Goal: Book appointment/travel/reservation

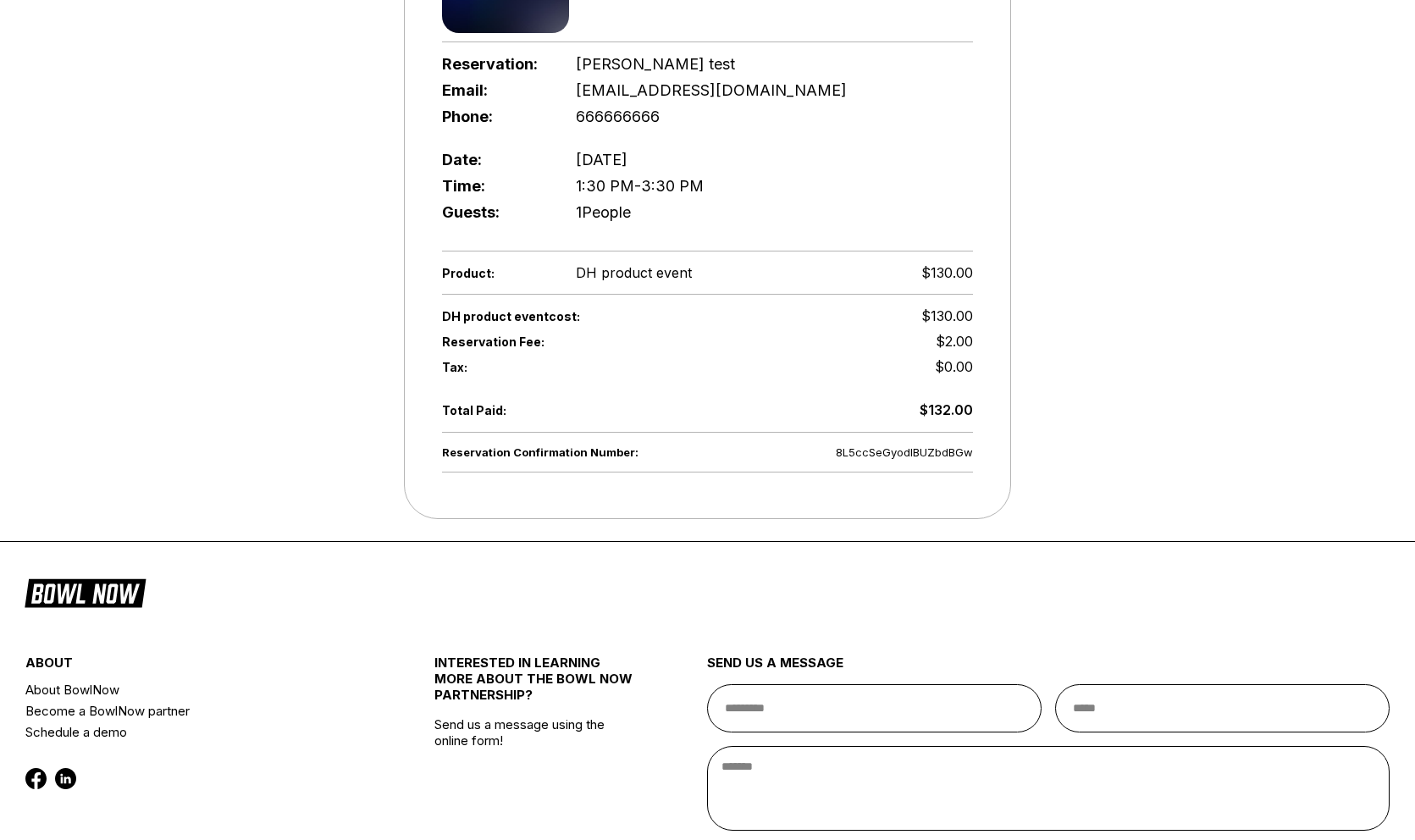
scroll to position [893, 0]
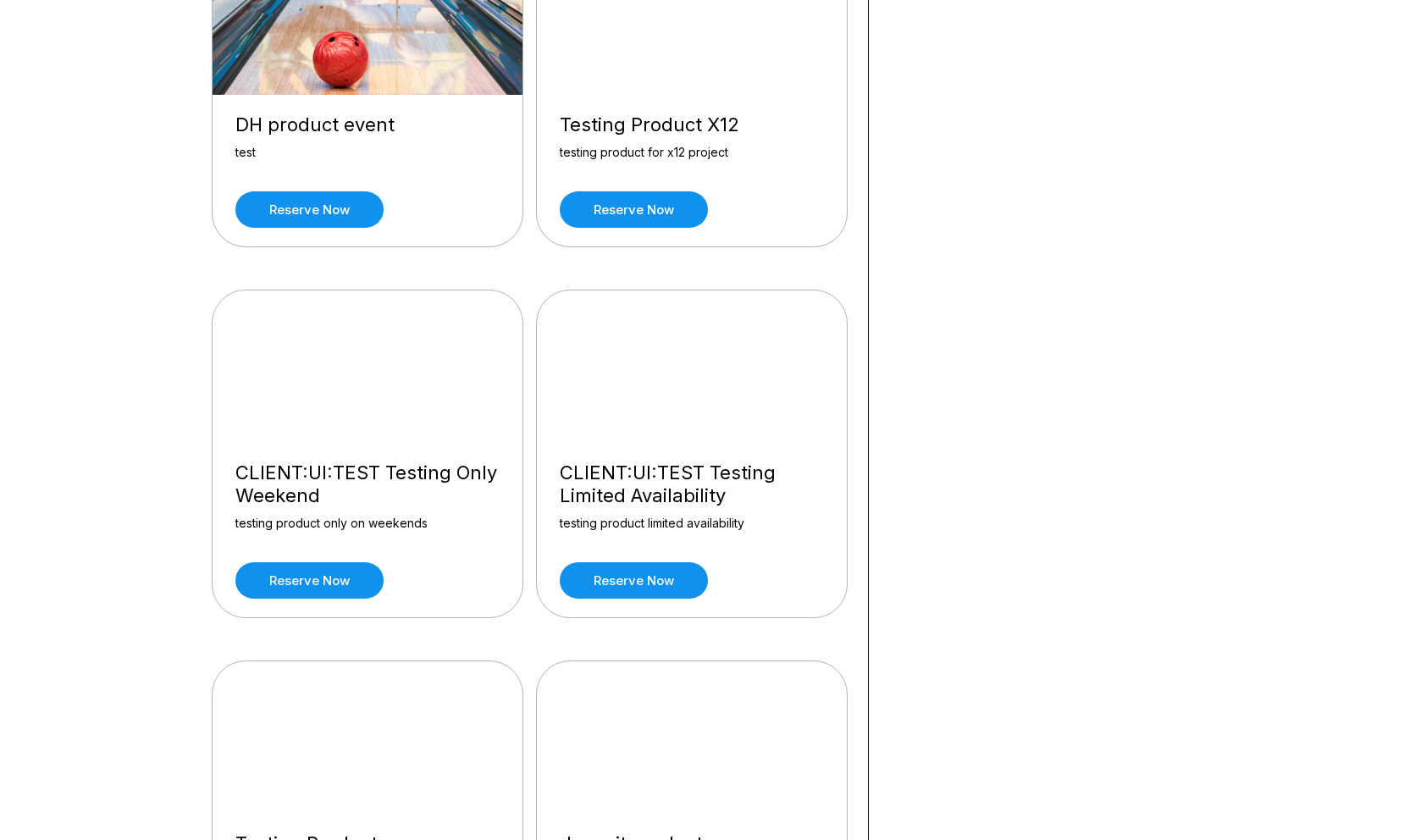
scroll to position [6964, 0]
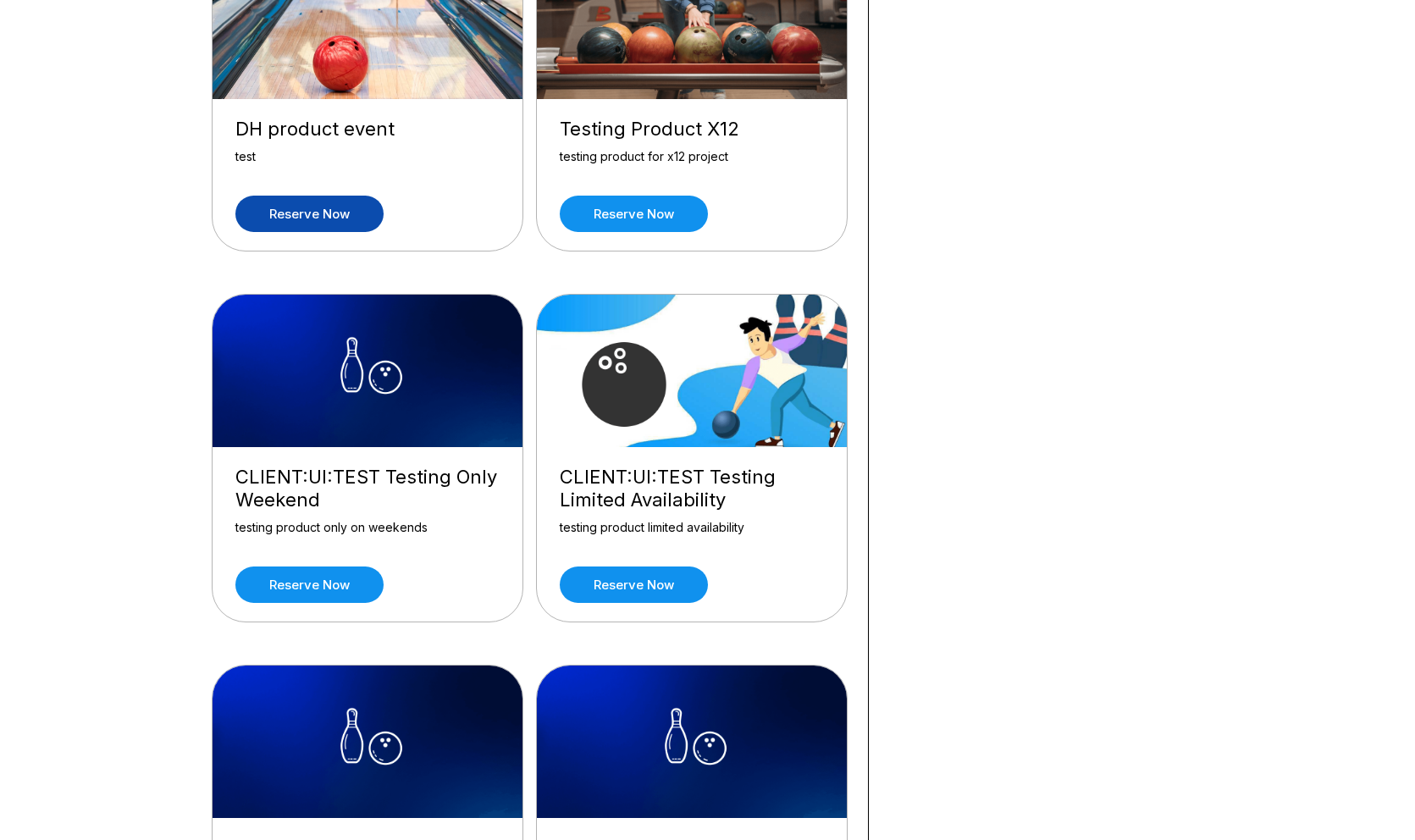
click at [312, 196] on link "Reserve now" at bounding box center [309, 214] width 148 height 36
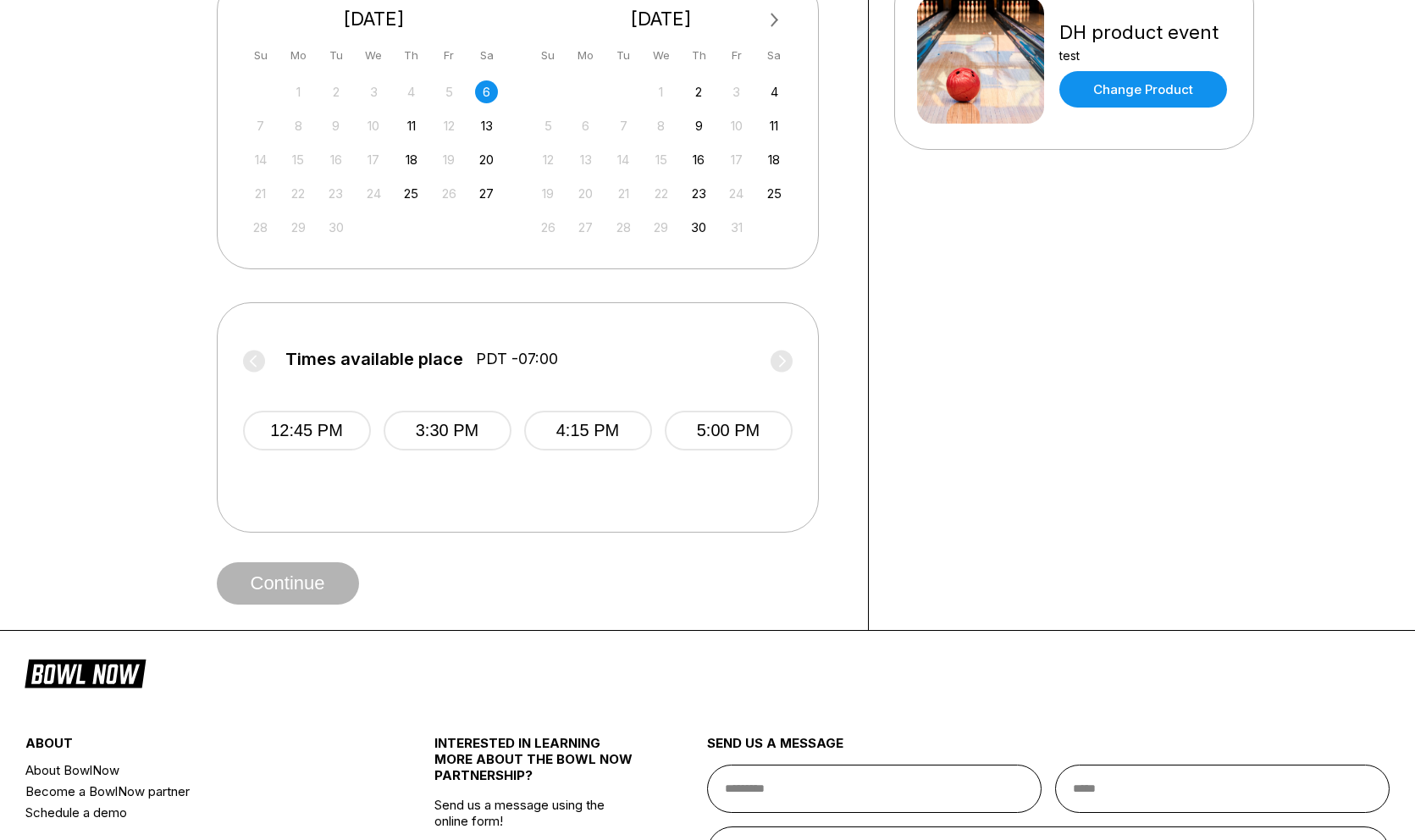
scroll to position [414, 0]
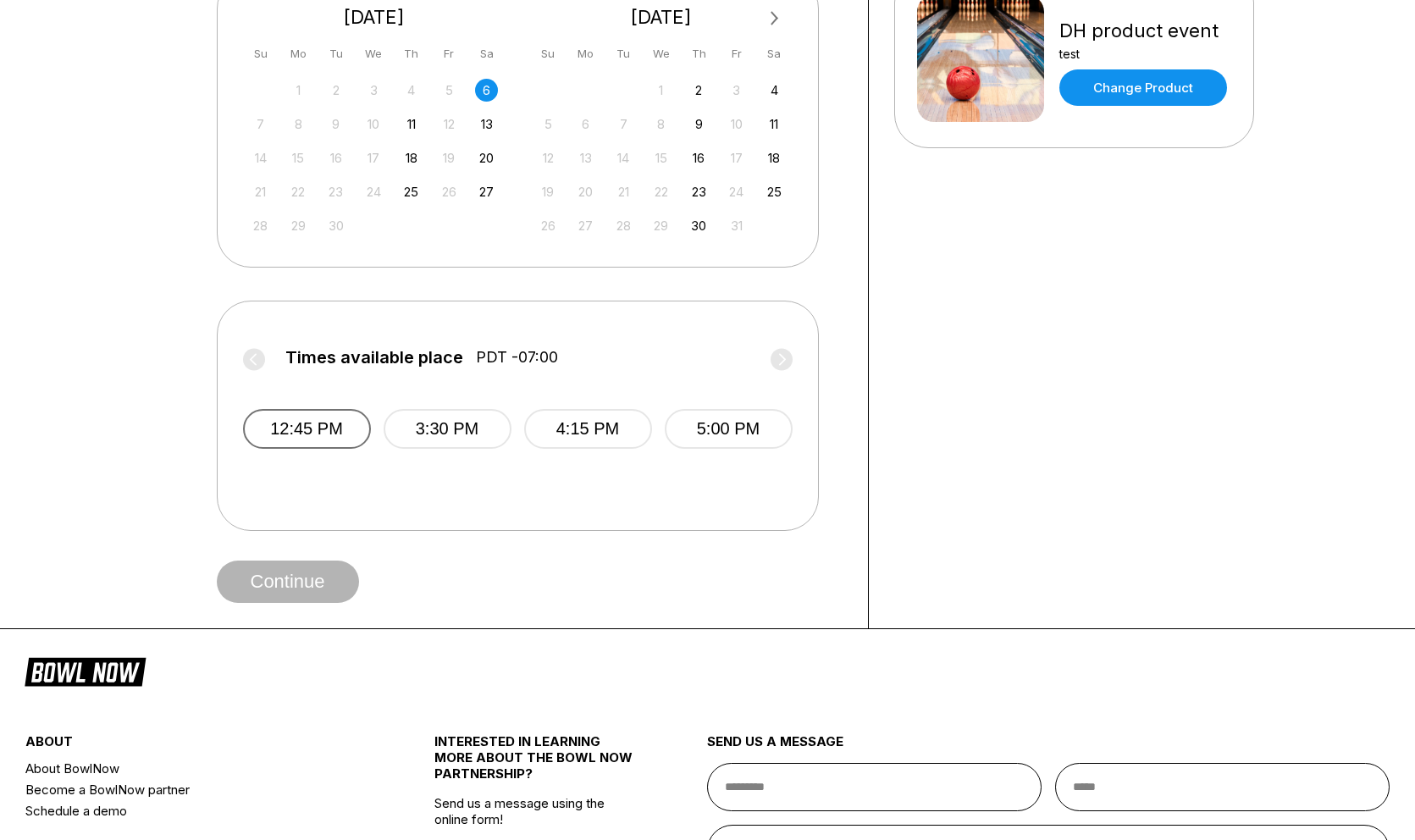
click at [349, 429] on button "12:45 PM" at bounding box center [307, 429] width 128 height 40
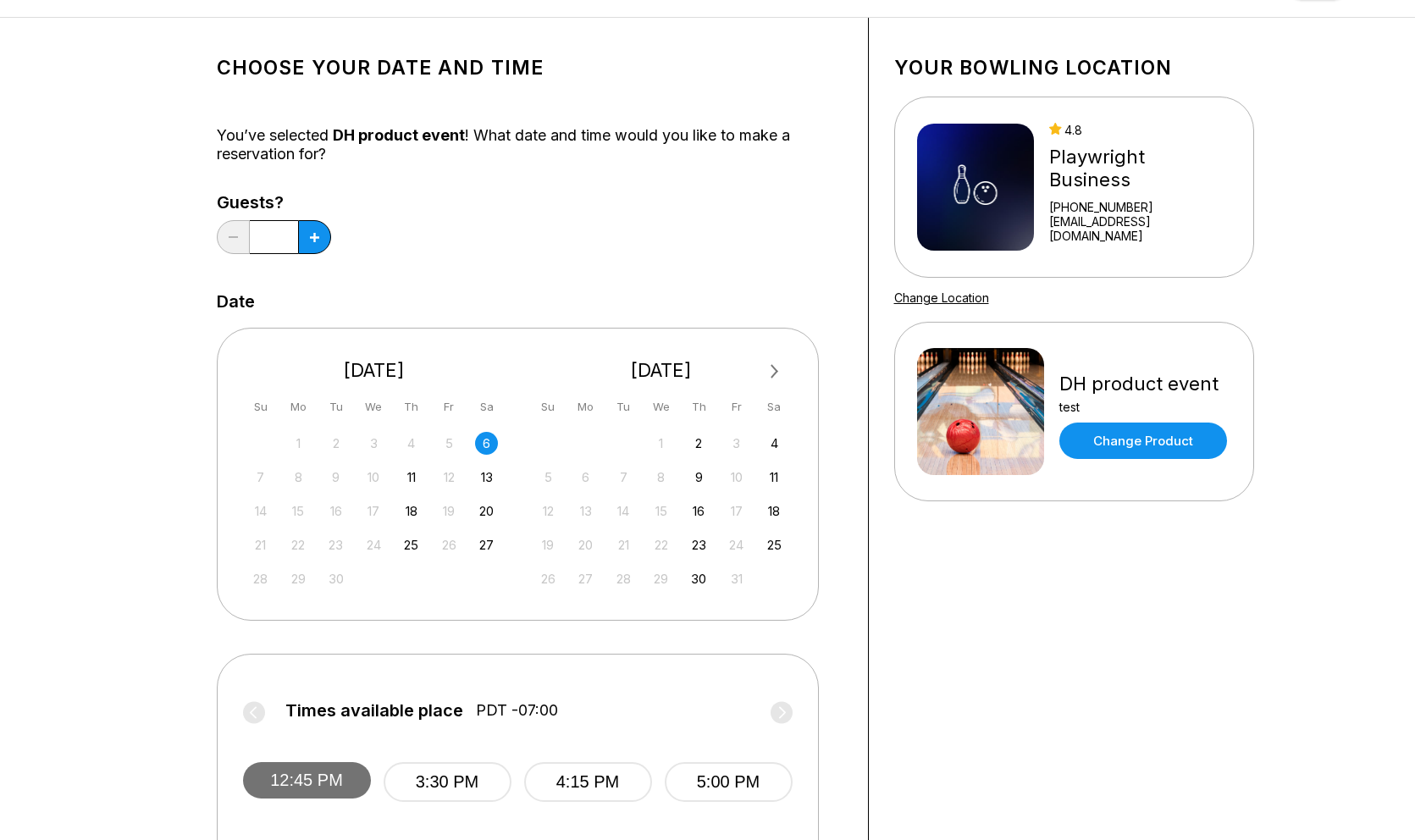
scroll to position [60, 0]
click at [310, 240] on icon at bounding box center [314, 238] width 9 height 9
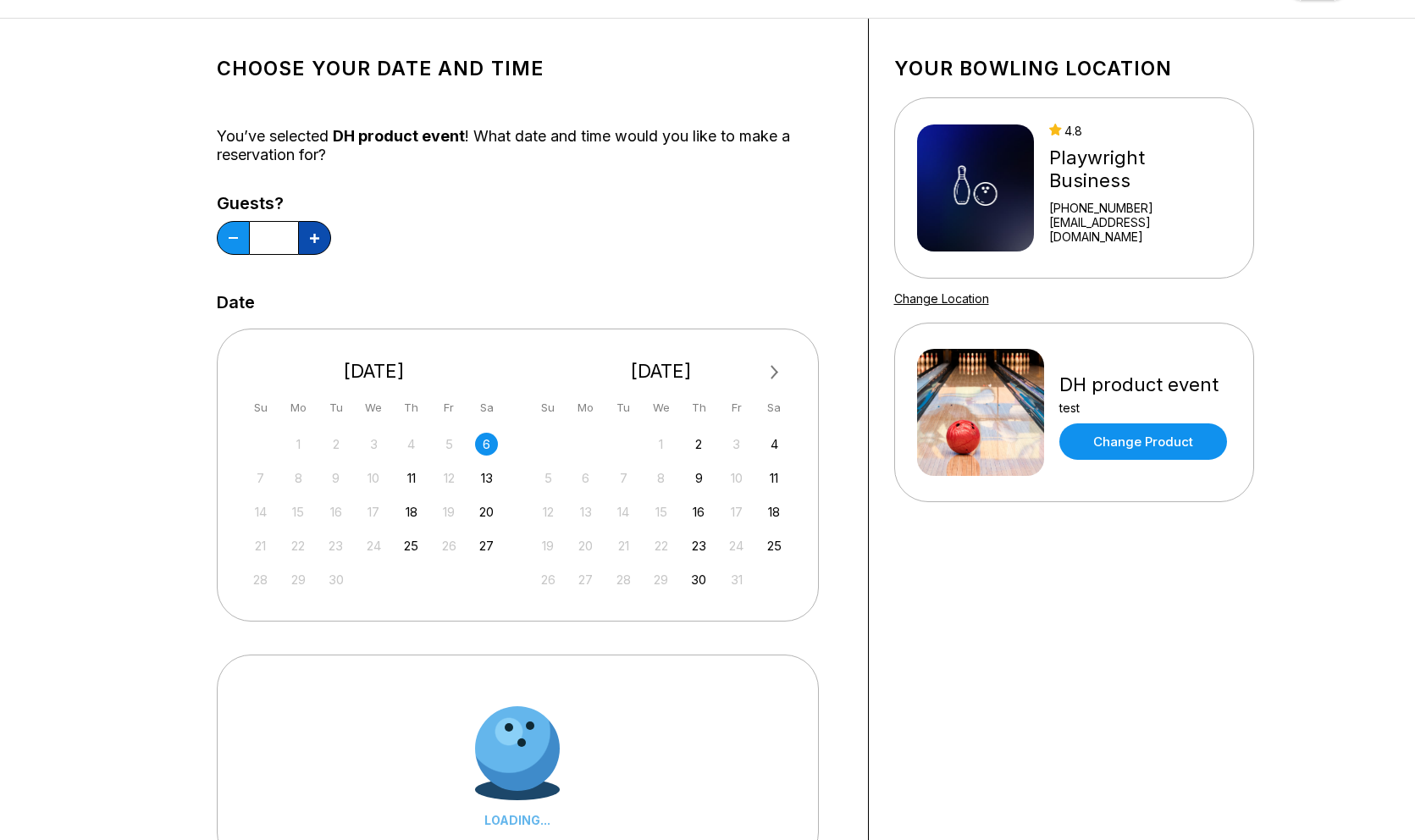
click at [310, 240] on icon at bounding box center [314, 238] width 9 height 9
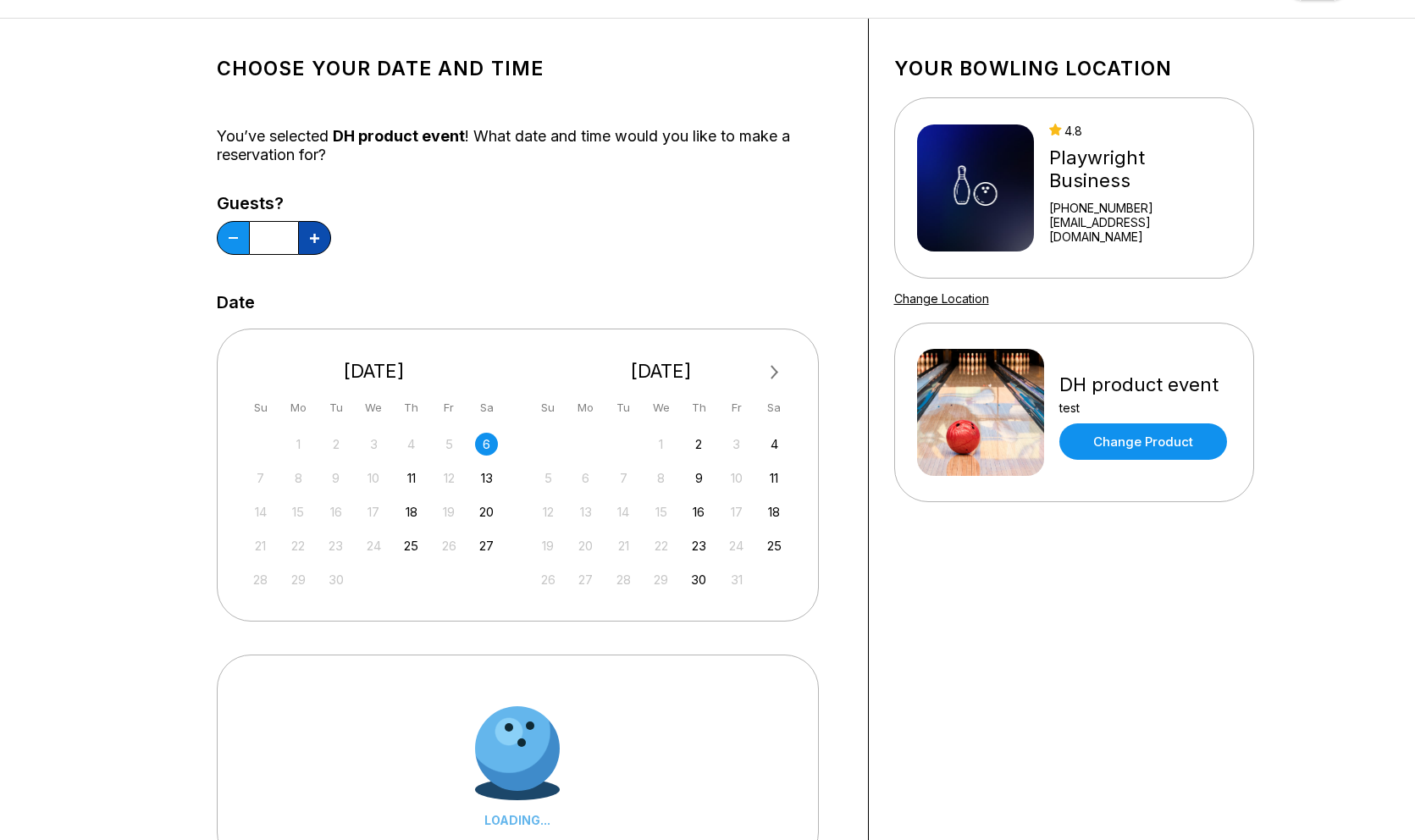
click at [310, 240] on icon at bounding box center [314, 238] width 9 height 9
type input "**"
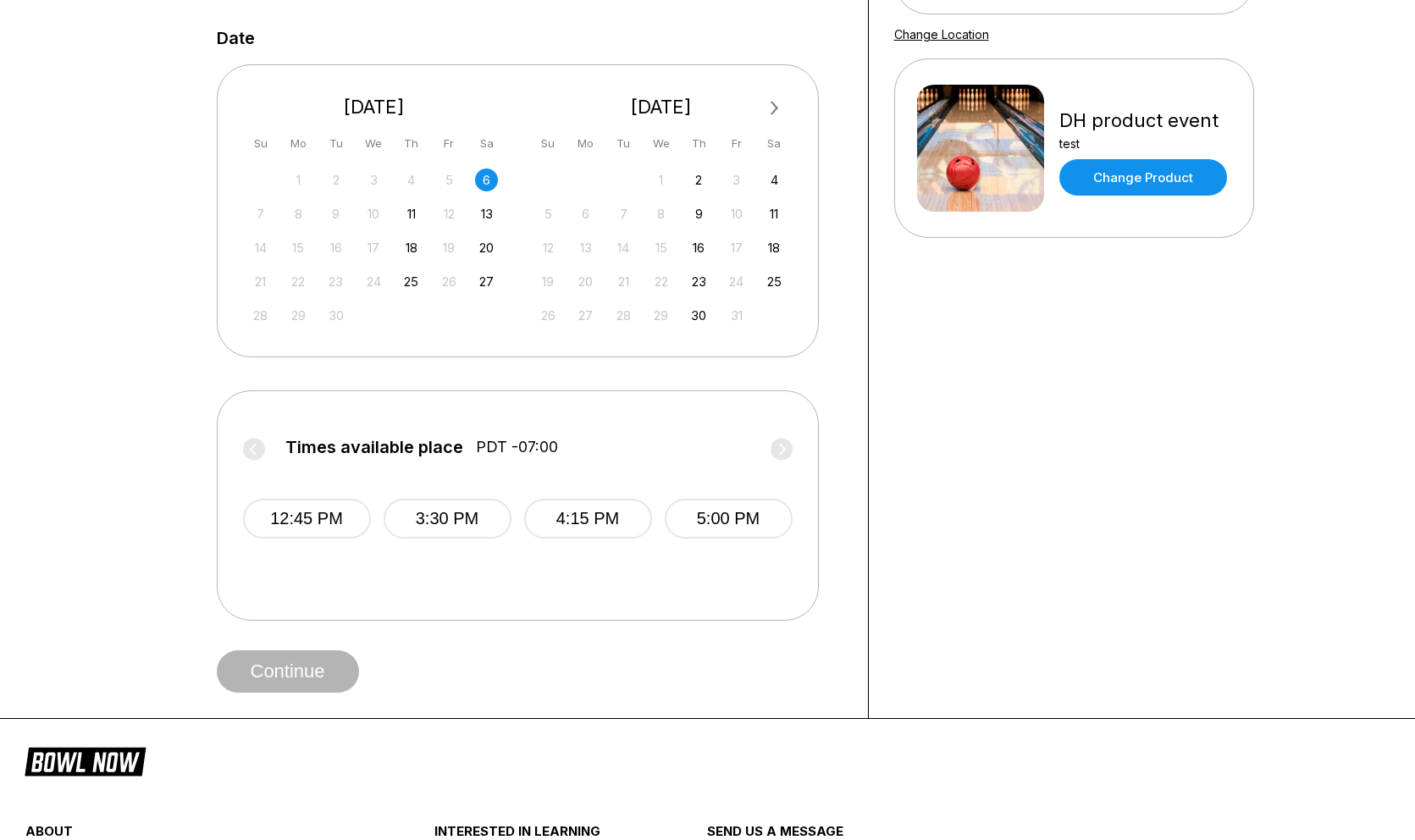
scroll to position [339, 0]
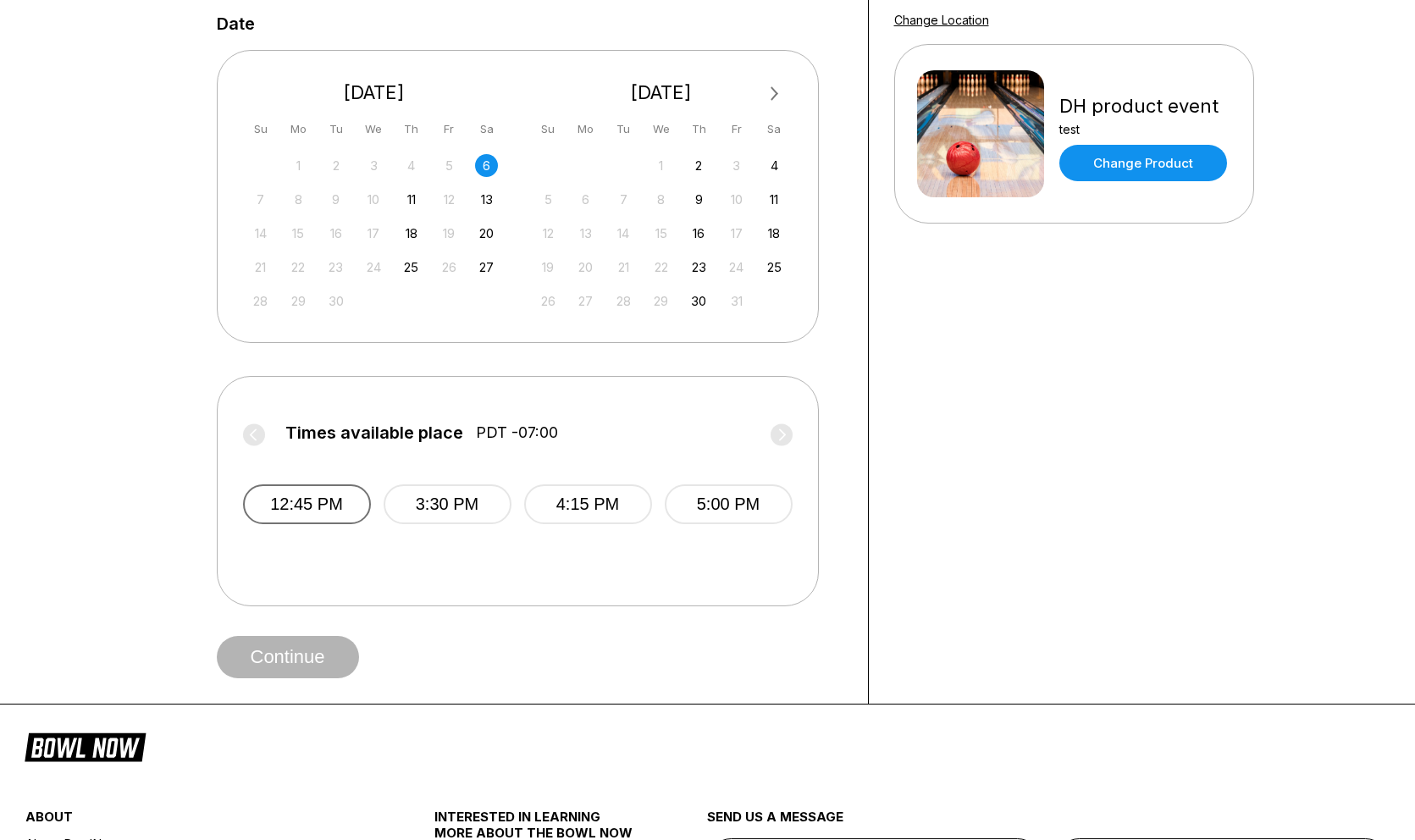
click at [308, 519] on button "12:45 PM" at bounding box center [307, 504] width 128 height 40
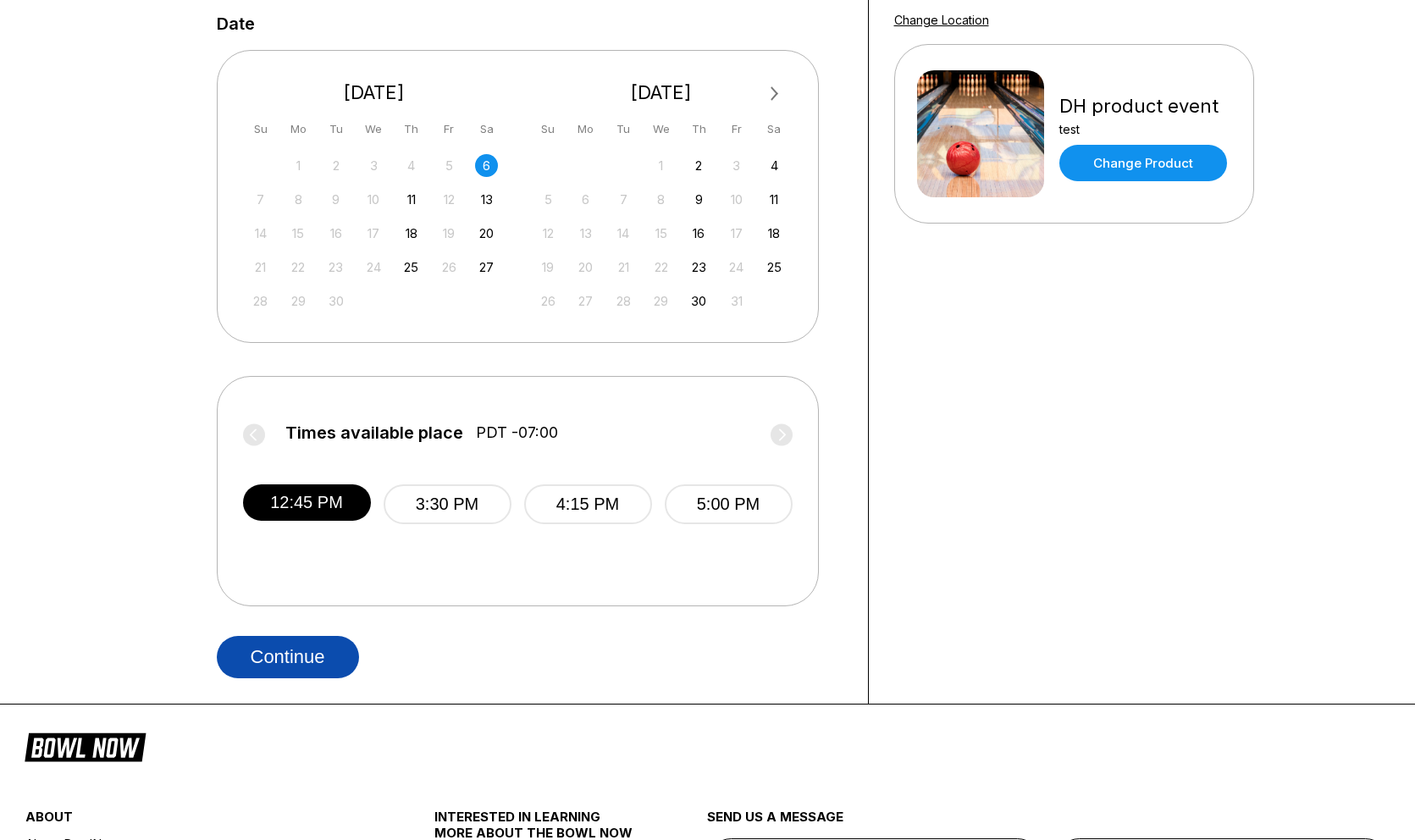
click at [312, 651] on button "Continue" at bounding box center [288, 657] width 142 height 42
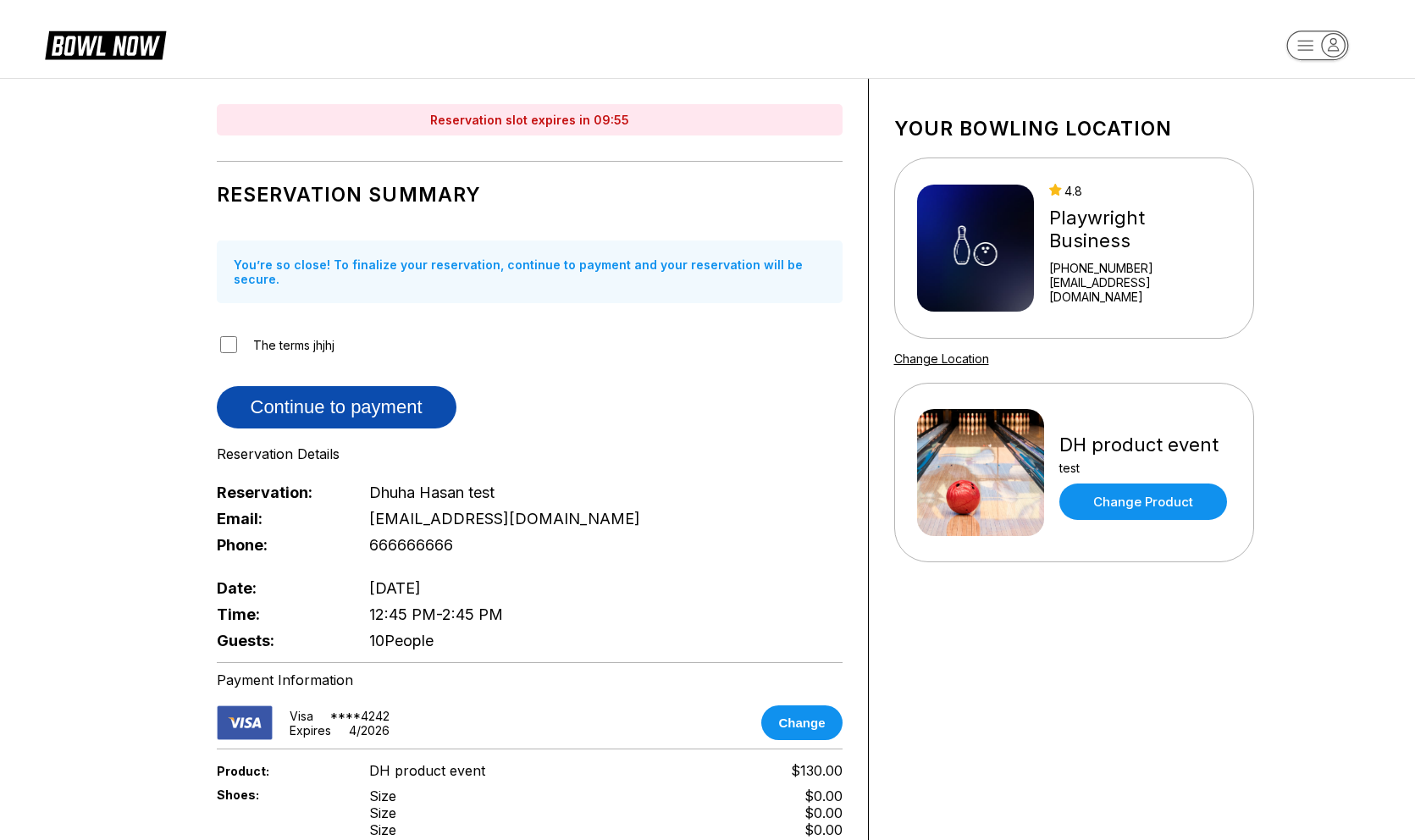
click at [301, 389] on button "Continue to payment" at bounding box center [337, 407] width 240 height 42
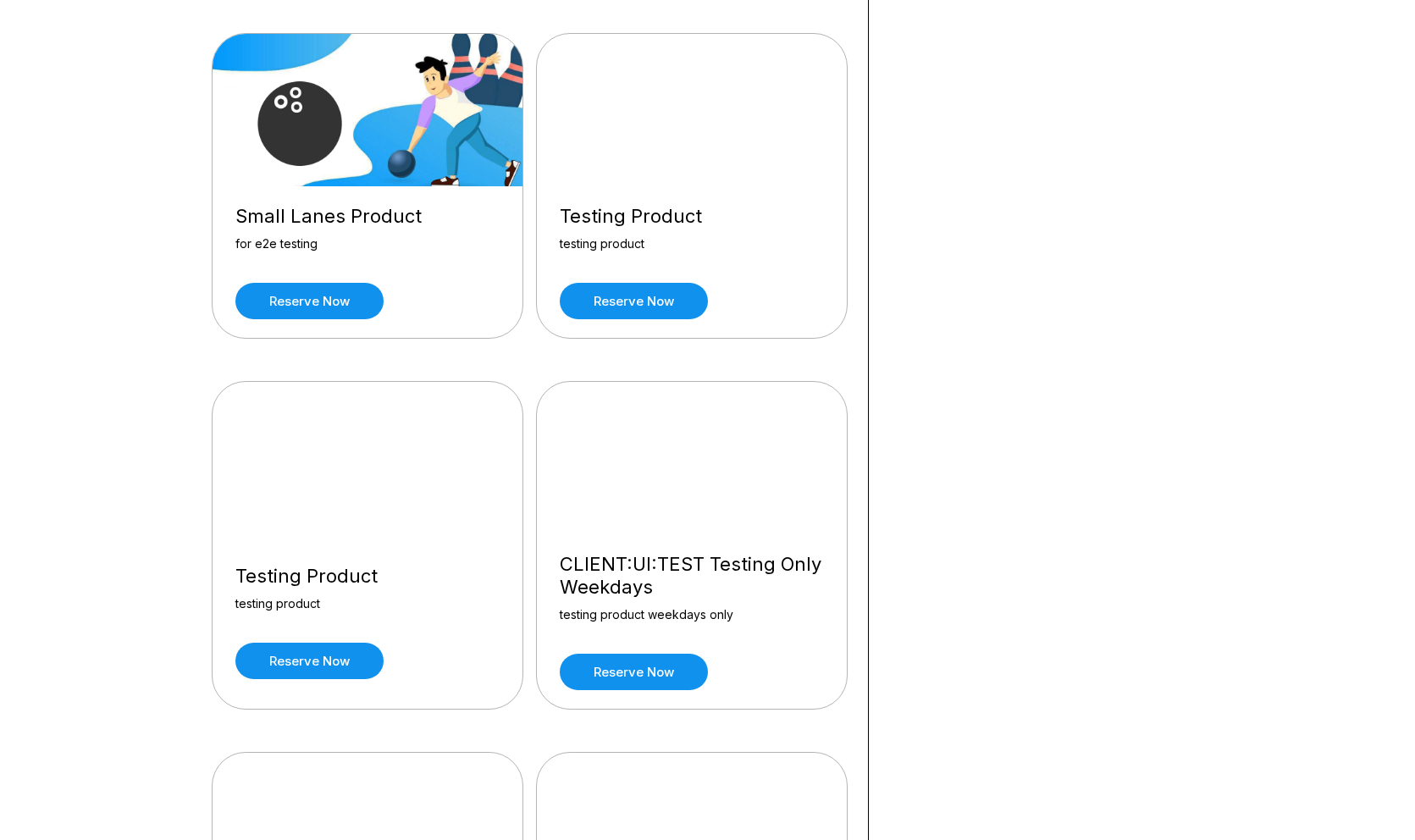
scroll to position [9687, 0]
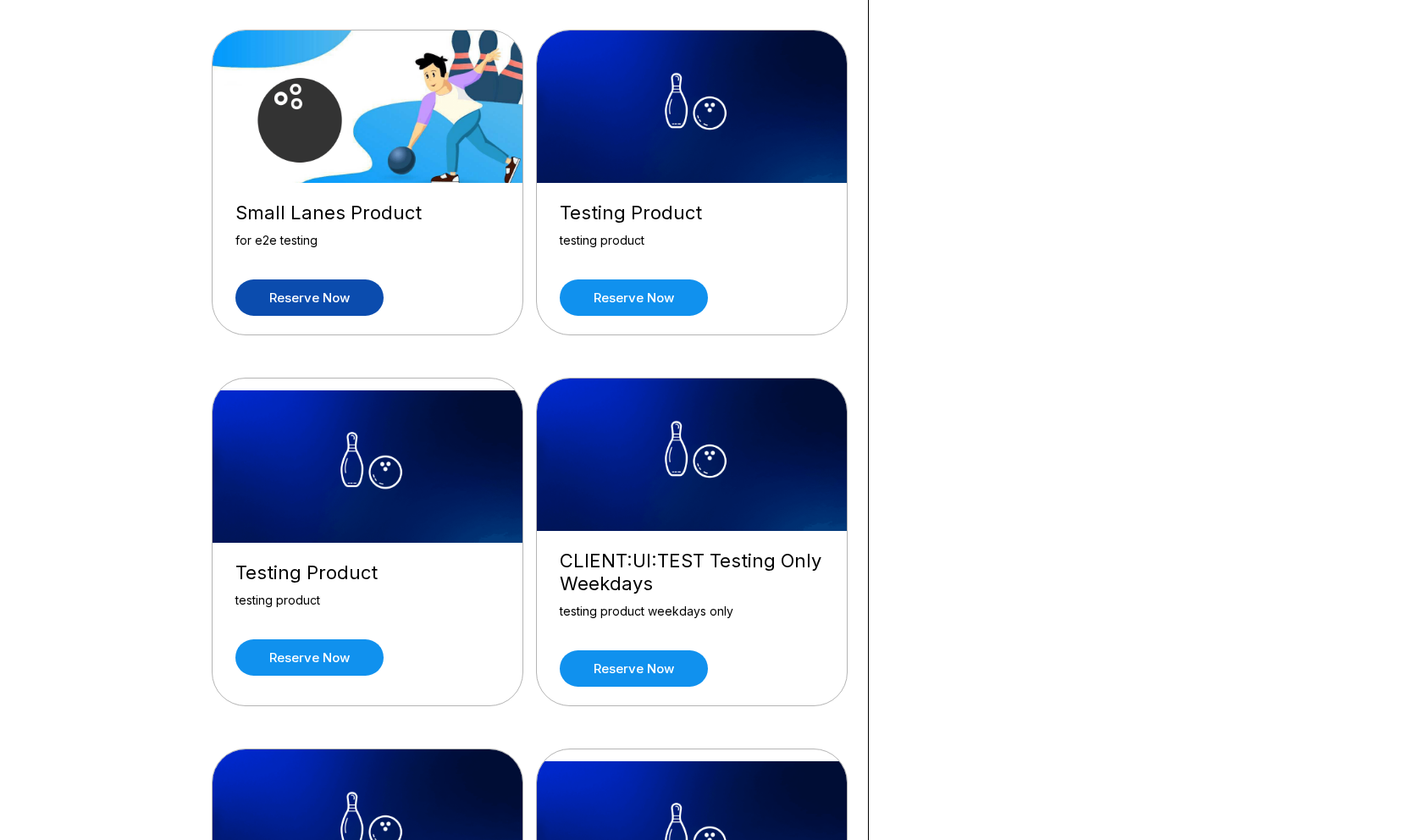
click at [357, 279] on link "Reserve now" at bounding box center [309, 297] width 148 height 36
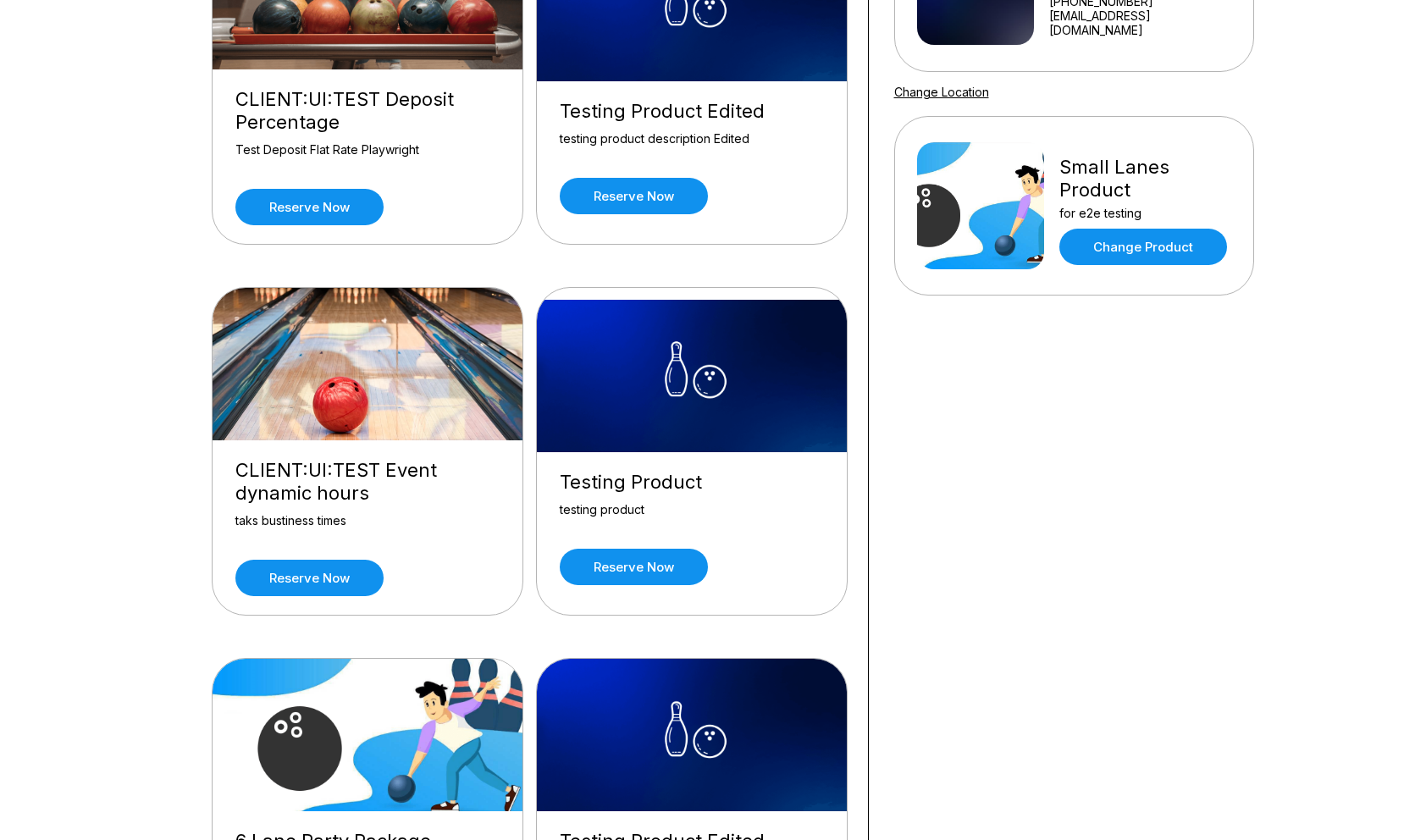
scroll to position [270, 0]
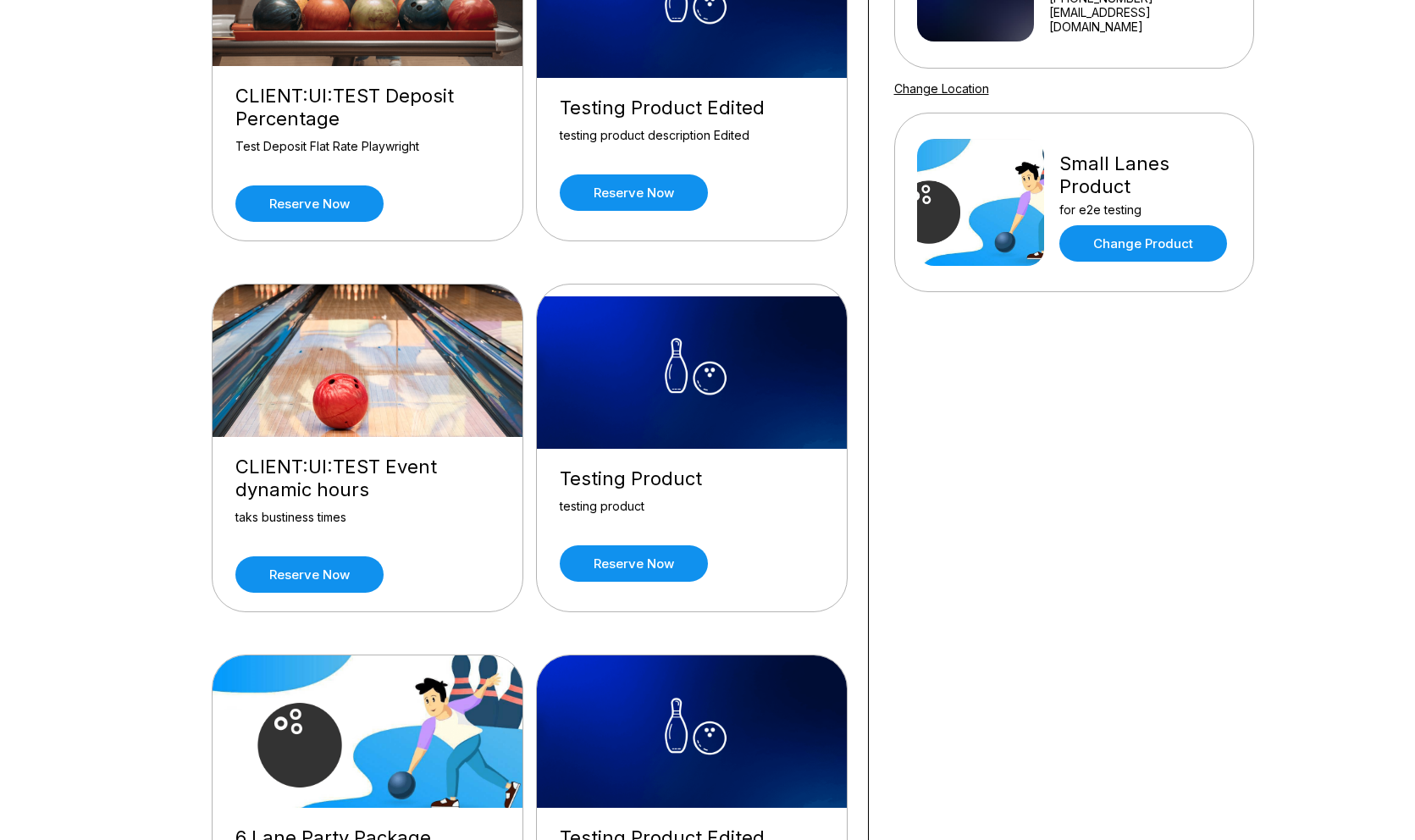
click at [623, 210] on div "Testing Product Edited testing product description Edited Reserve now" at bounding box center [692, 154] width 310 height 152
click at [641, 555] on link "Reserve now" at bounding box center [634, 563] width 148 height 36
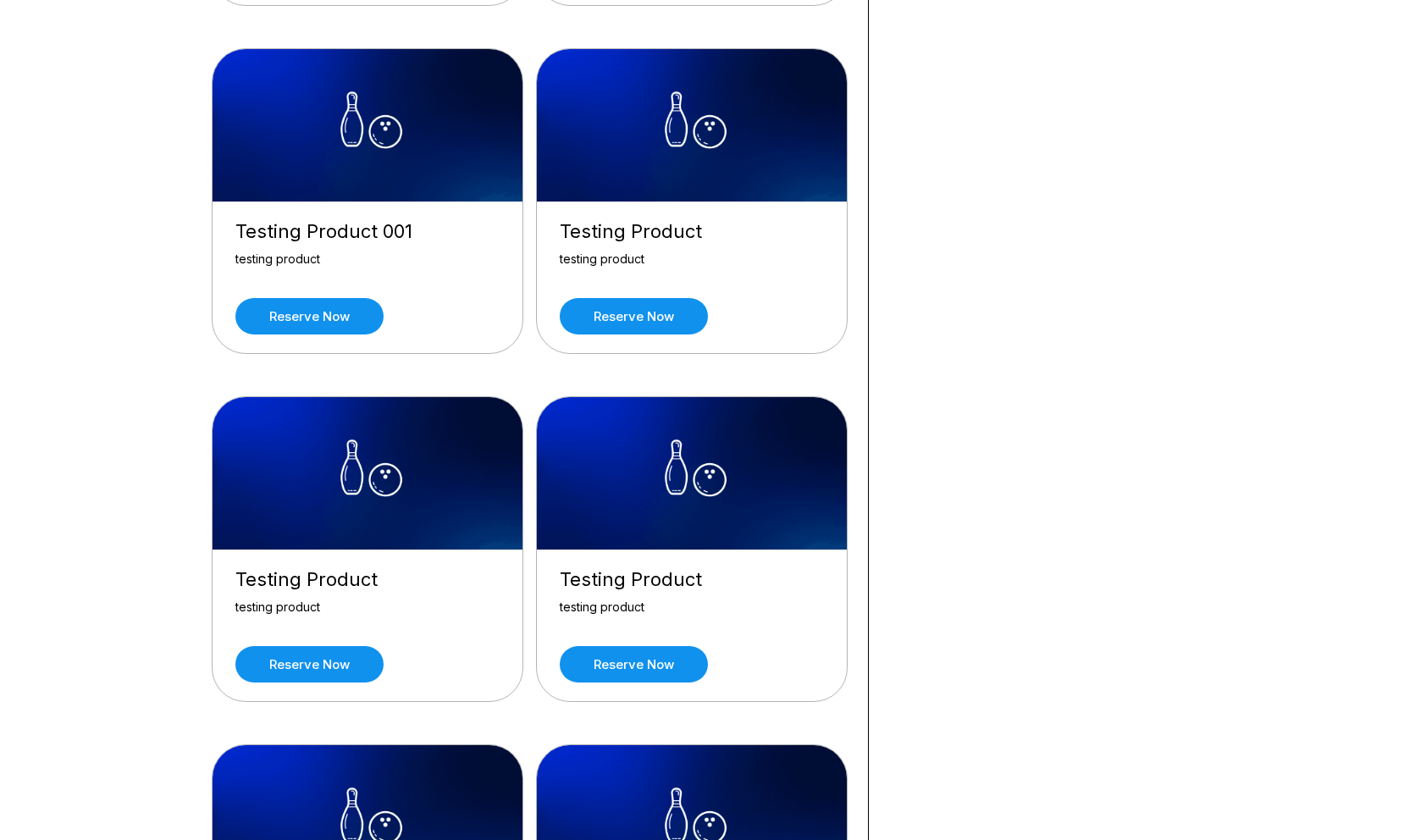
scroll to position [2293, 0]
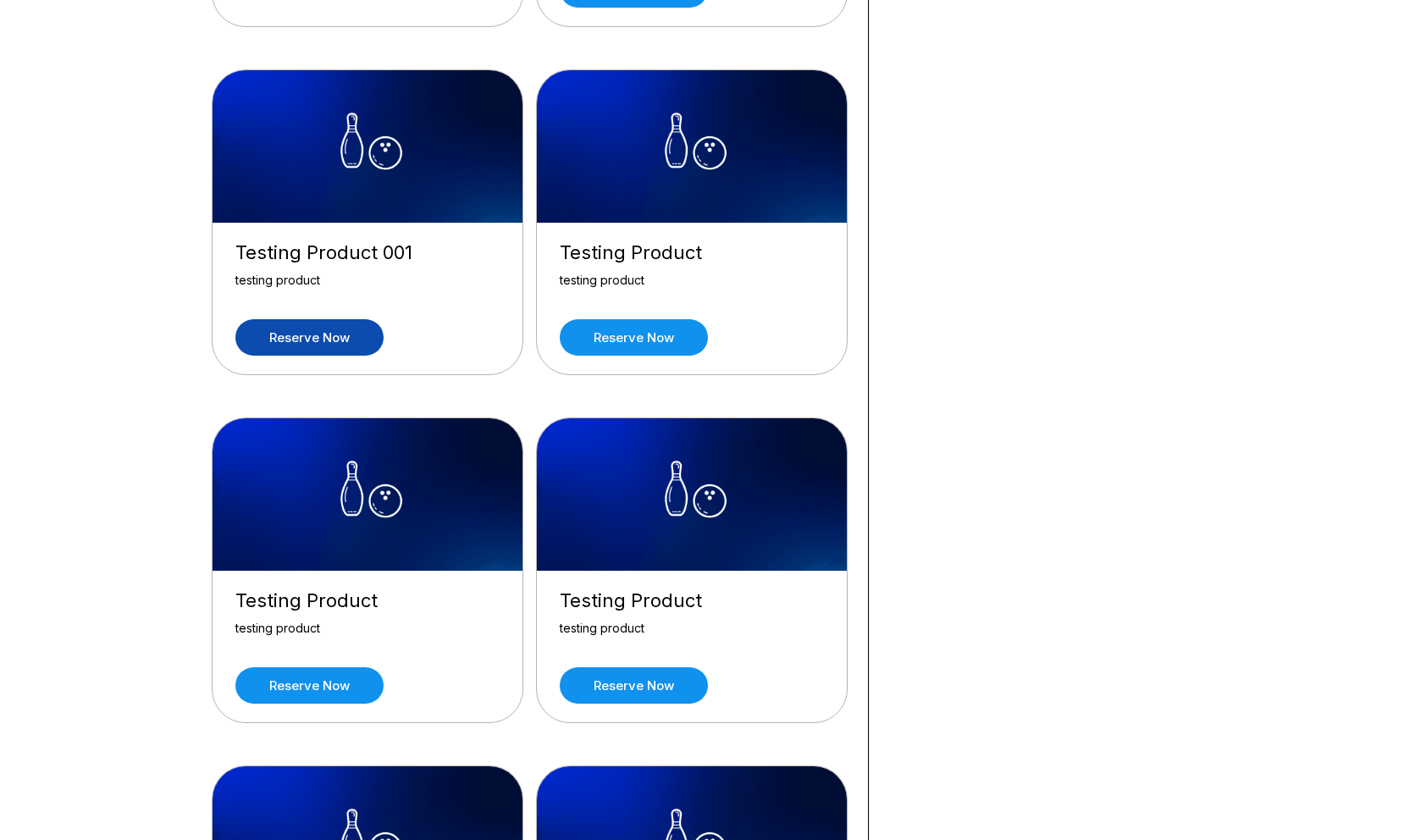
click at [349, 333] on link "Reserve now" at bounding box center [309, 337] width 148 height 36
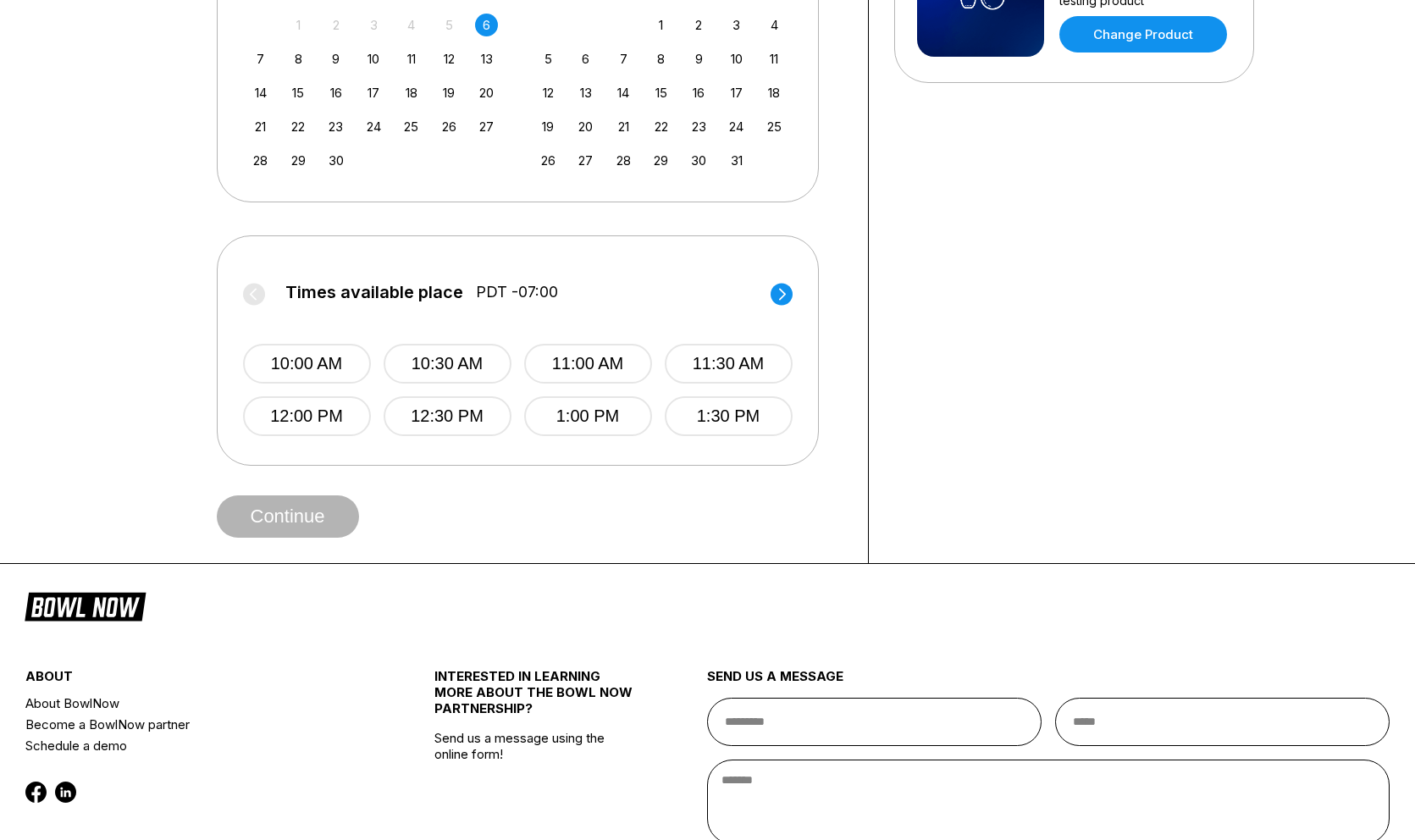
scroll to position [492, 0]
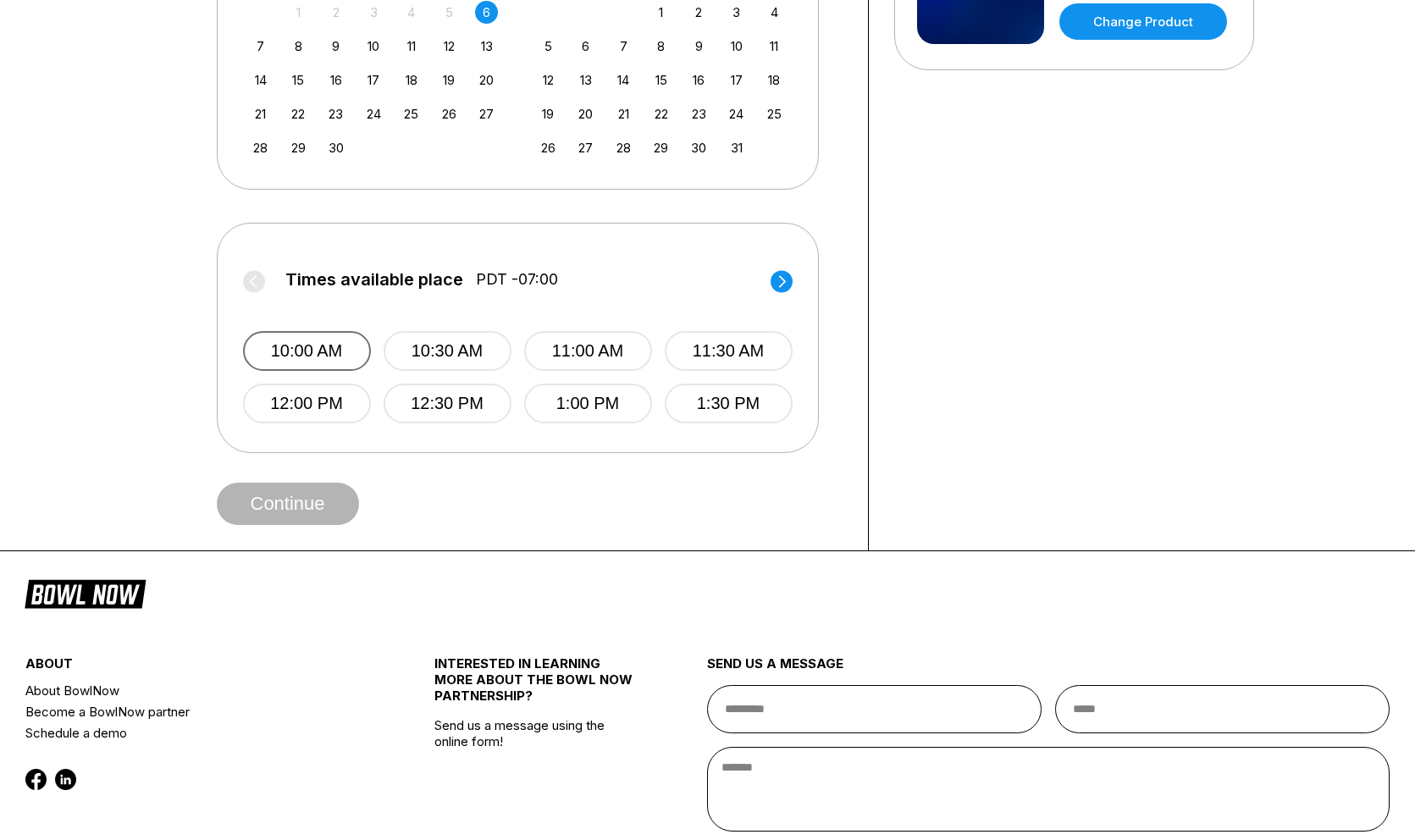
click at [309, 359] on button "10:00 AM" at bounding box center [307, 351] width 128 height 40
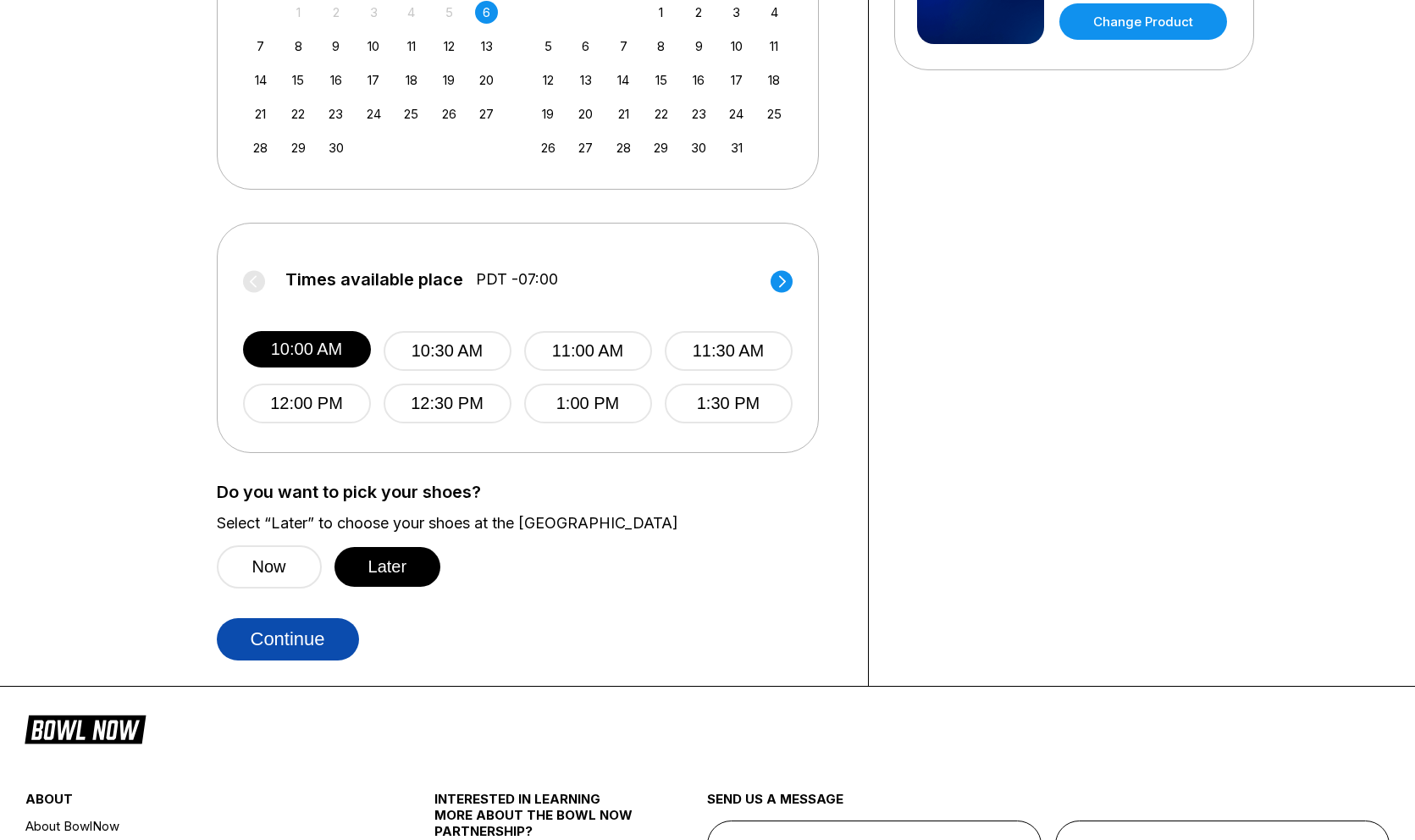
click at [317, 621] on button "Continue" at bounding box center [288, 639] width 142 height 42
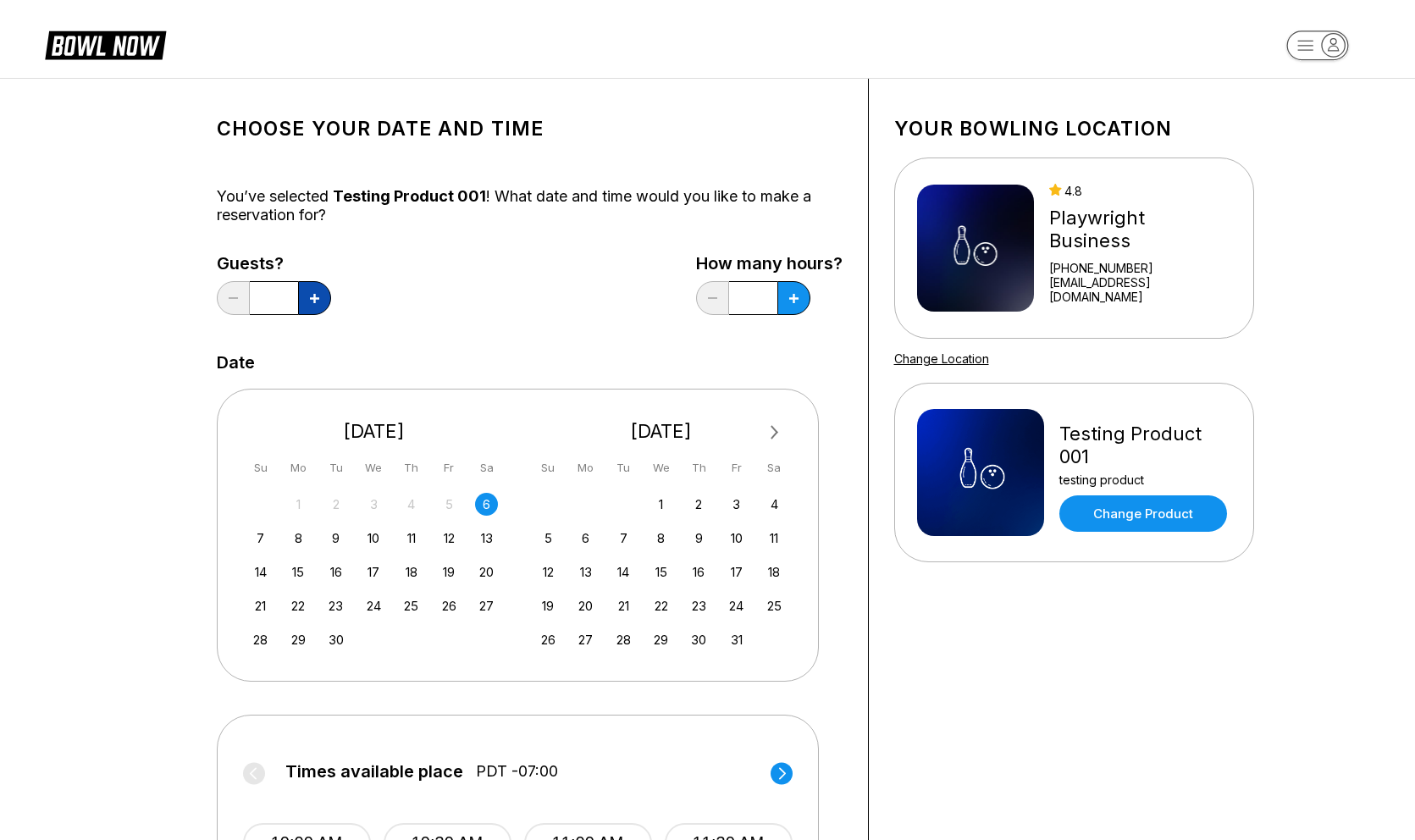
click at [318, 297] on icon at bounding box center [314, 298] width 9 height 9
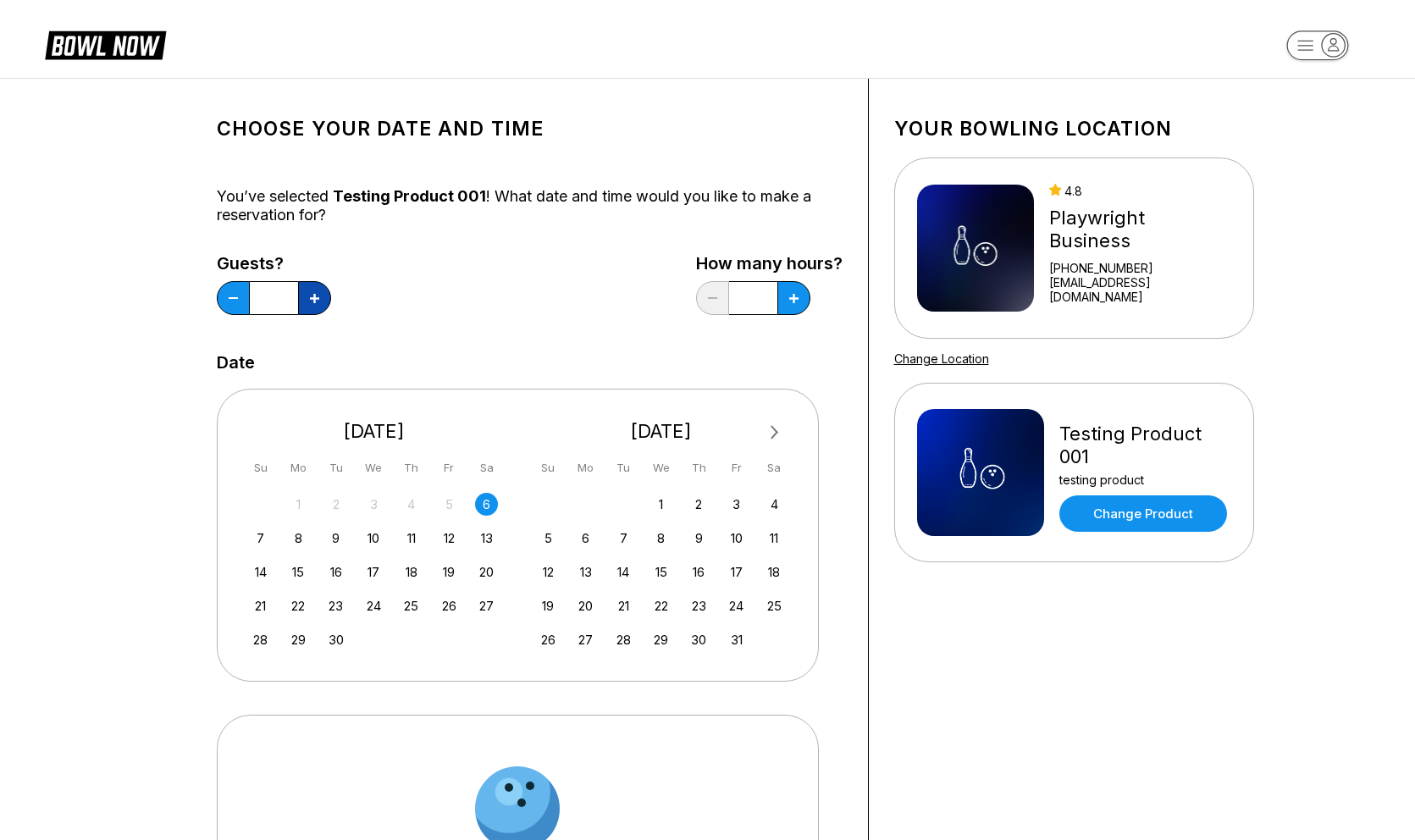
click at [318, 297] on icon at bounding box center [314, 298] width 9 height 9
type input "*"
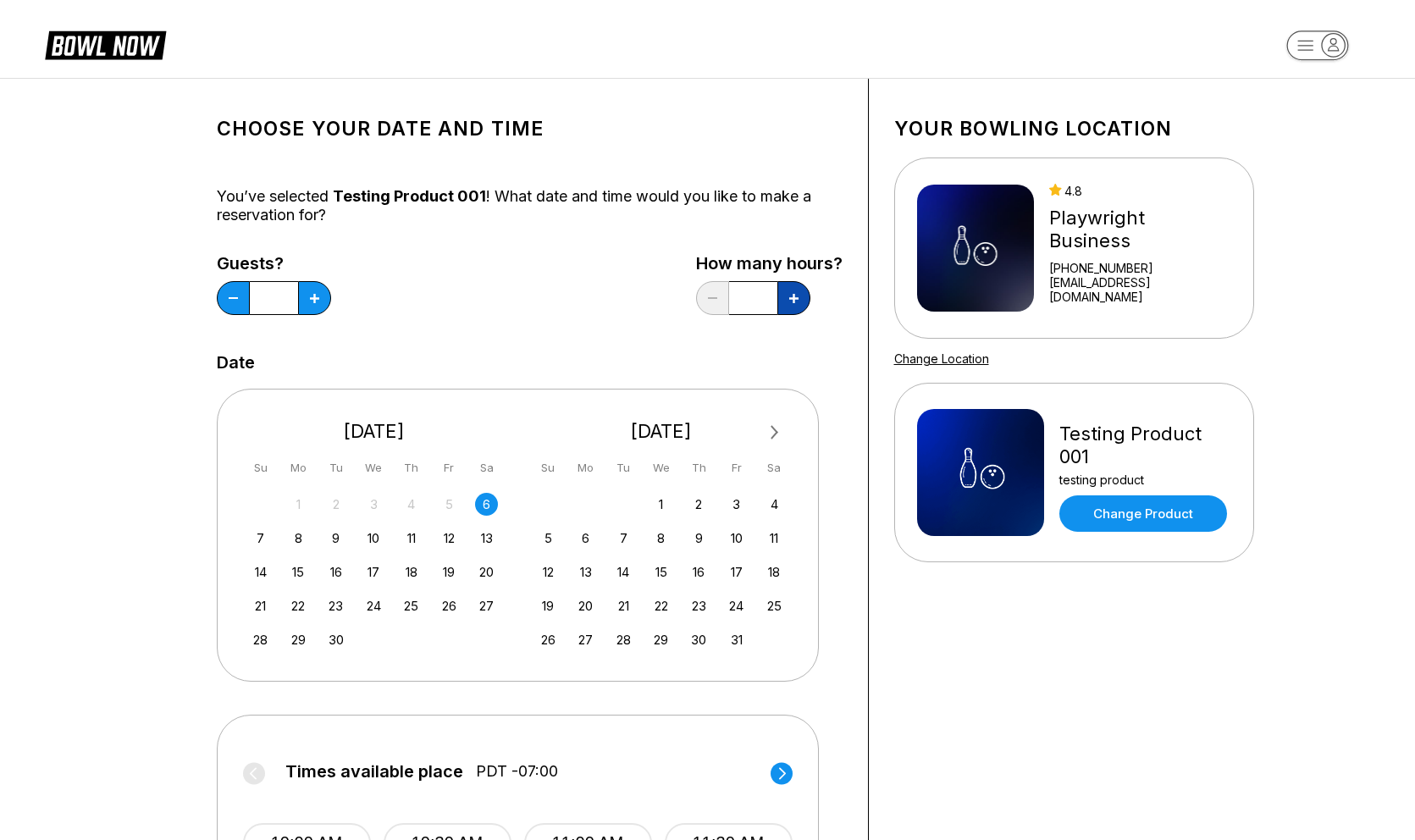
click at [794, 305] on button at bounding box center [793, 298] width 33 height 34
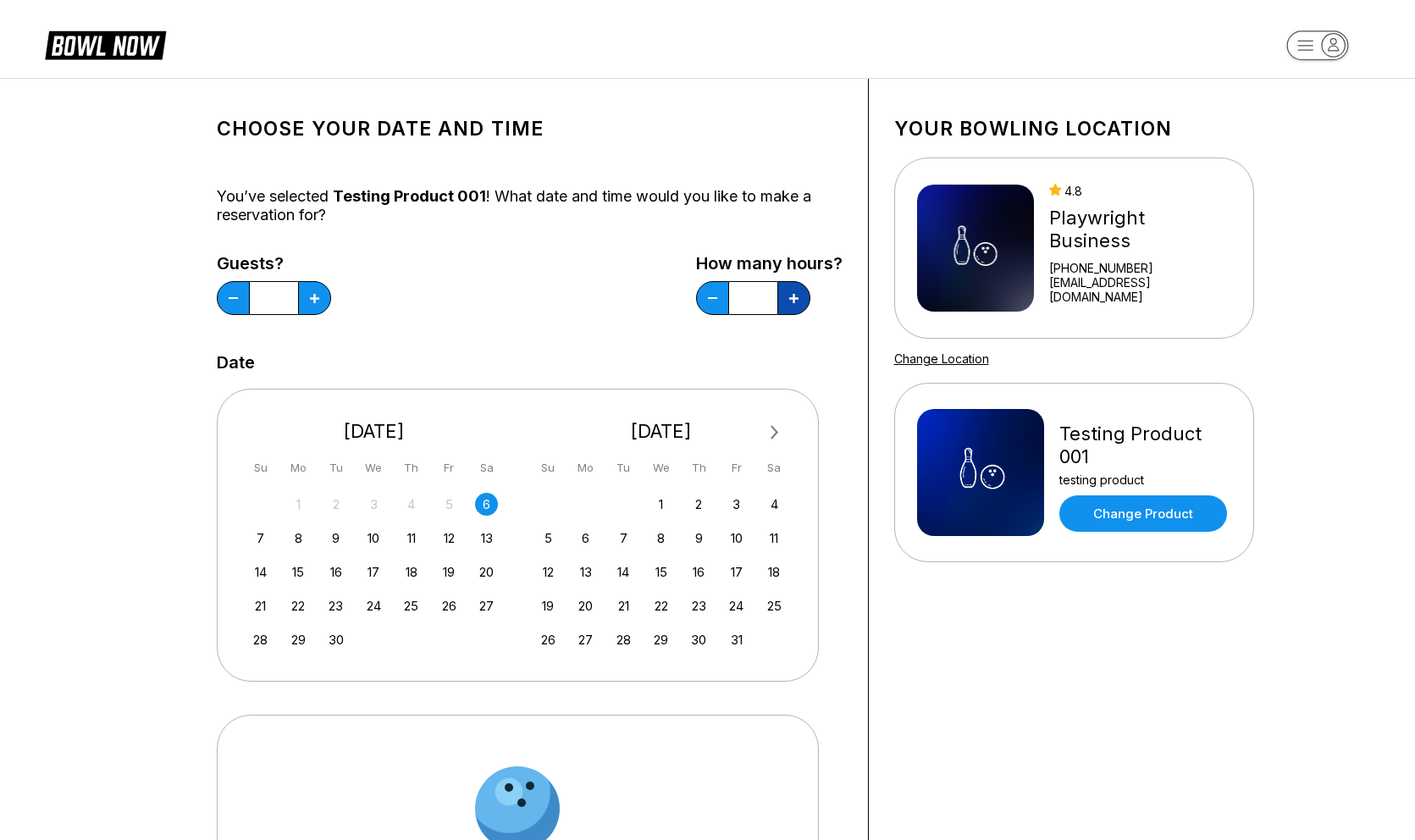
click at [794, 305] on button at bounding box center [793, 298] width 33 height 34
type input "*"
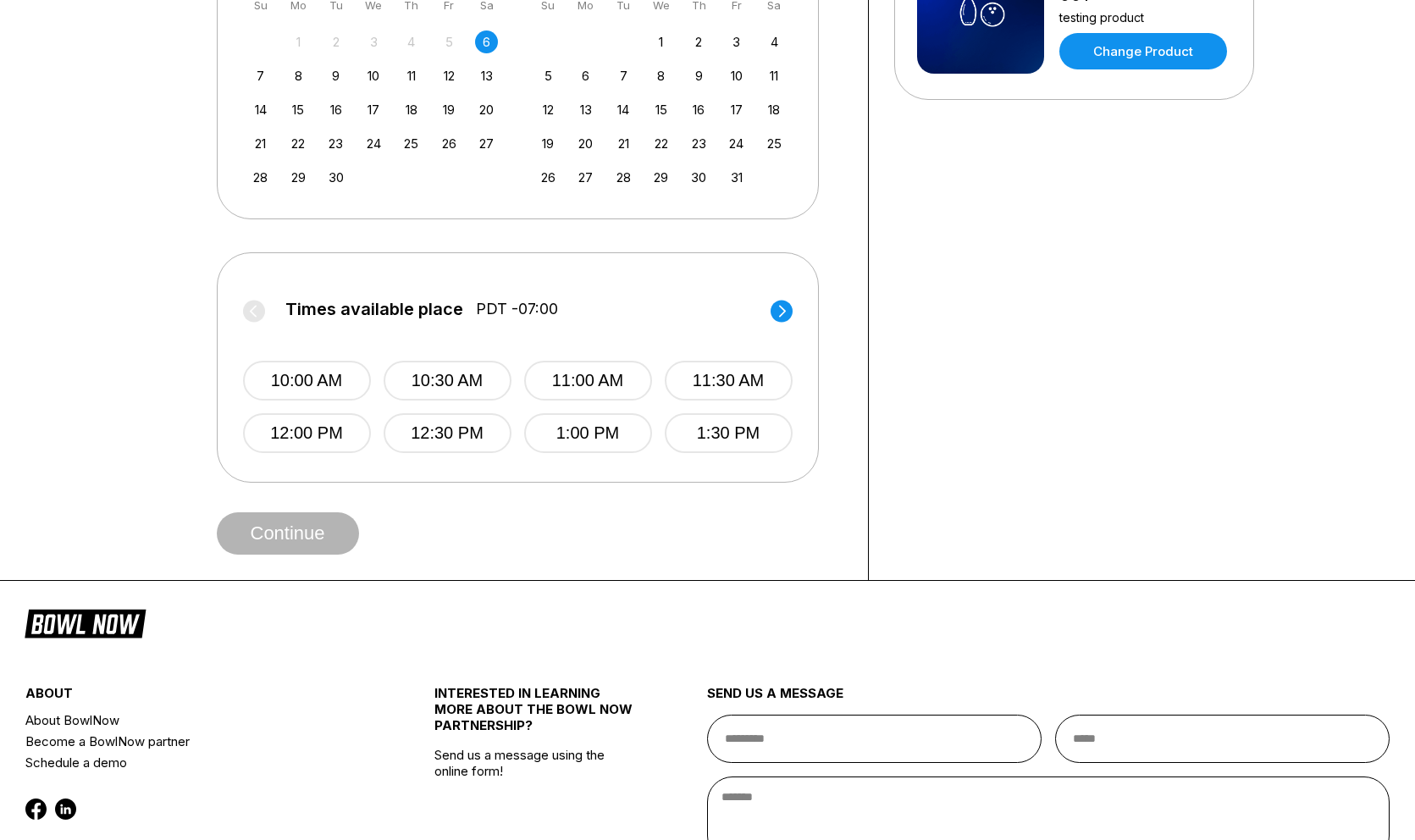
scroll to position [463, 0]
click at [327, 351] on div "10:00 AM 10:30 AM 11:00 AM 11:30 AM 12:00 PM 12:30 PM 1:00 PM 1:30 PM" at bounding box center [518, 389] width 550 height 126
click at [327, 371] on button "10:00 AM" at bounding box center [307, 380] width 128 height 40
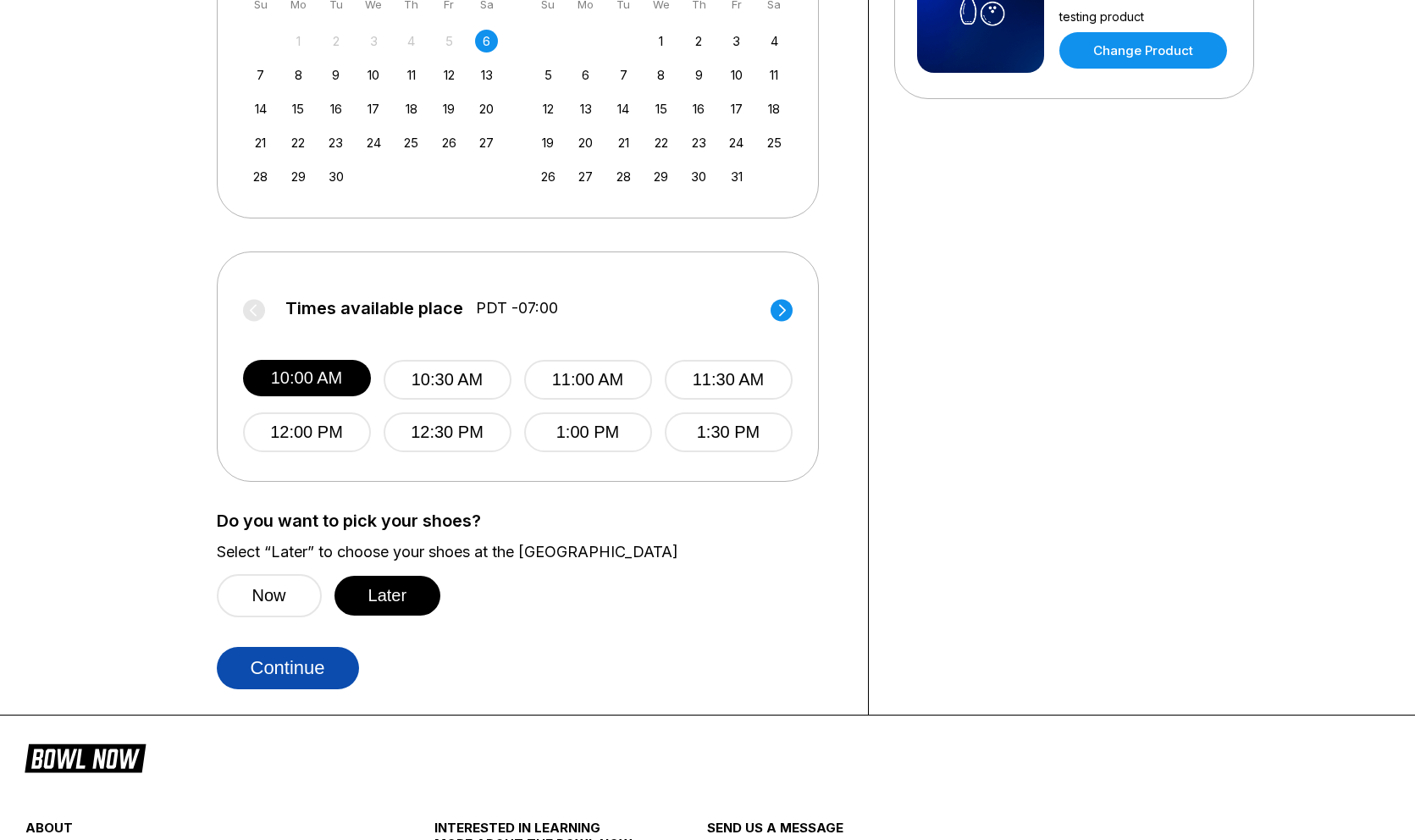
click at [318, 658] on button "Continue" at bounding box center [288, 668] width 142 height 42
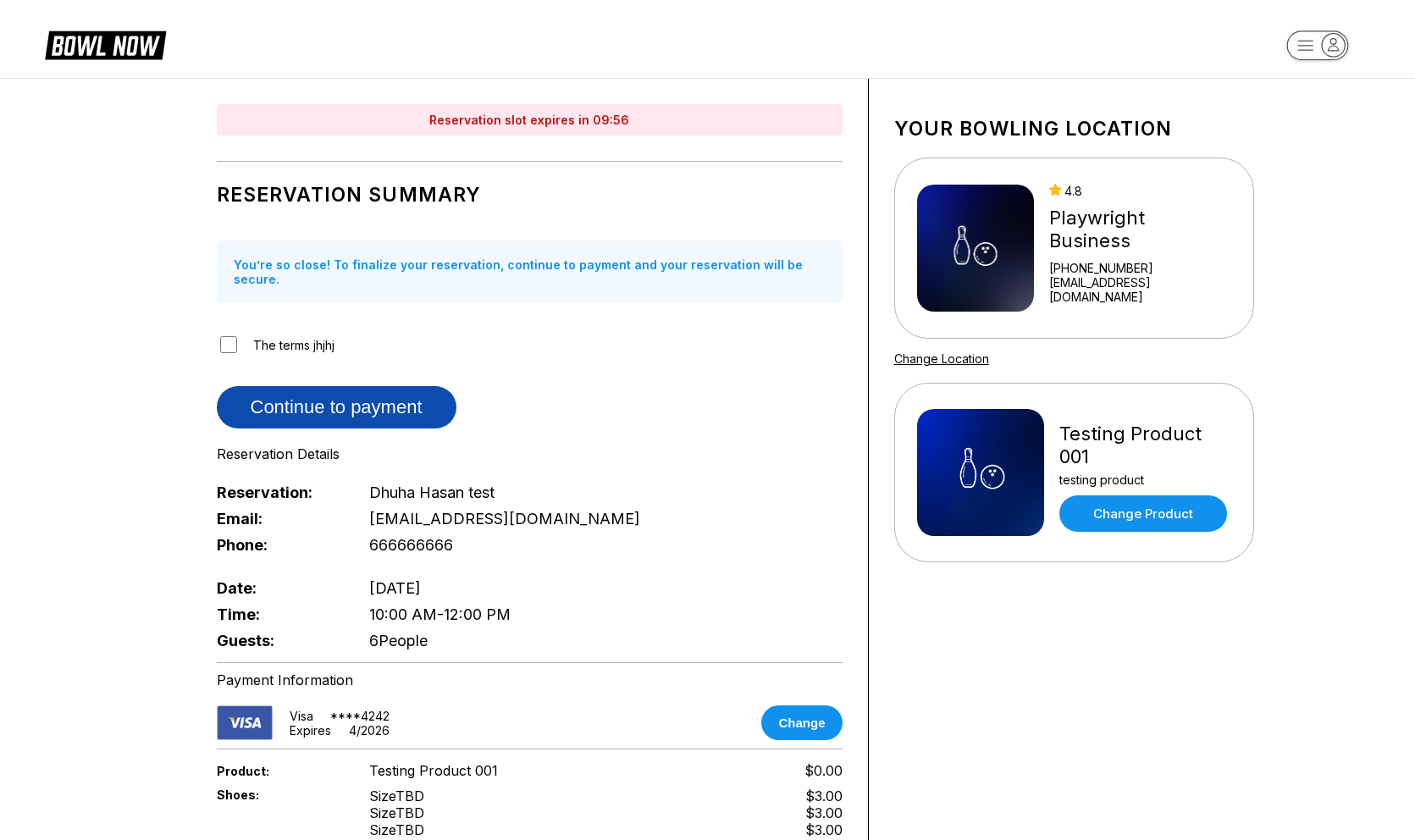
click at [336, 396] on button "Continue to payment" at bounding box center [337, 407] width 240 height 42
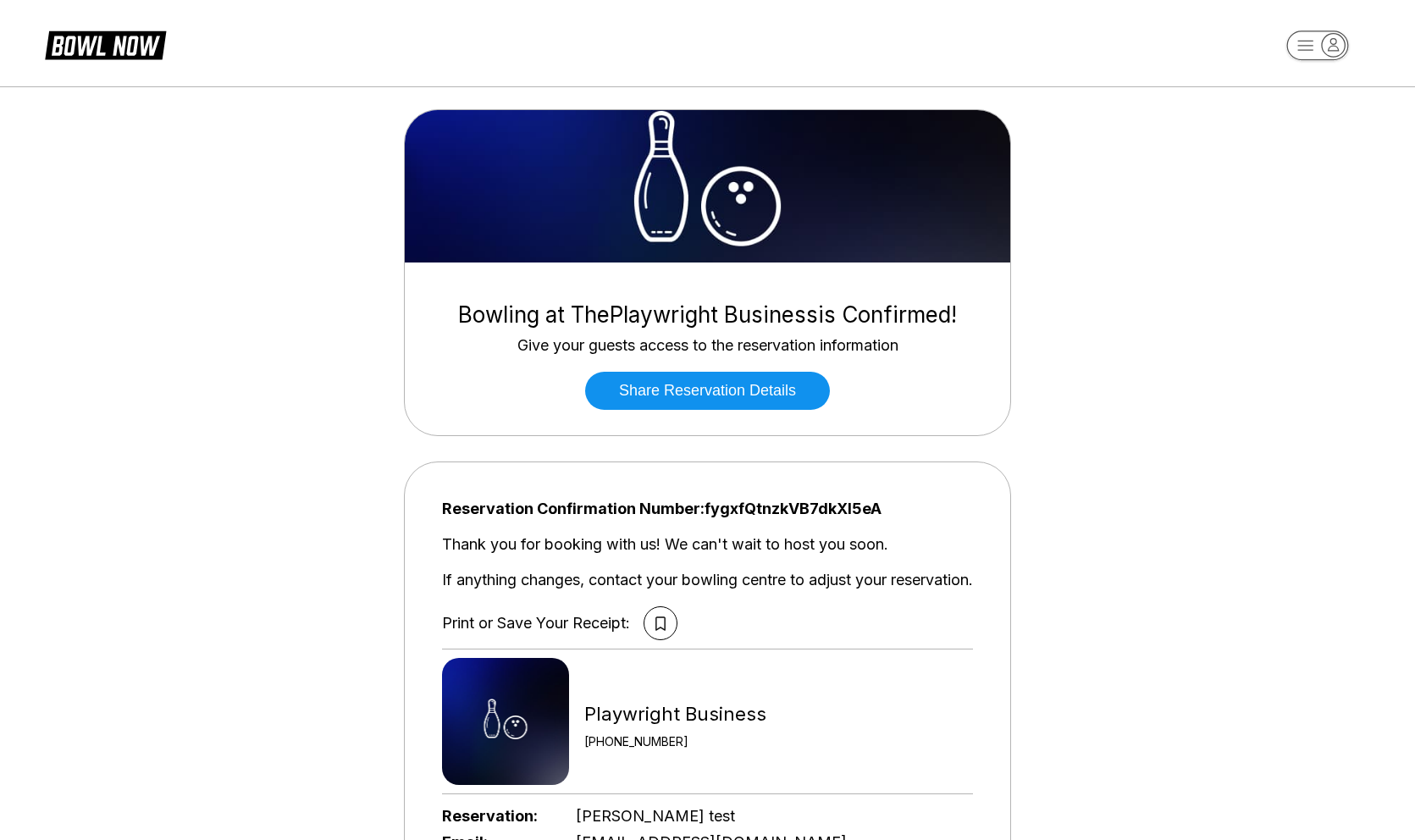
click at [772, 518] on div "Reservation Confirmation Number: fygxfQtnzkVB7dkXl5eA Thank you for booking wit…" at bounding box center [707, 570] width 531 height 141
click at [769, 513] on span "Reservation Confirmation Number: fygxfQtnzkVB7dkXl5eA" at bounding box center [707, 509] width 531 height 19
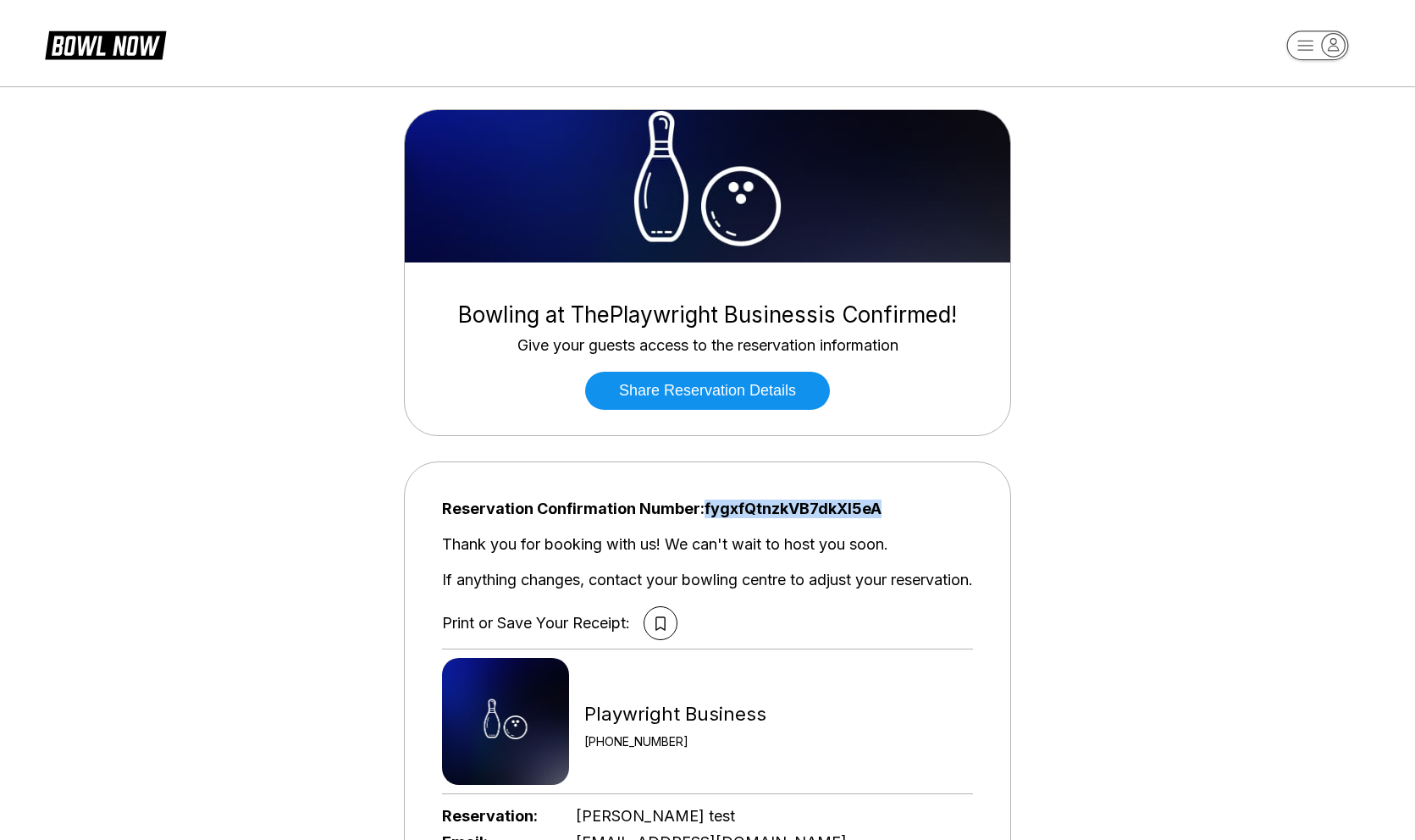
copy span "fygxfQtnzkVB7dkXl5eA"
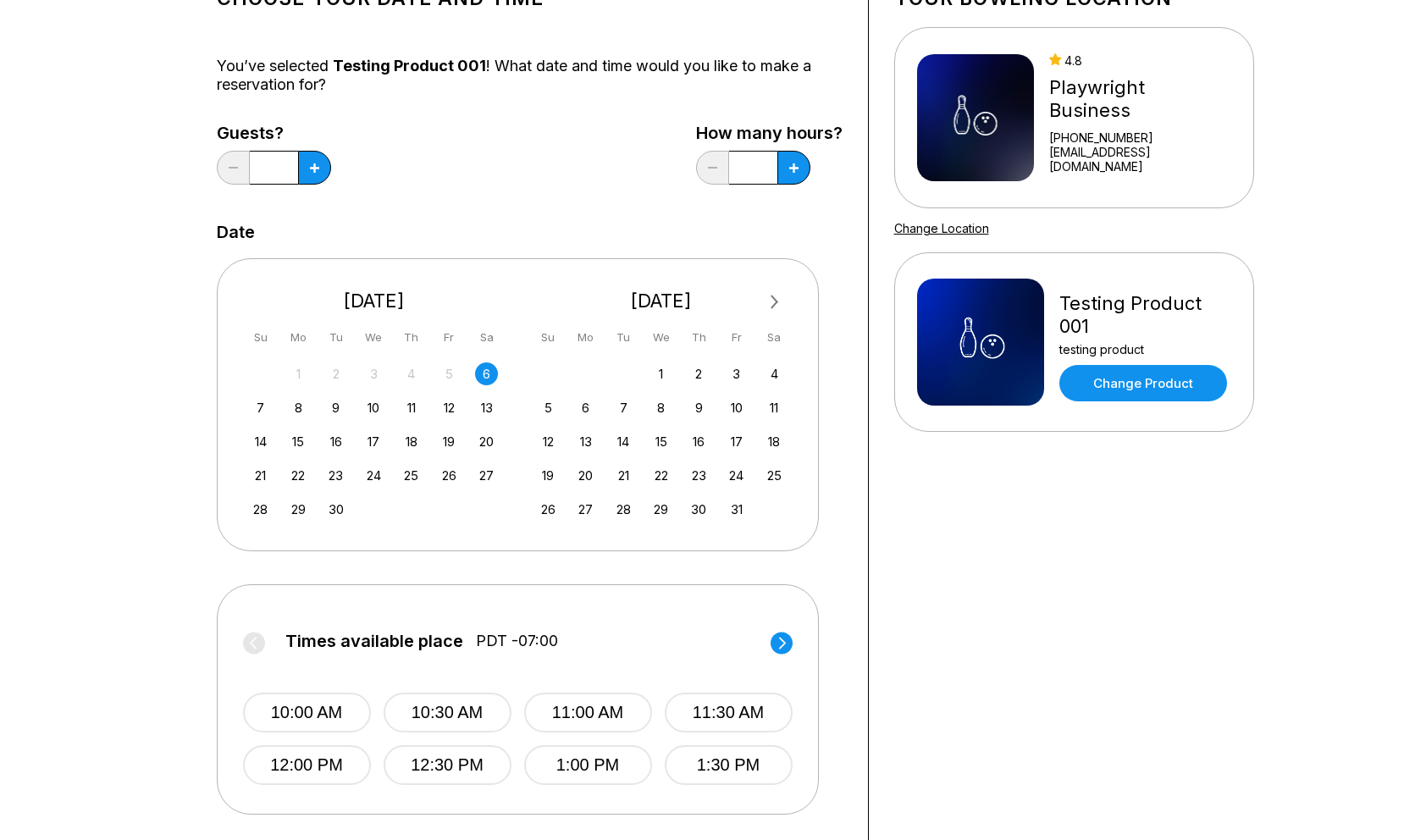
scroll to position [141, 0]
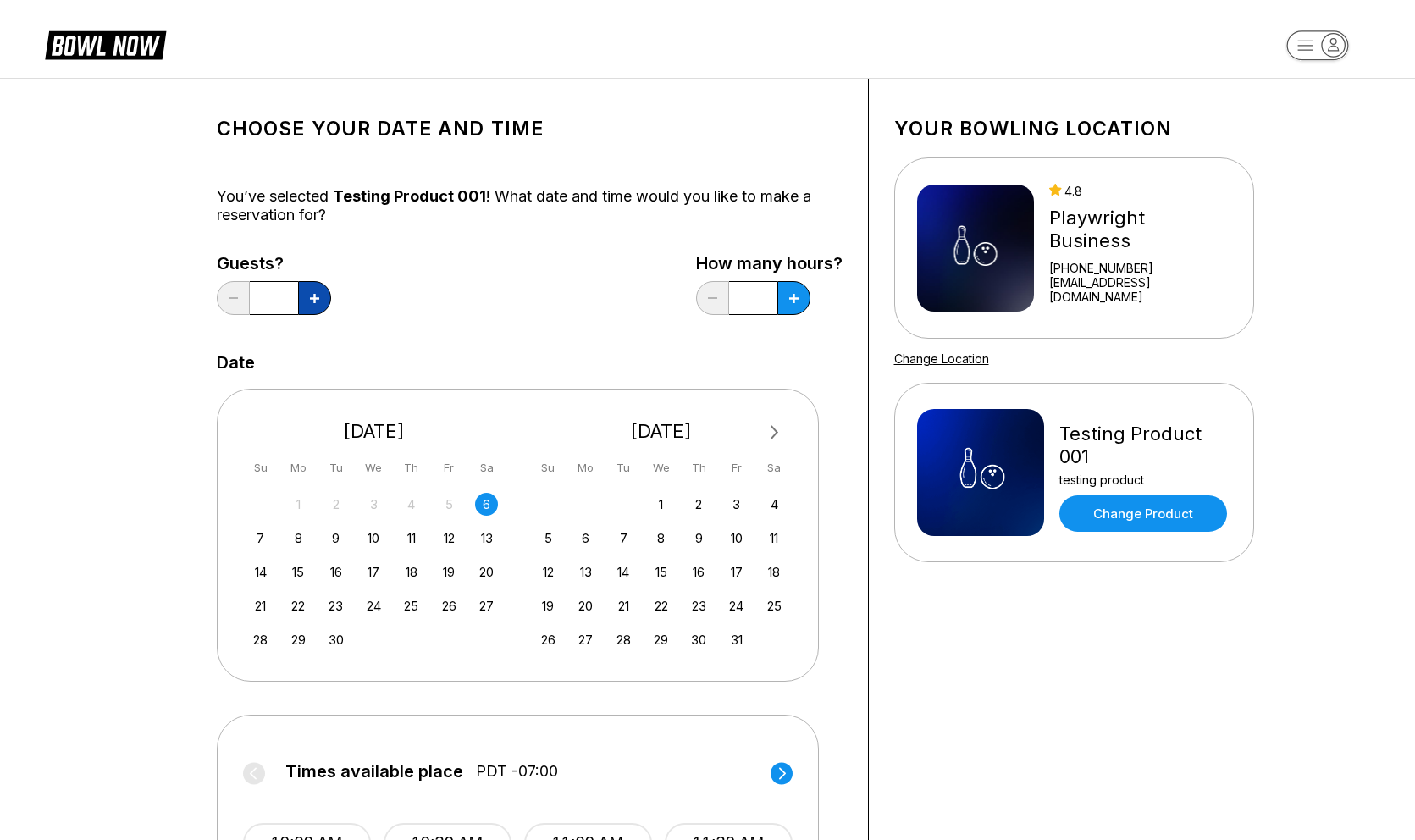
click at [321, 302] on button at bounding box center [314, 298] width 33 height 34
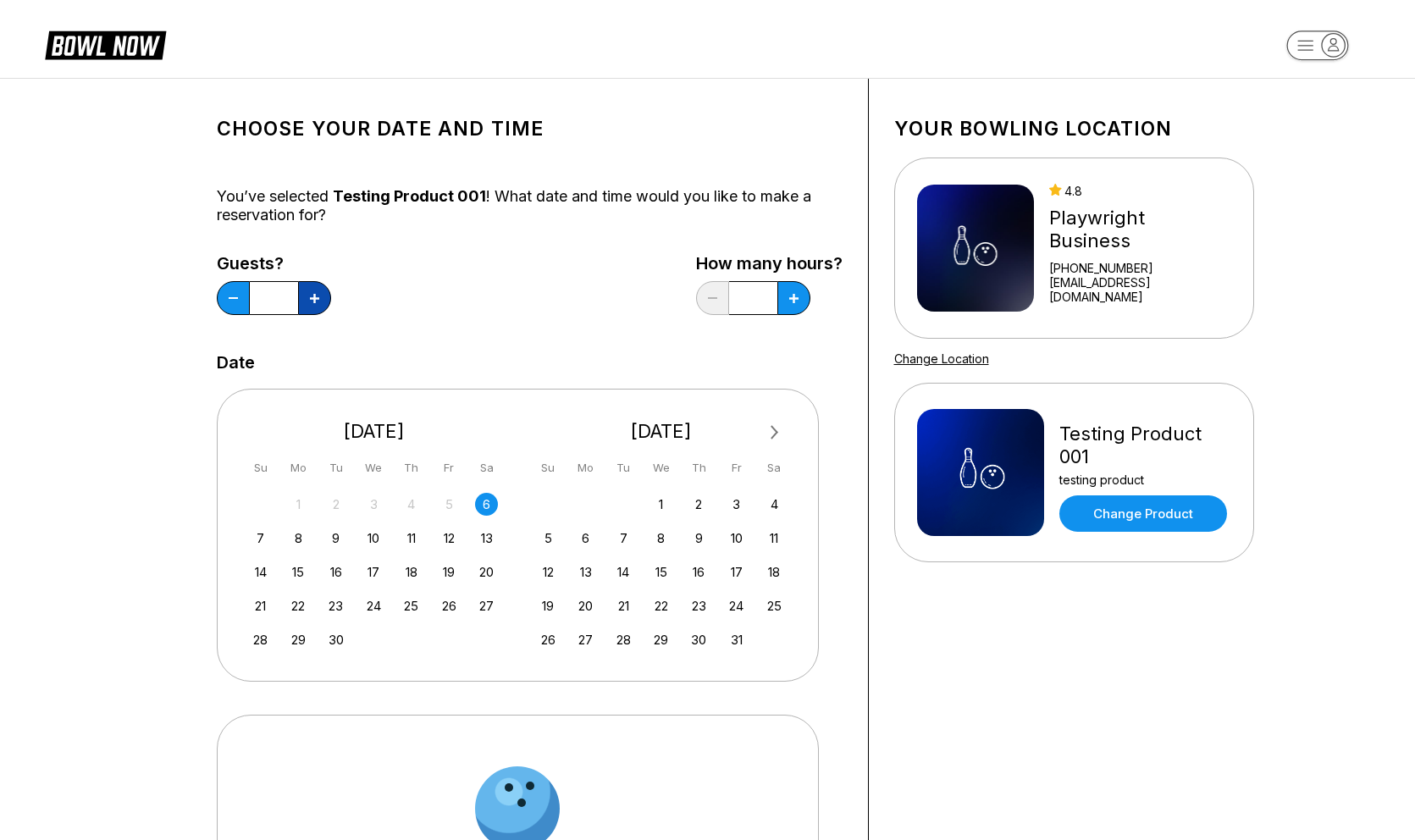
click at [321, 302] on button at bounding box center [314, 298] width 33 height 34
type input "*"
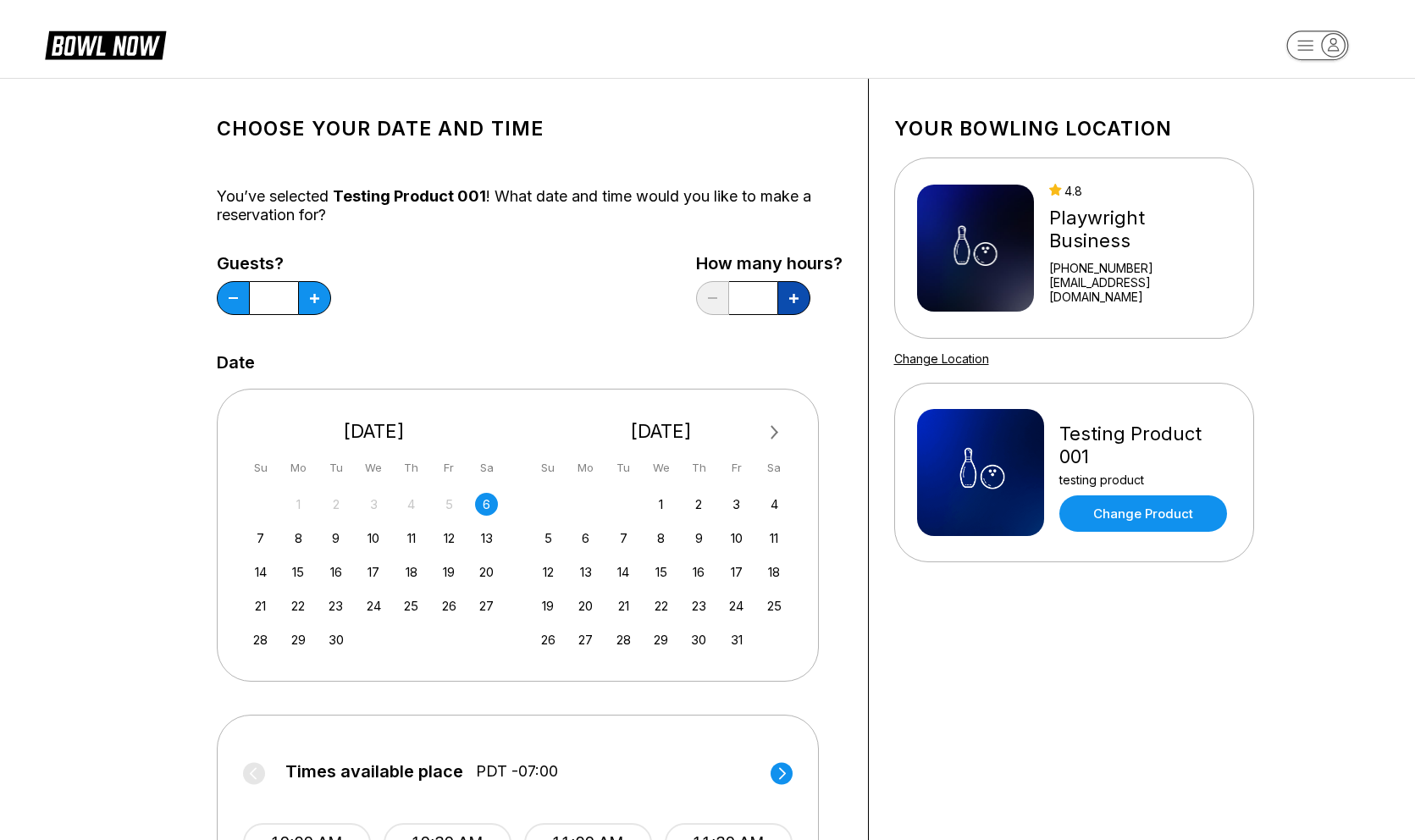
click at [799, 290] on button at bounding box center [793, 298] width 33 height 34
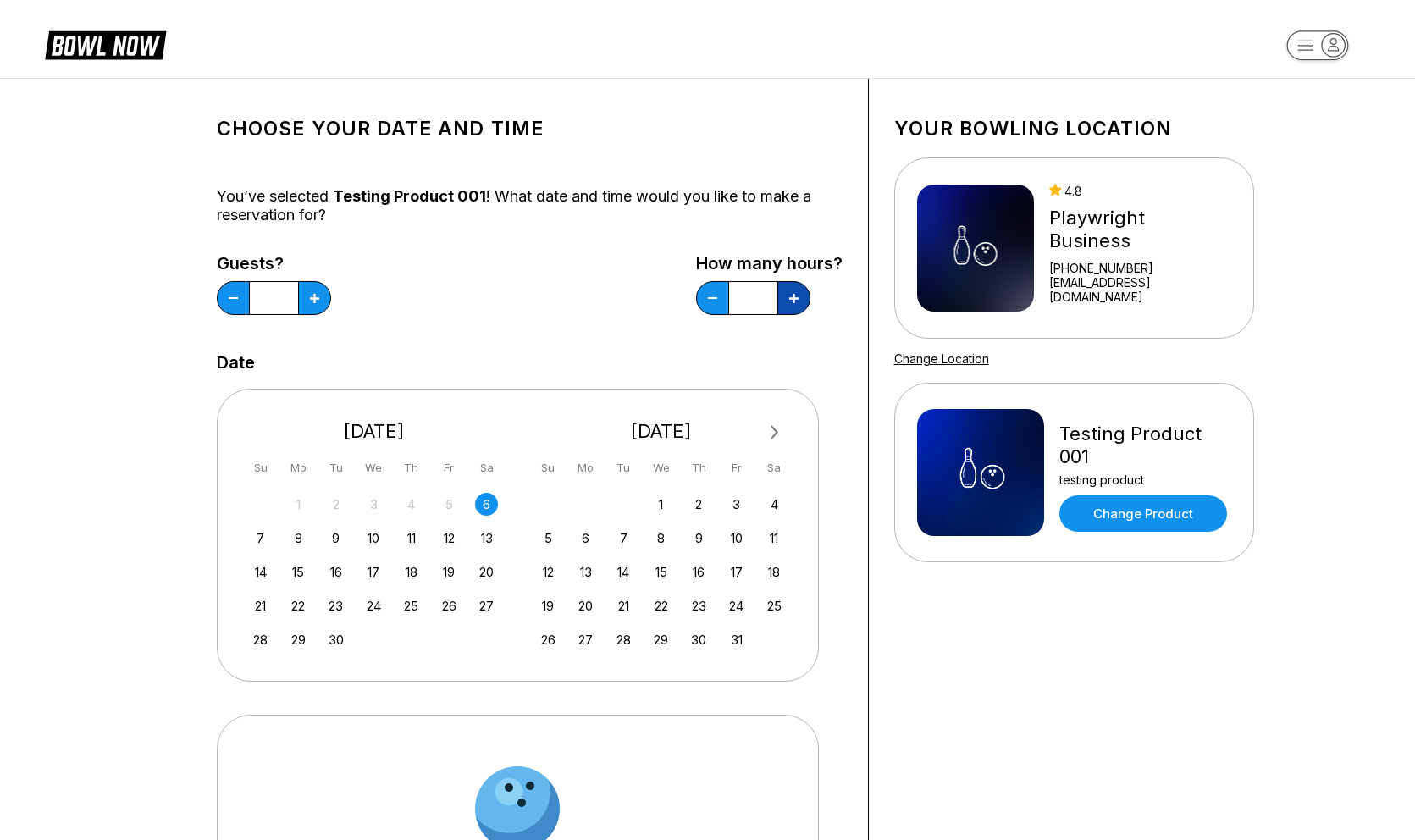
click at [799, 290] on button at bounding box center [793, 298] width 33 height 34
type input "*"
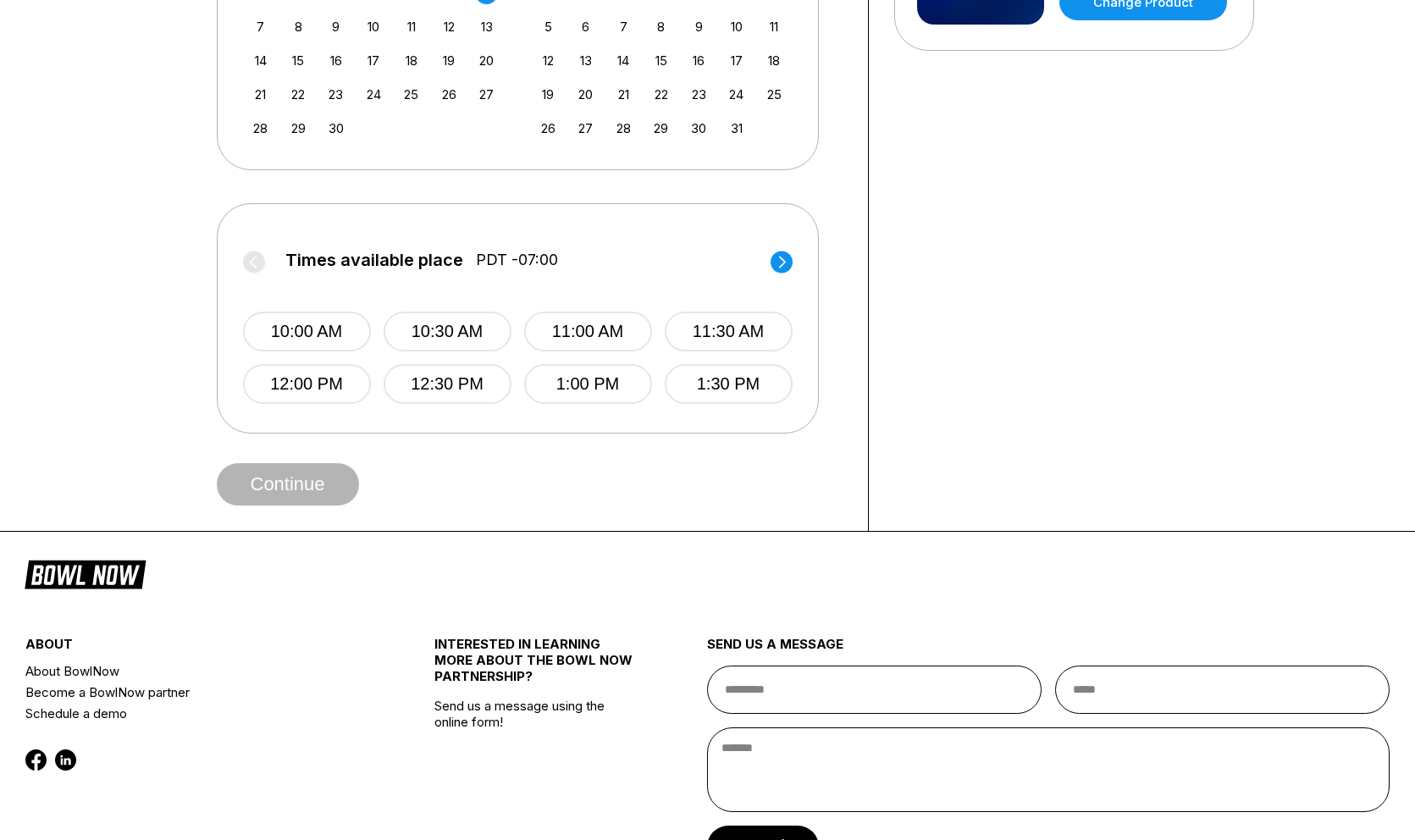
scroll to position [629, 0]
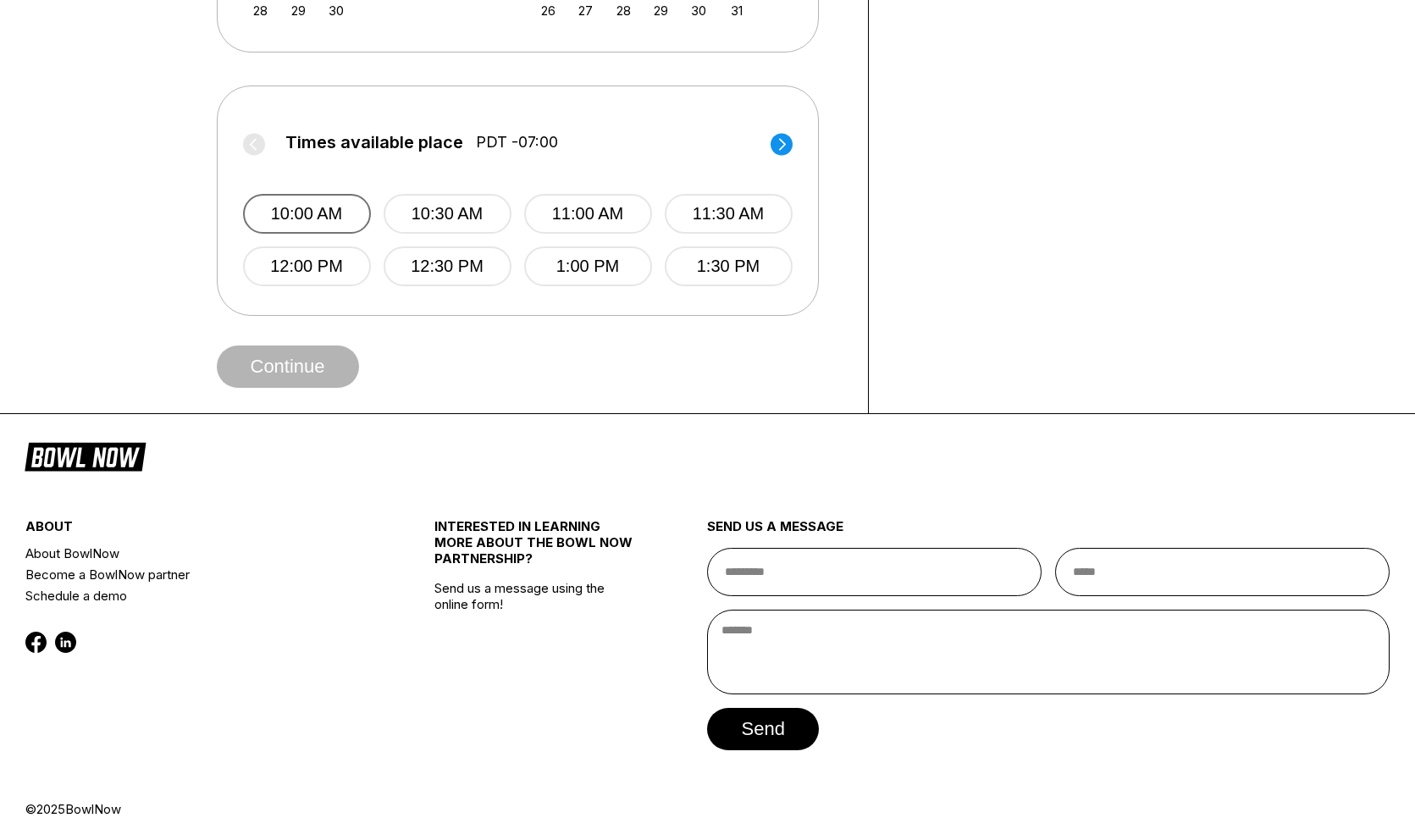
click at [305, 202] on button "10:00 AM" at bounding box center [307, 214] width 128 height 40
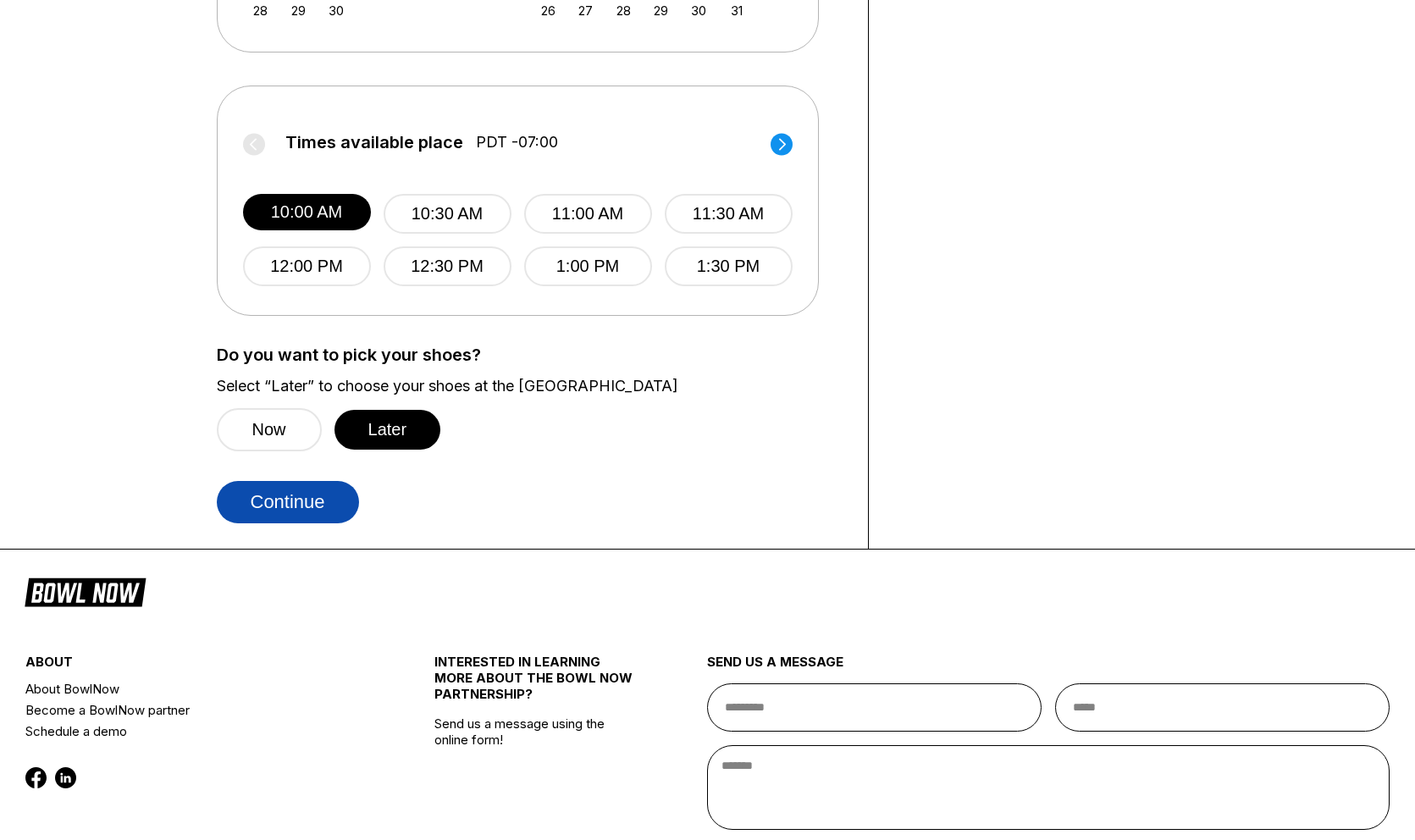
click at [297, 496] on button "Continue" at bounding box center [288, 502] width 142 height 42
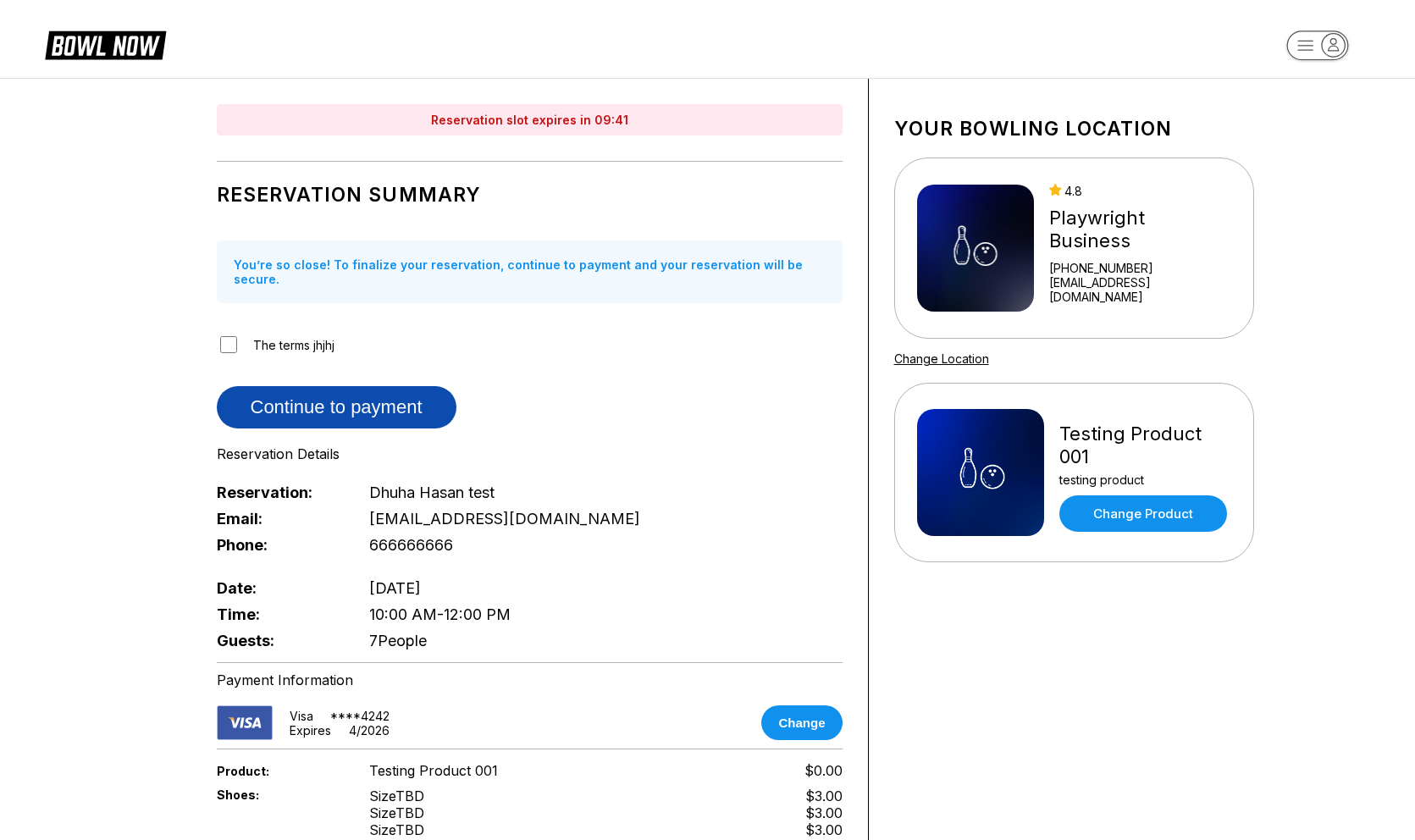
click at [296, 395] on button "Continue to payment" at bounding box center [337, 407] width 240 height 42
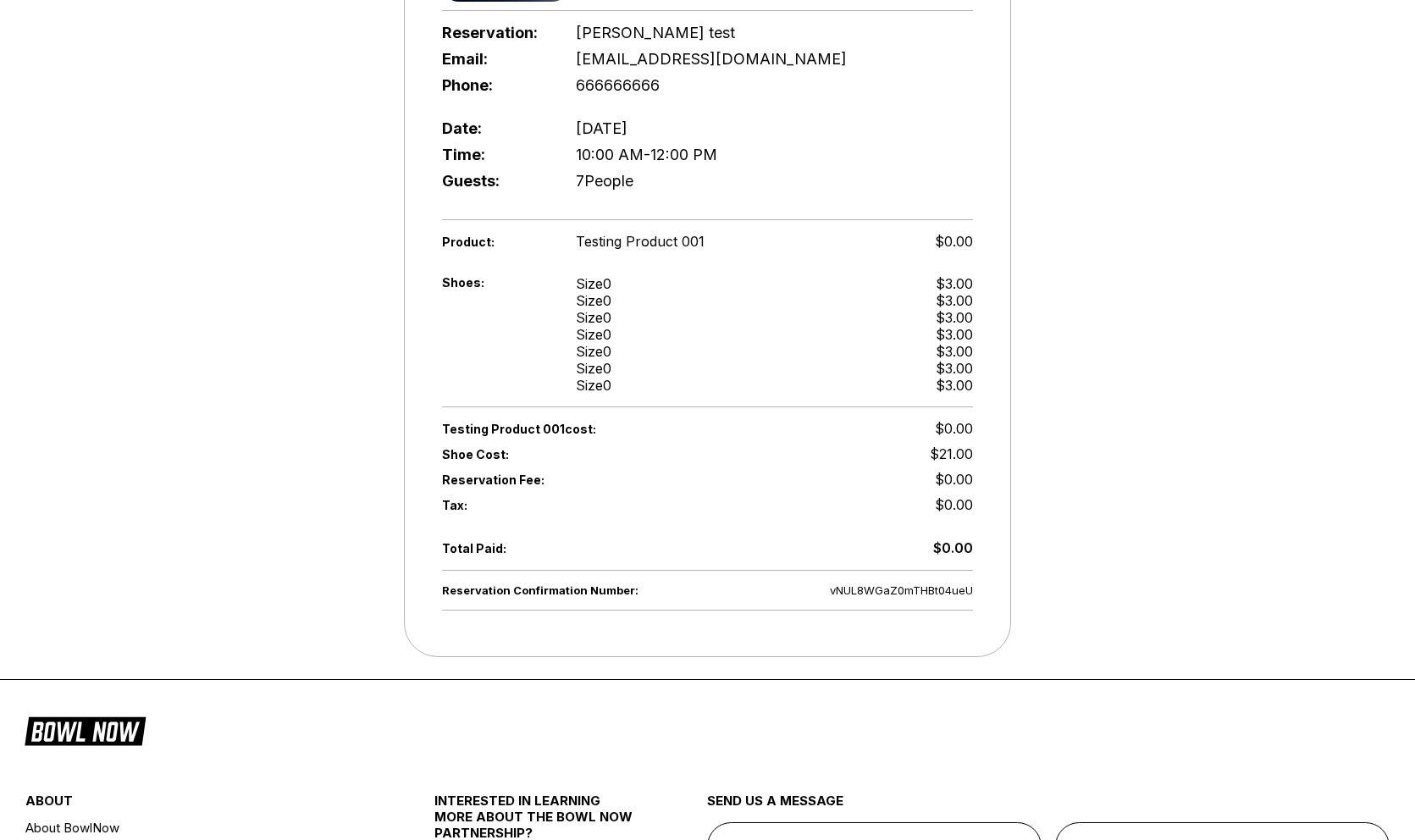
scroll to position [802, 0]
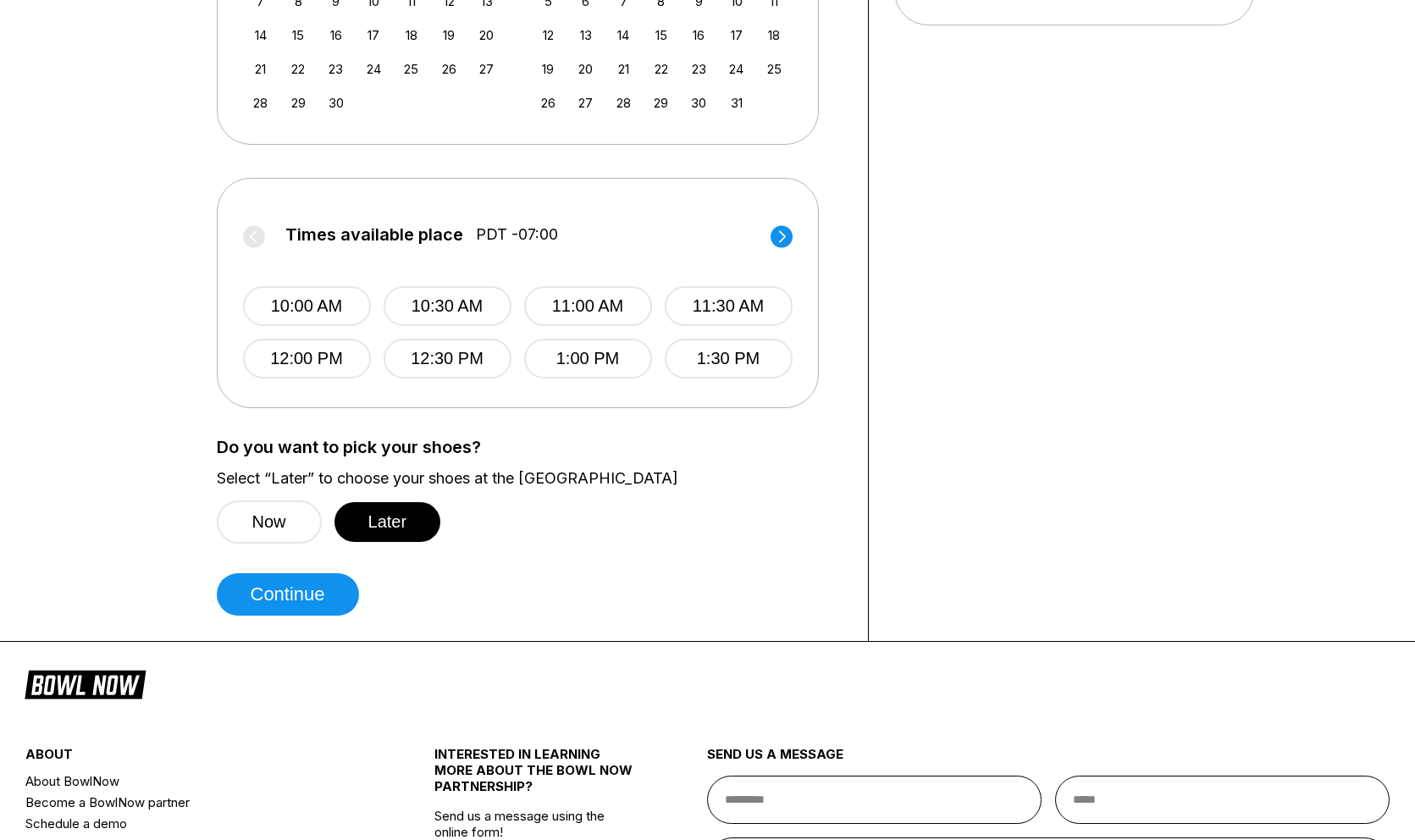
scroll to position [520, 0]
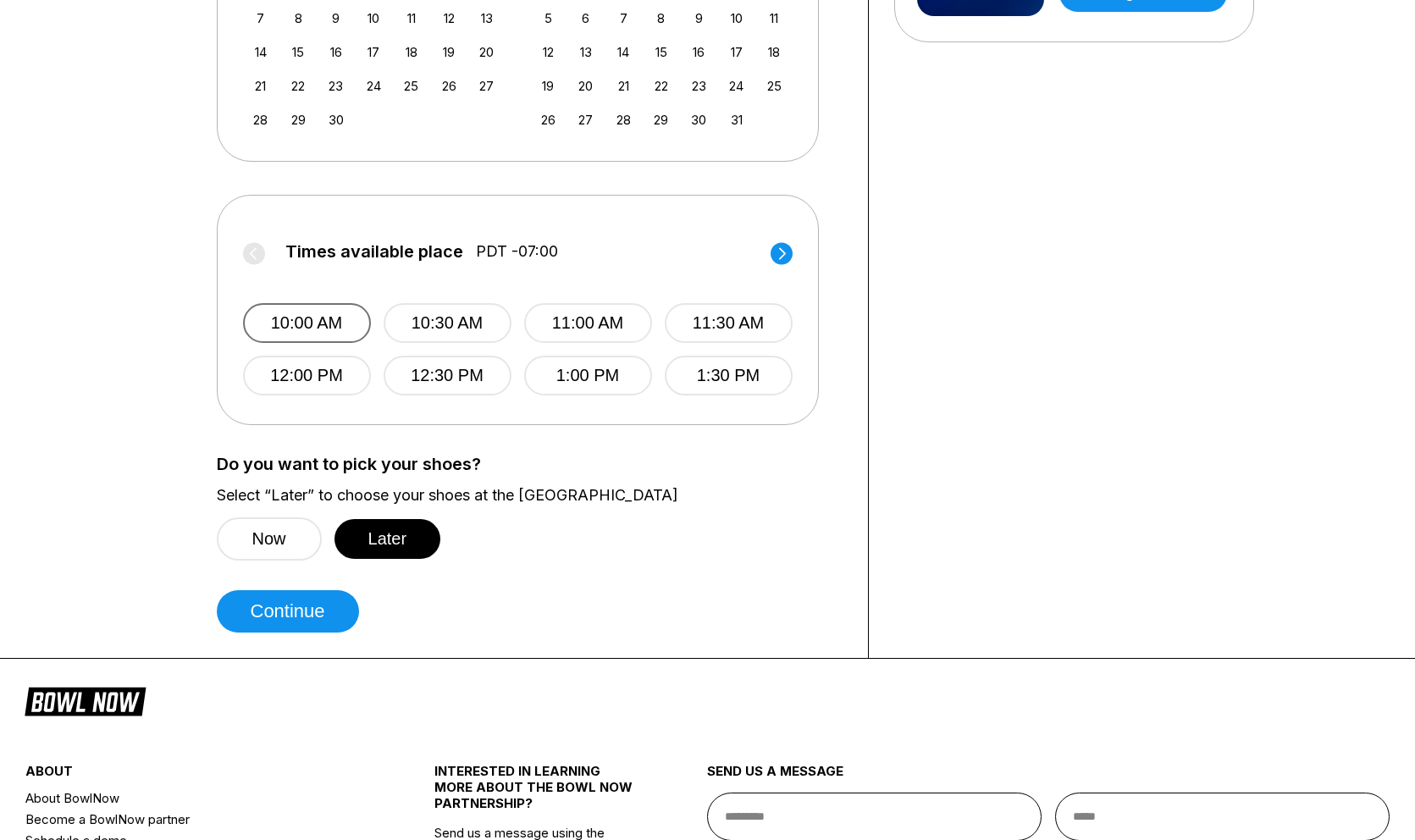
click at [314, 318] on button "10:00 AM" at bounding box center [307, 323] width 128 height 40
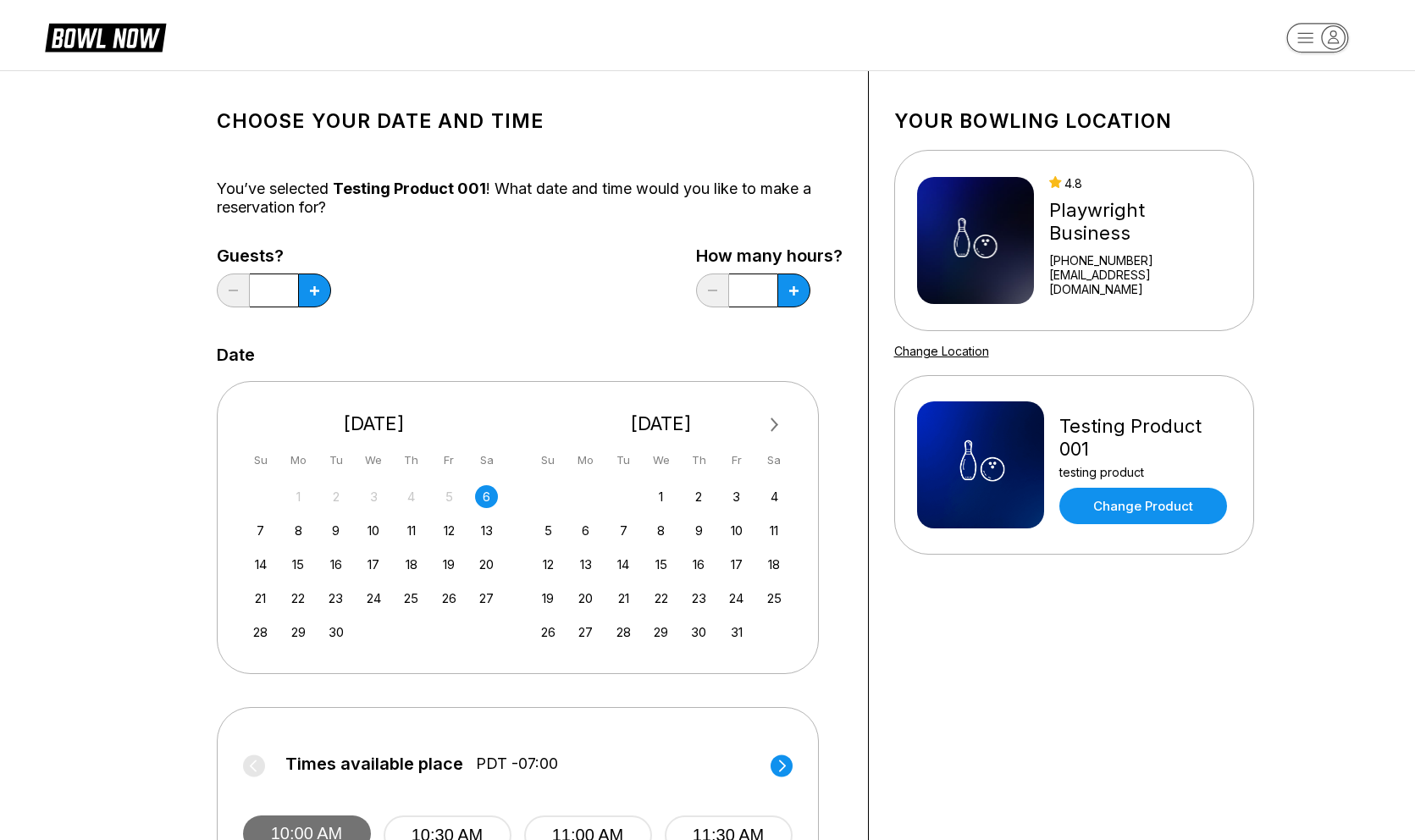
scroll to position [0, 0]
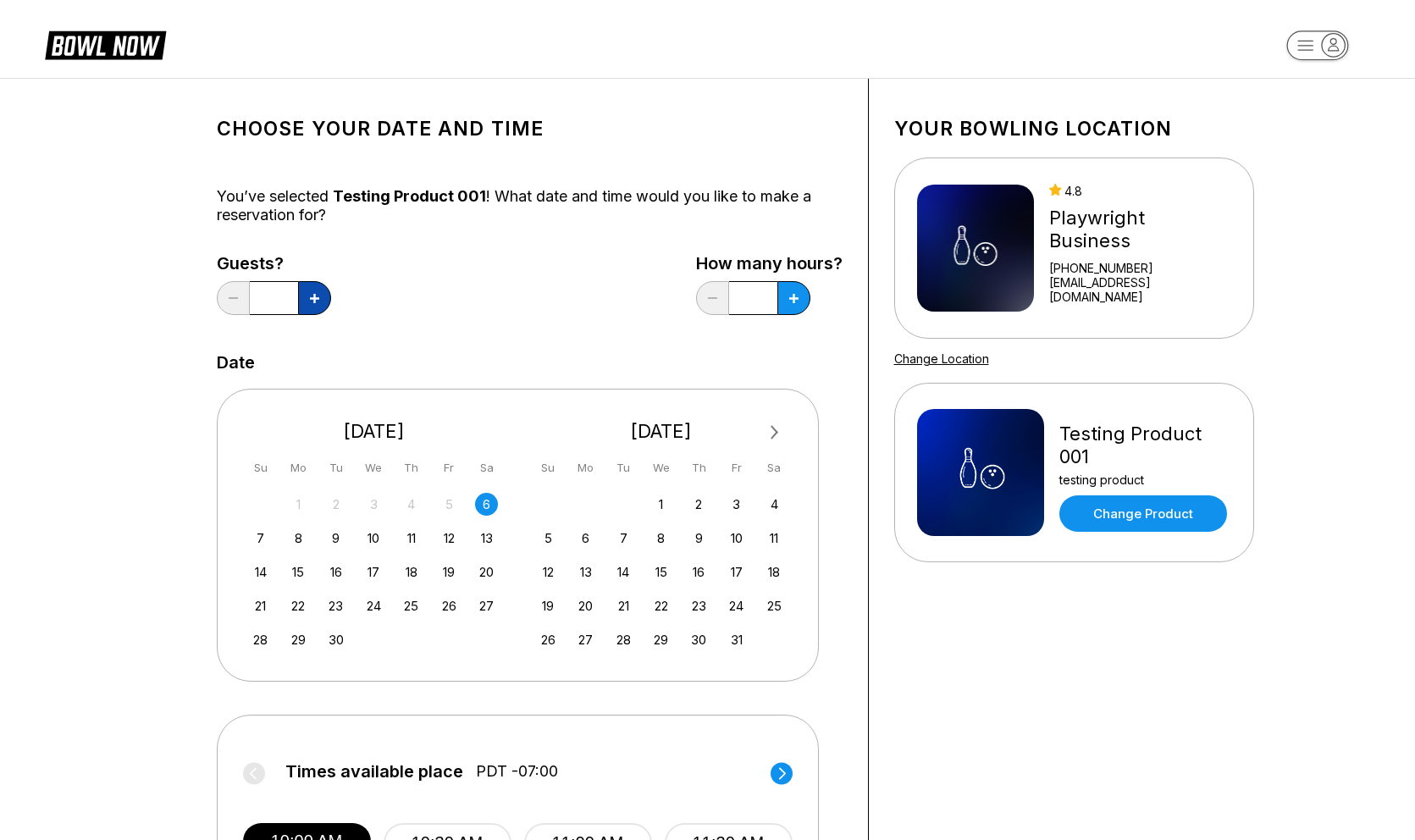
click at [316, 299] on icon at bounding box center [314, 298] width 9 height 9
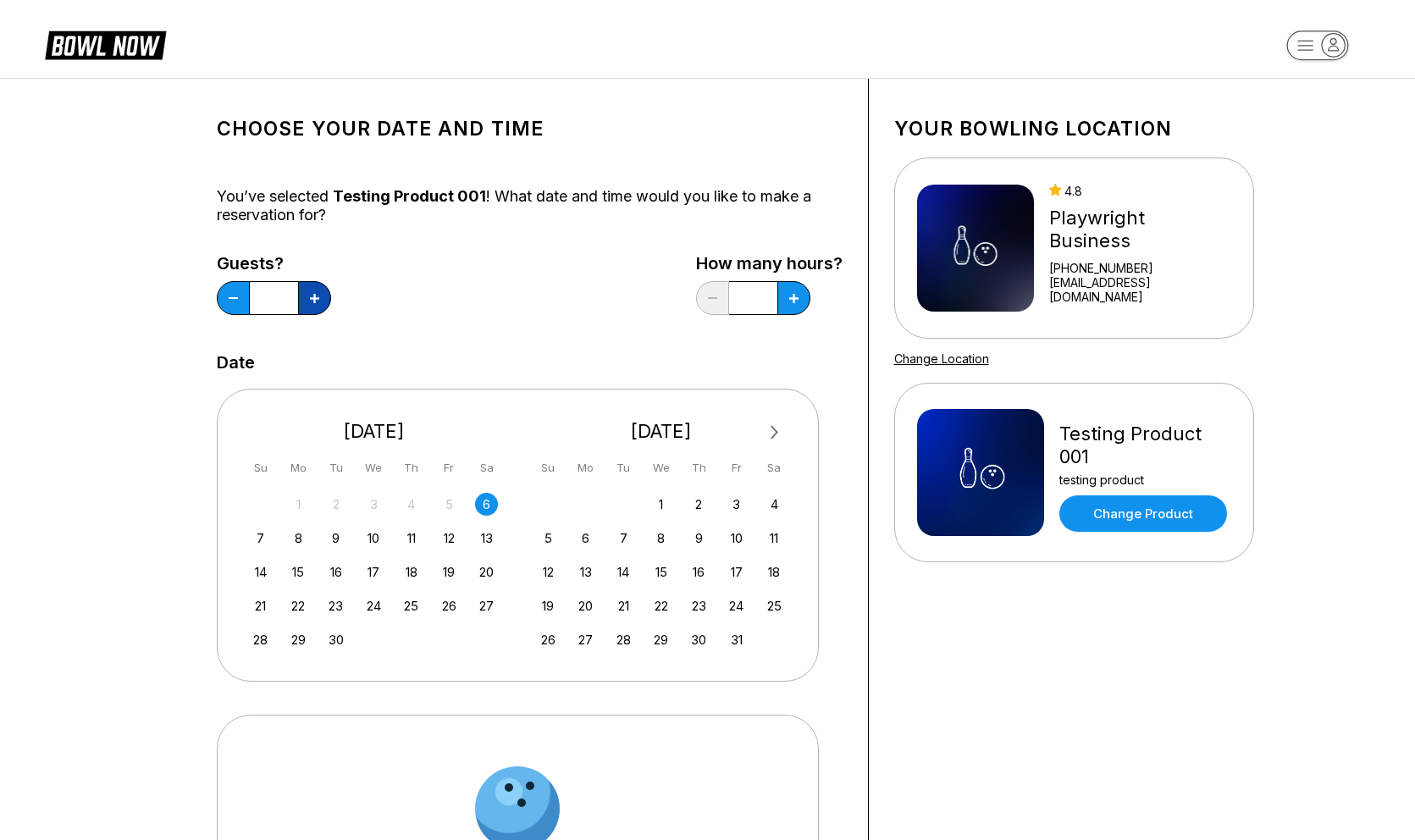
click at [316, 299] on icon at bounding box center [314, 298] width 9 height 9
type input "*"
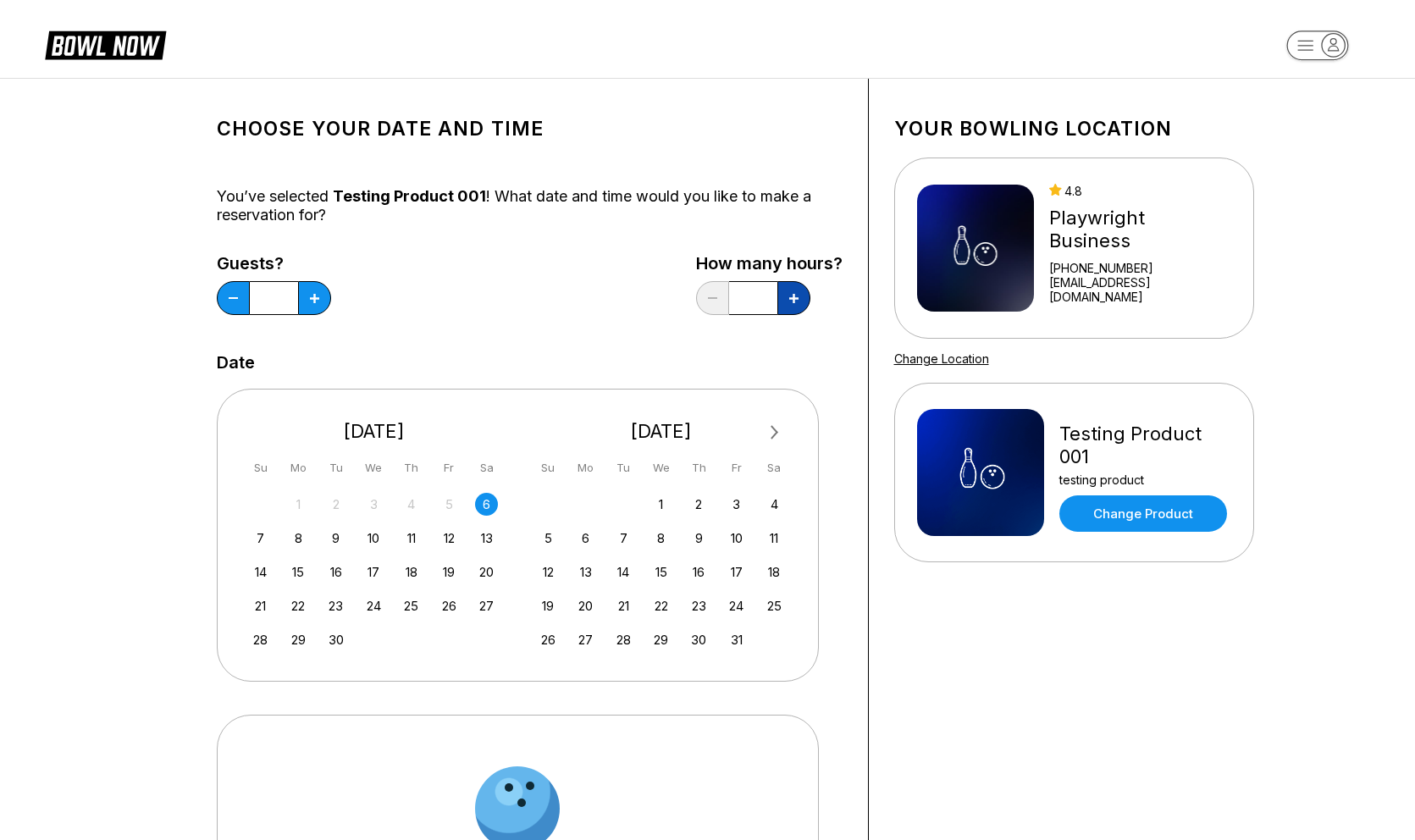
click at [793, 307] on button at bounding box center [793, 298] width 33 height 34
click at [719, 294] on button at bounding box center [712, 298] width 33 height 34
type input "*"
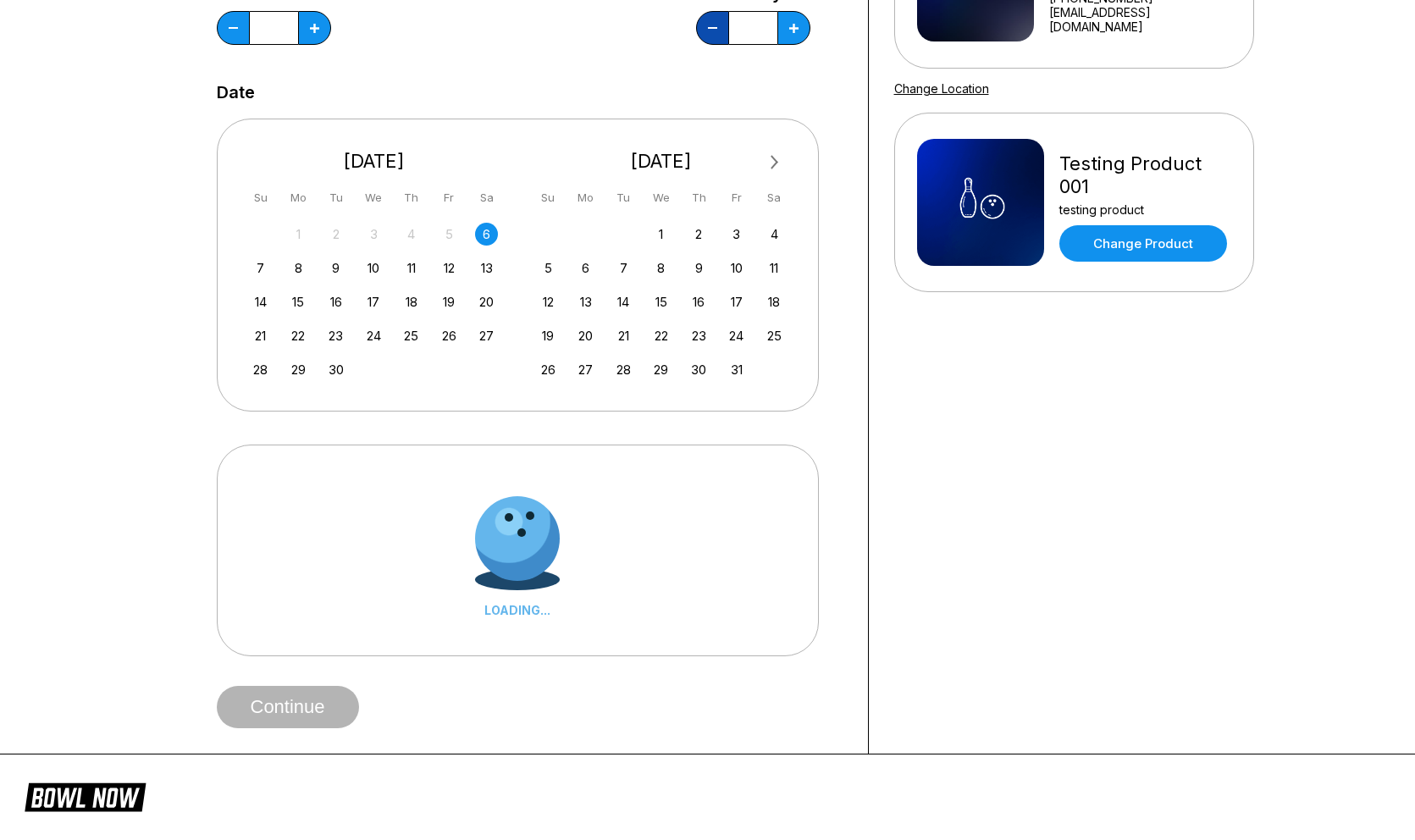
scroll to position [447, 0]
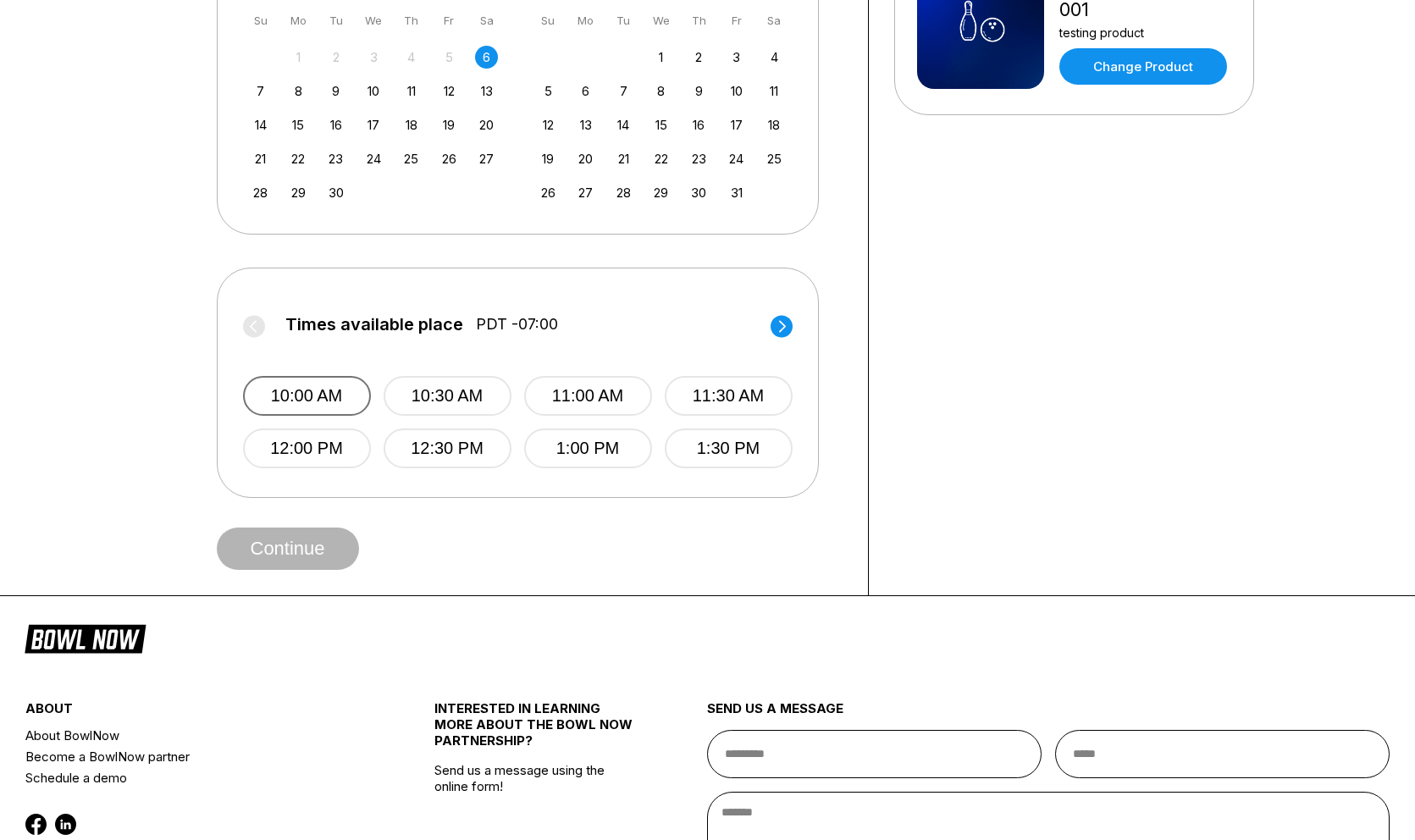
click at [312, 384] on button "10:00 AM" at bounding box center [307, 396] width 128 height 40
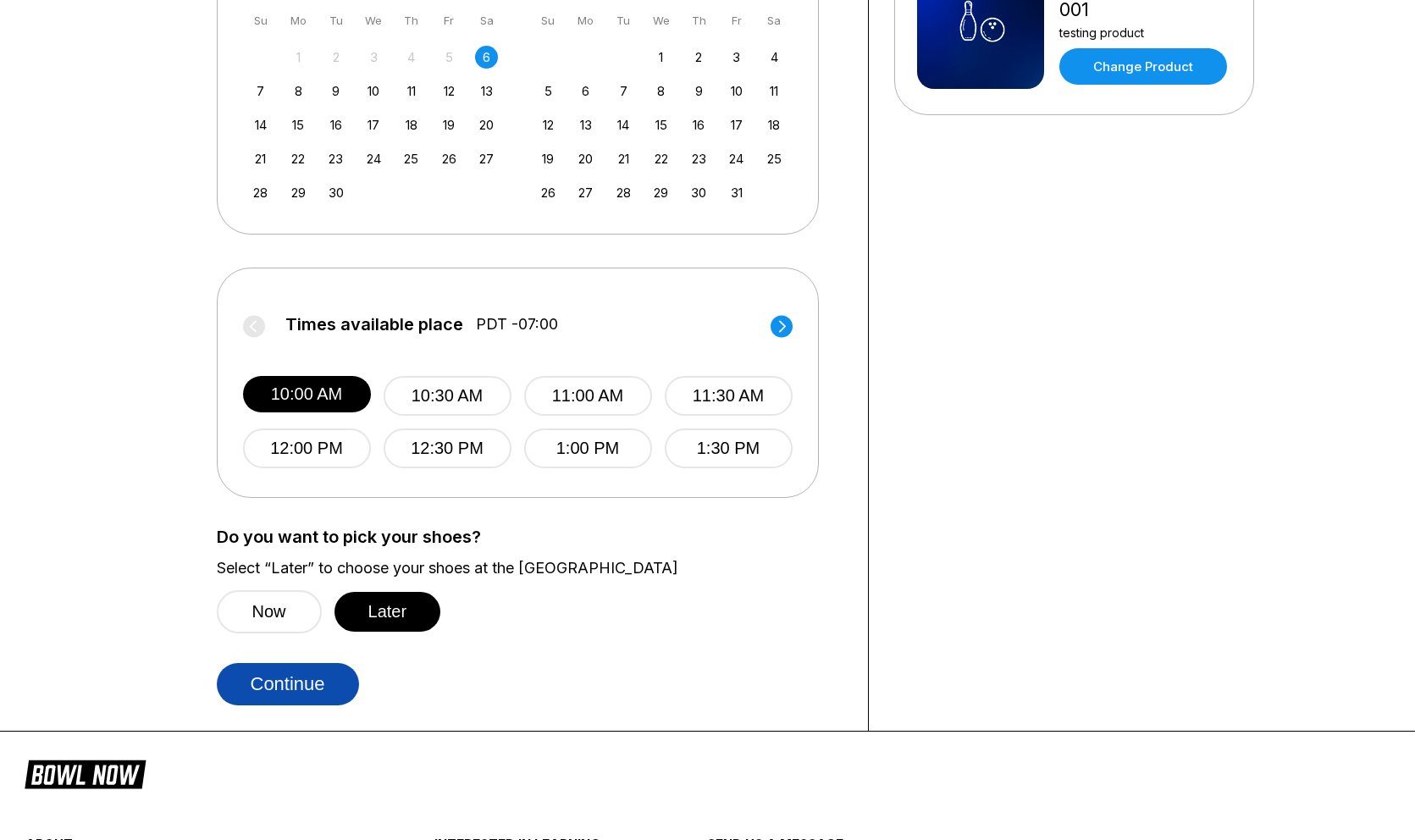
click at [310, 679] on button "Continue" at bounding box center [288, 684] width 142 height 42
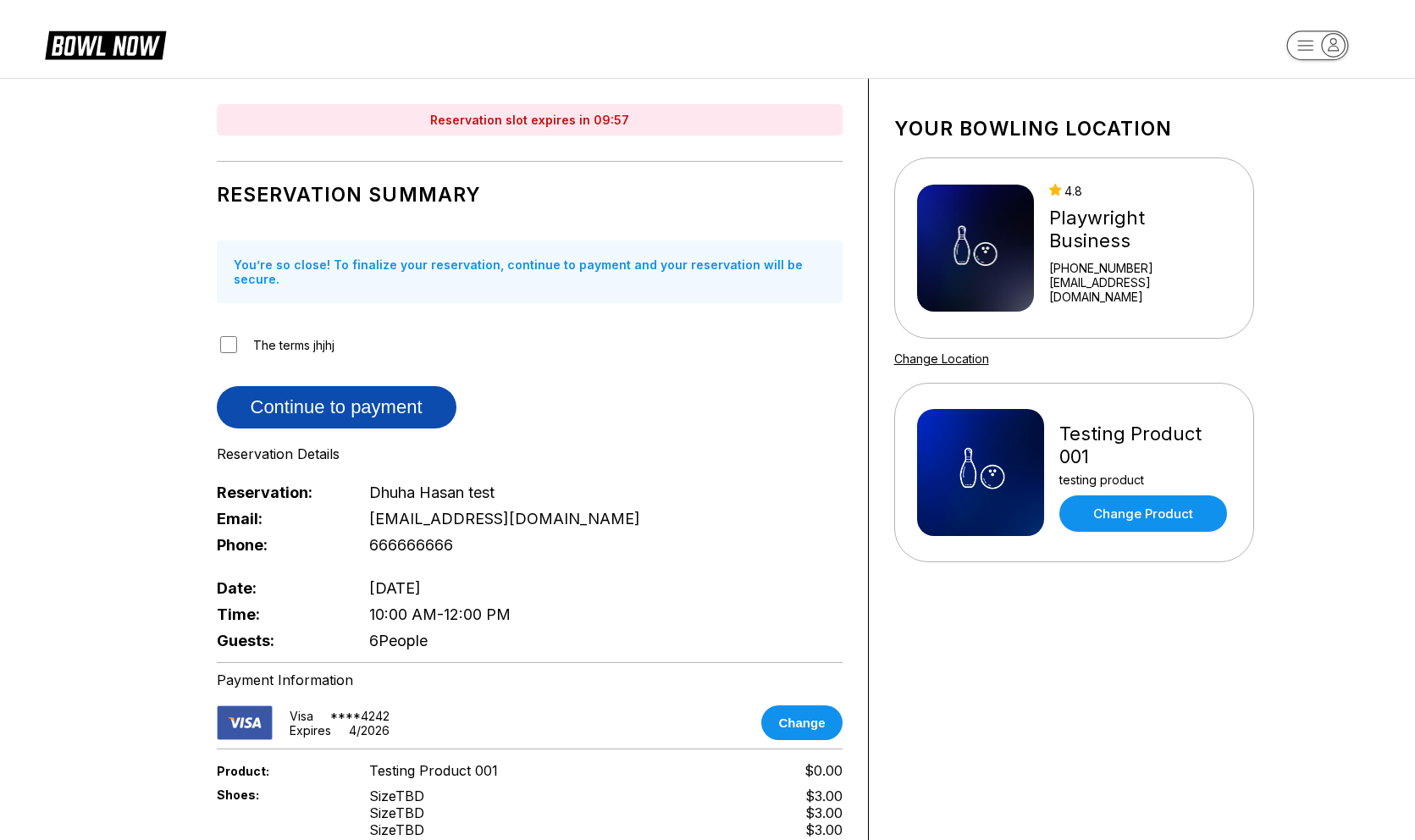
click at [302, 386] on button "Continue to payment" at bounding box center [337, 407] width 240 height 42
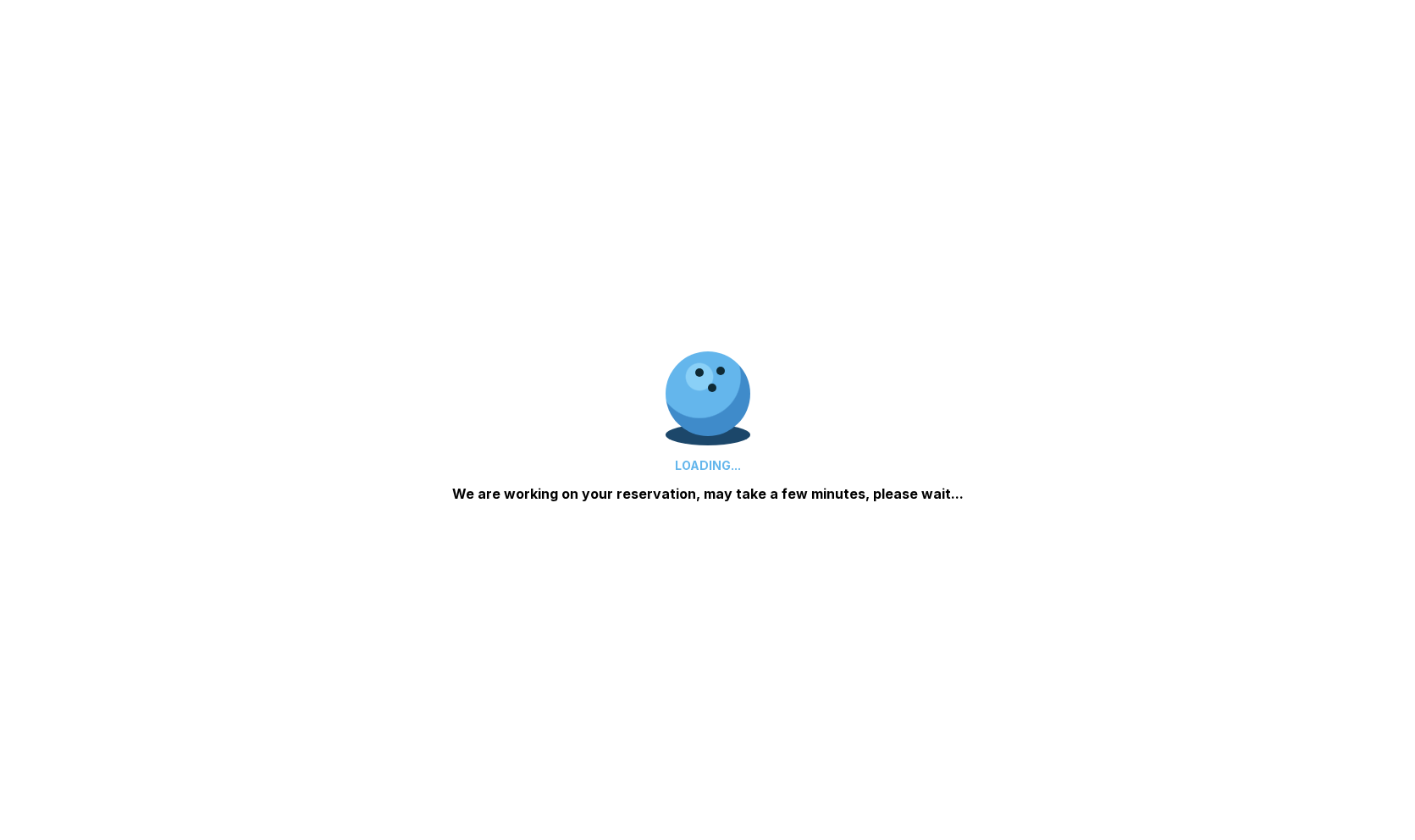
scroll to position [423, 0]
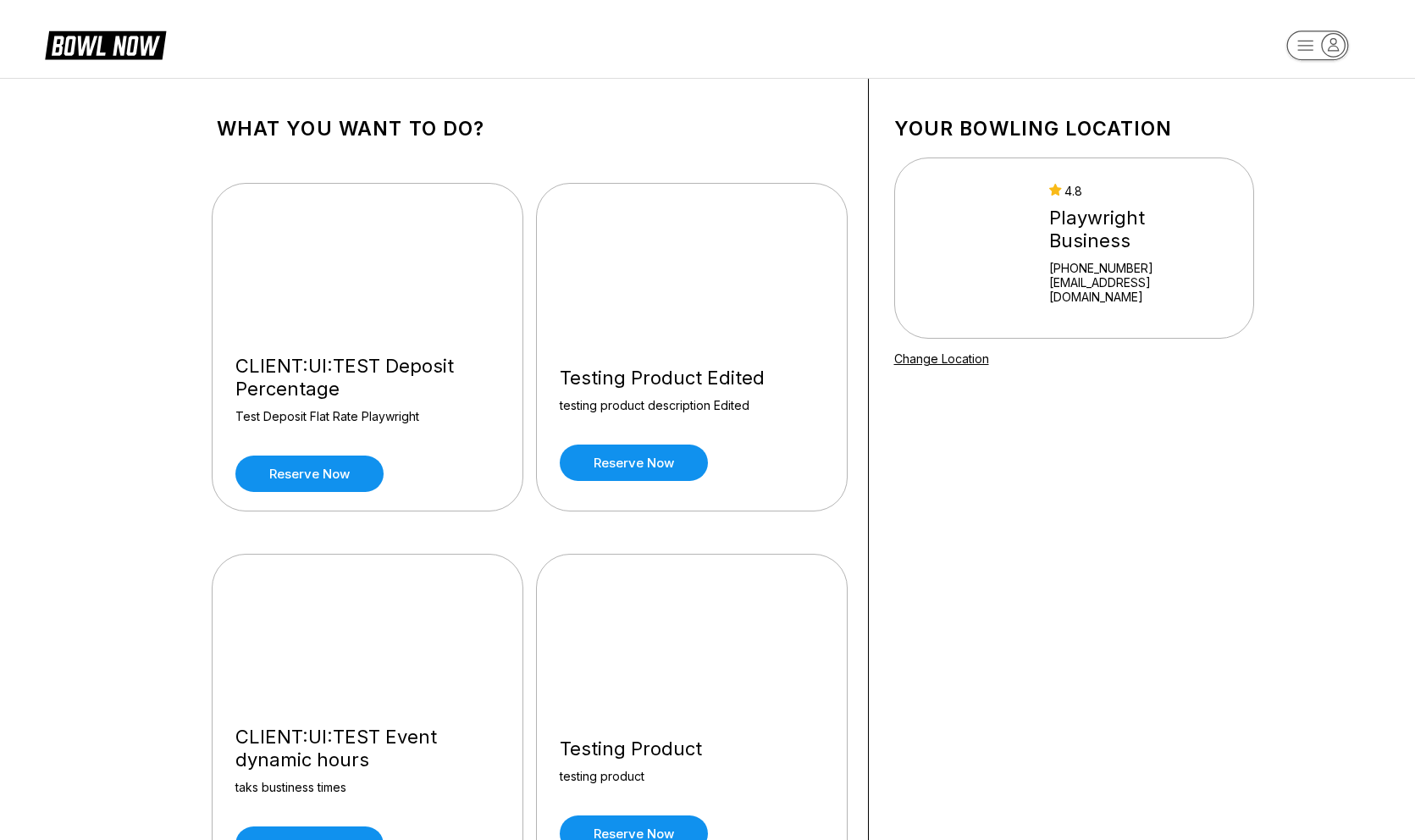
scroll to position [2121, 0]
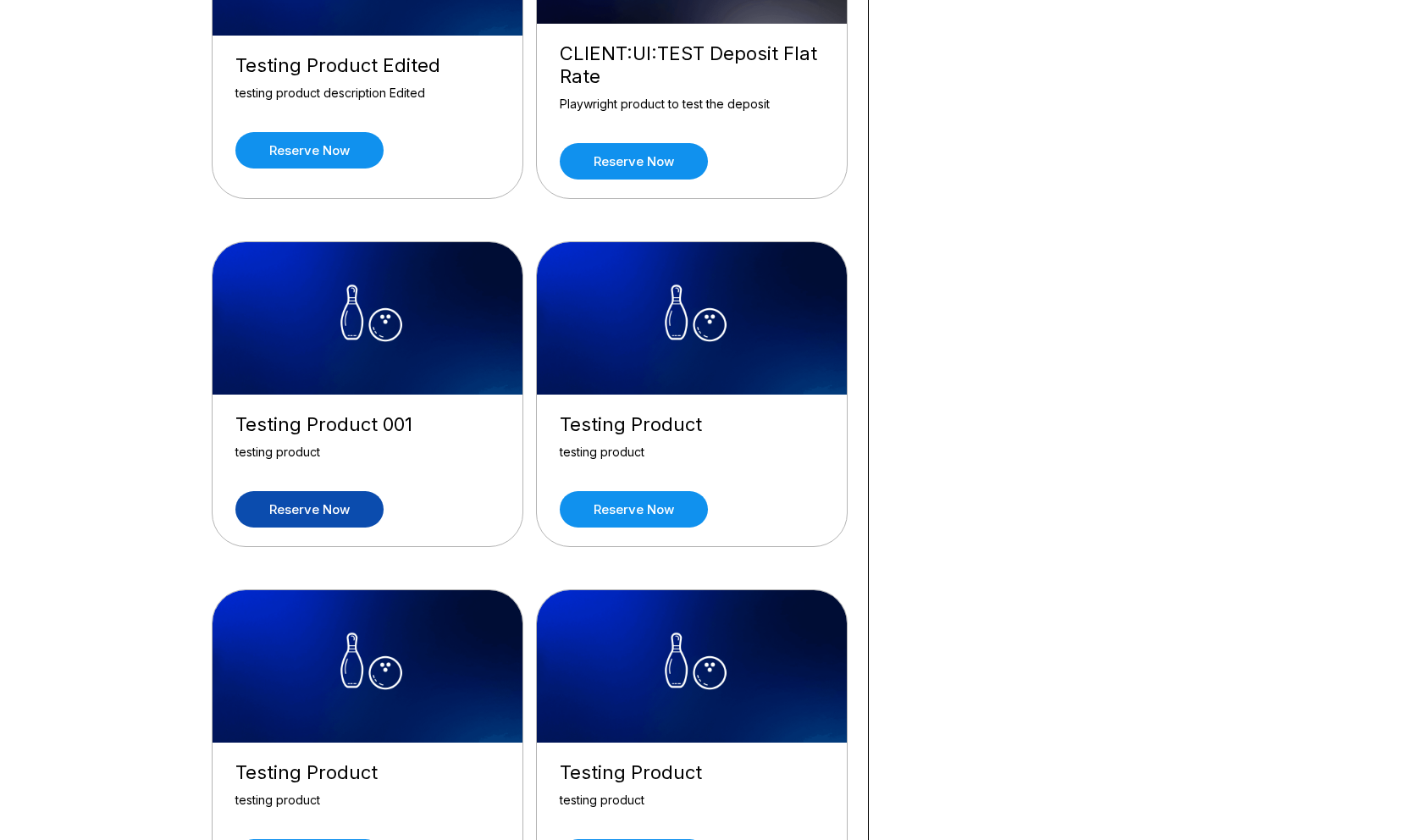
click at [266, 509] on link "Reserve now" at bounding box center [309, 509] width 148 height 36
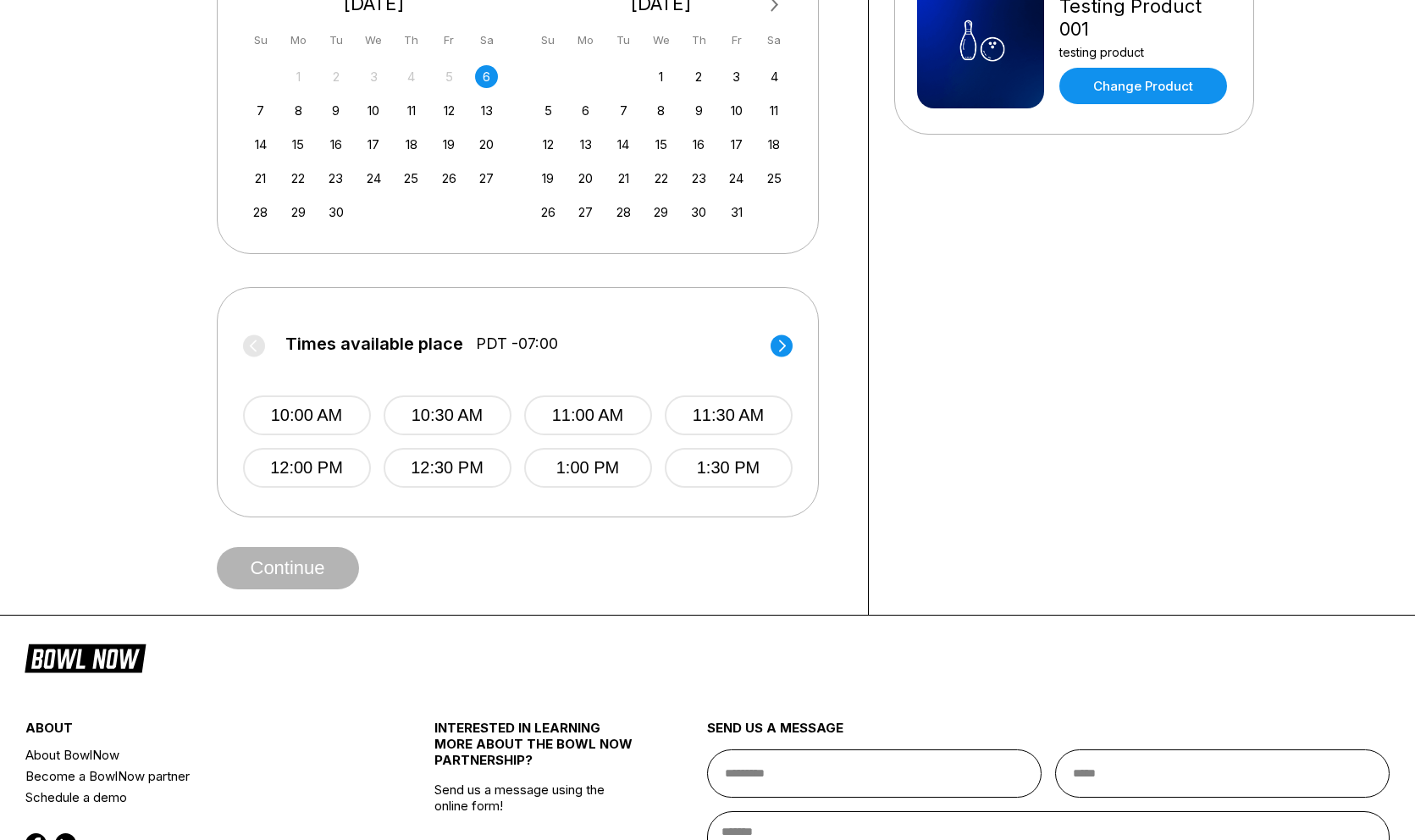
scroll to position [429, 0]
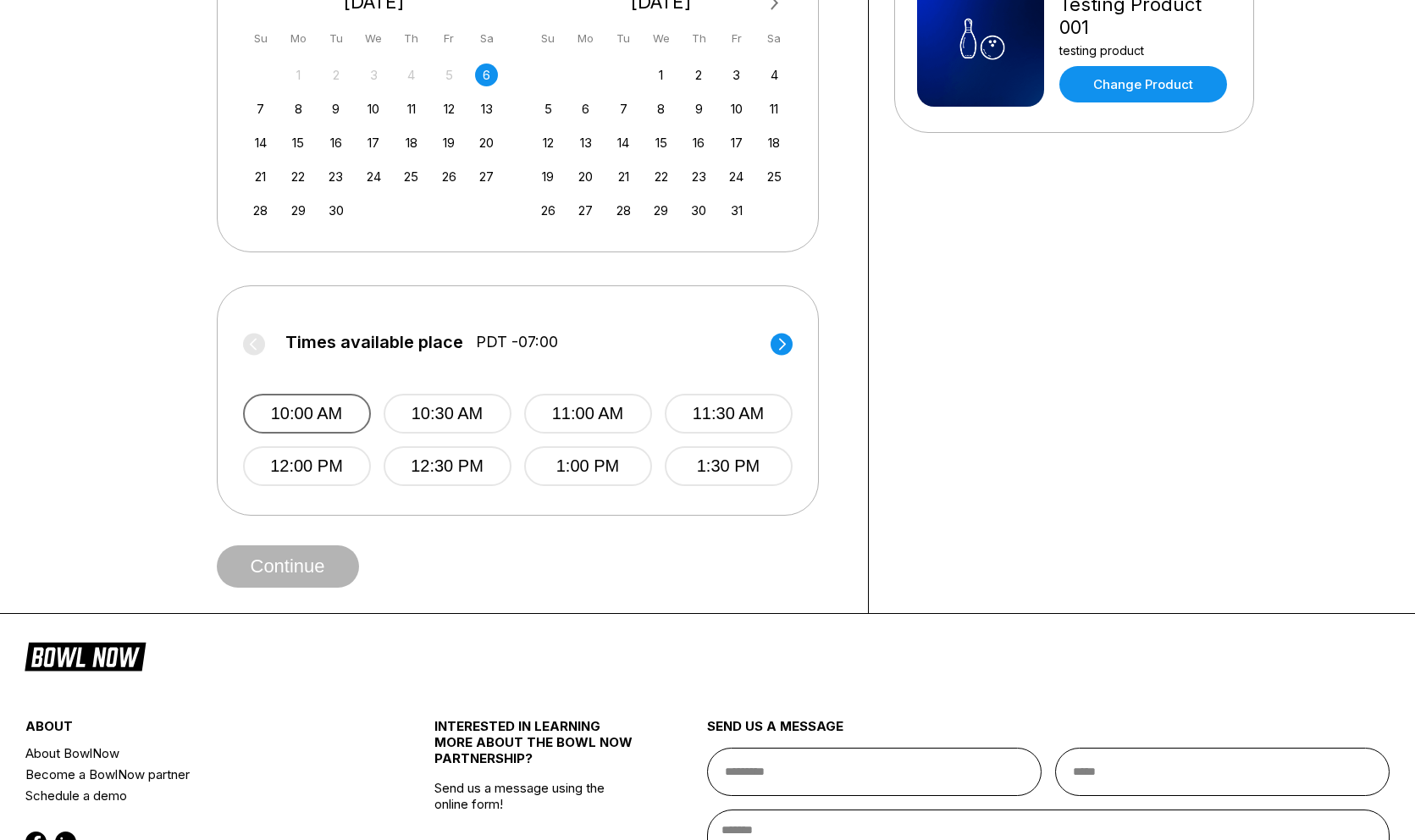
click at [305, 424] on button "10:00 AM" at bounding box center [307, 414] width 128 height 40
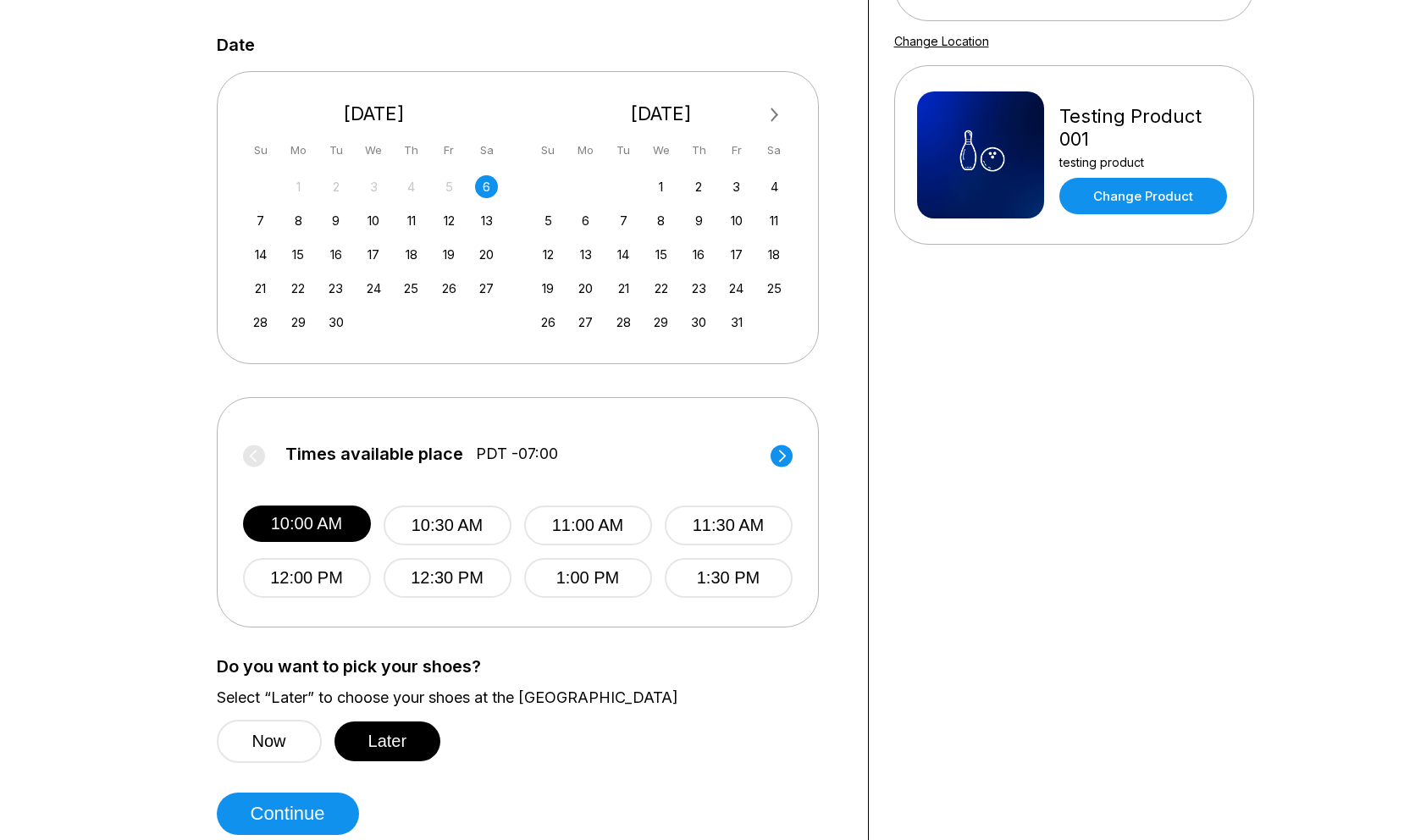
scroll to position [0, 0]
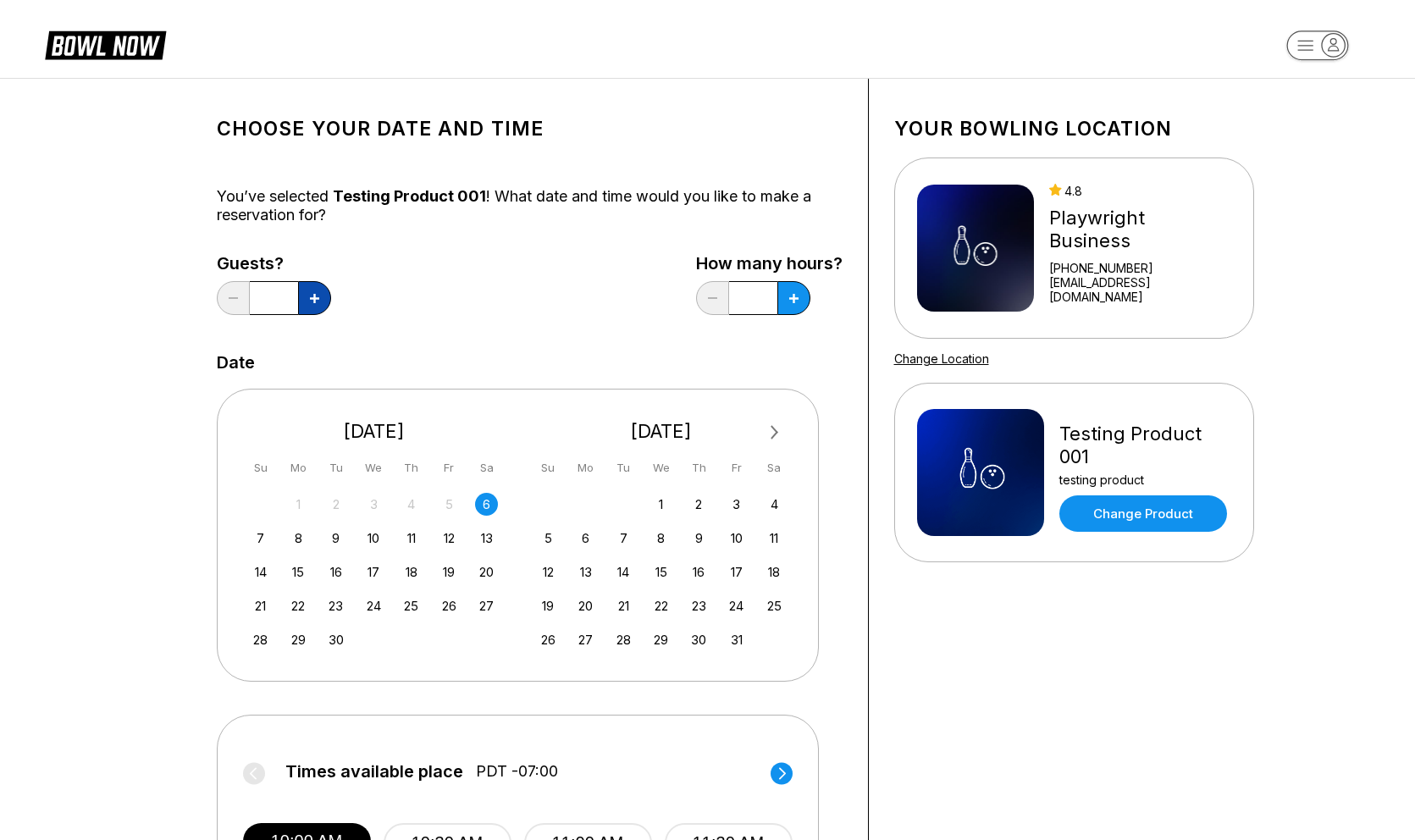
click at [307, 301] on button at bounding box center [314, 298] width 33 height 34
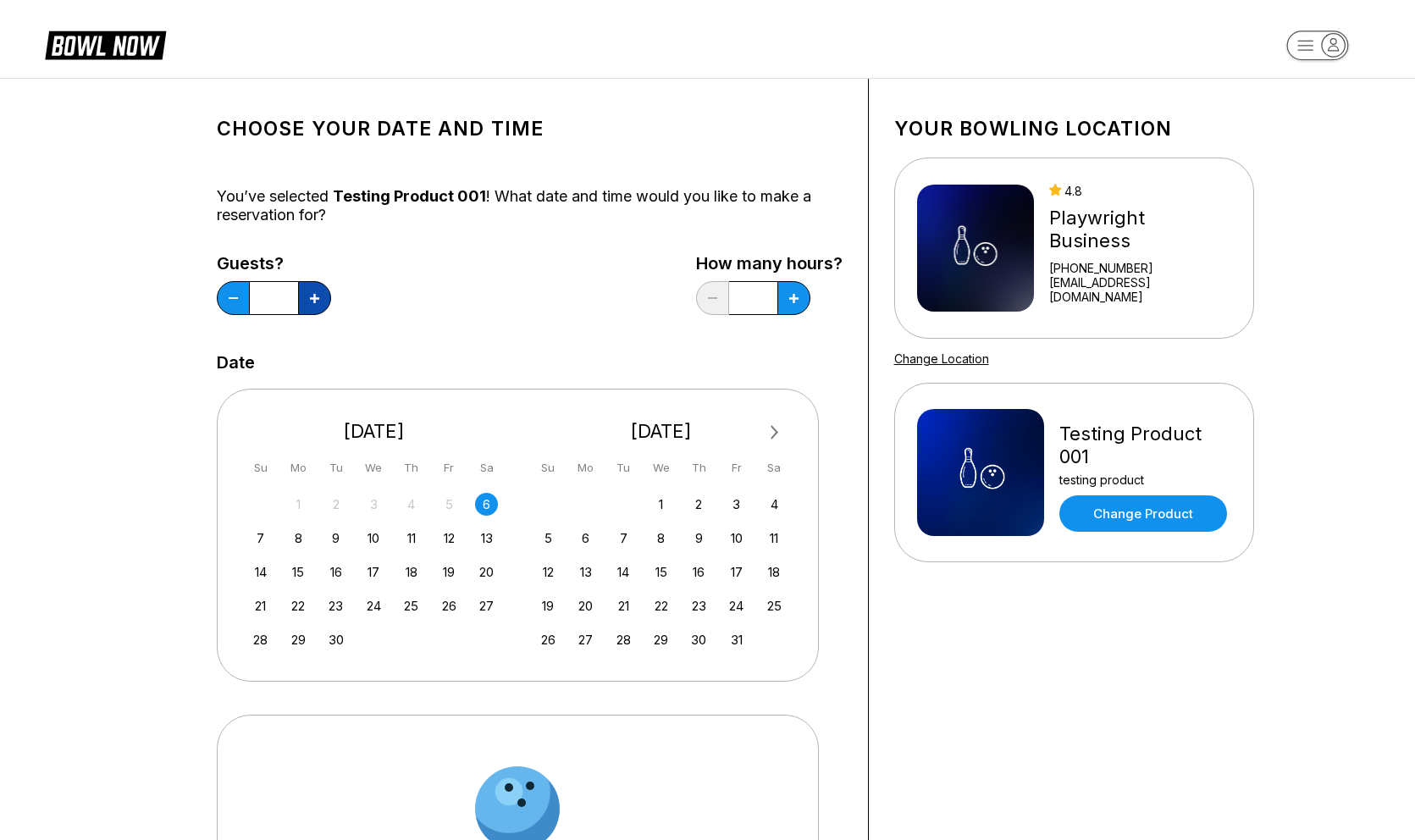
click at [307, 301] on button at bounding box center [314, 298] width 33 height 34
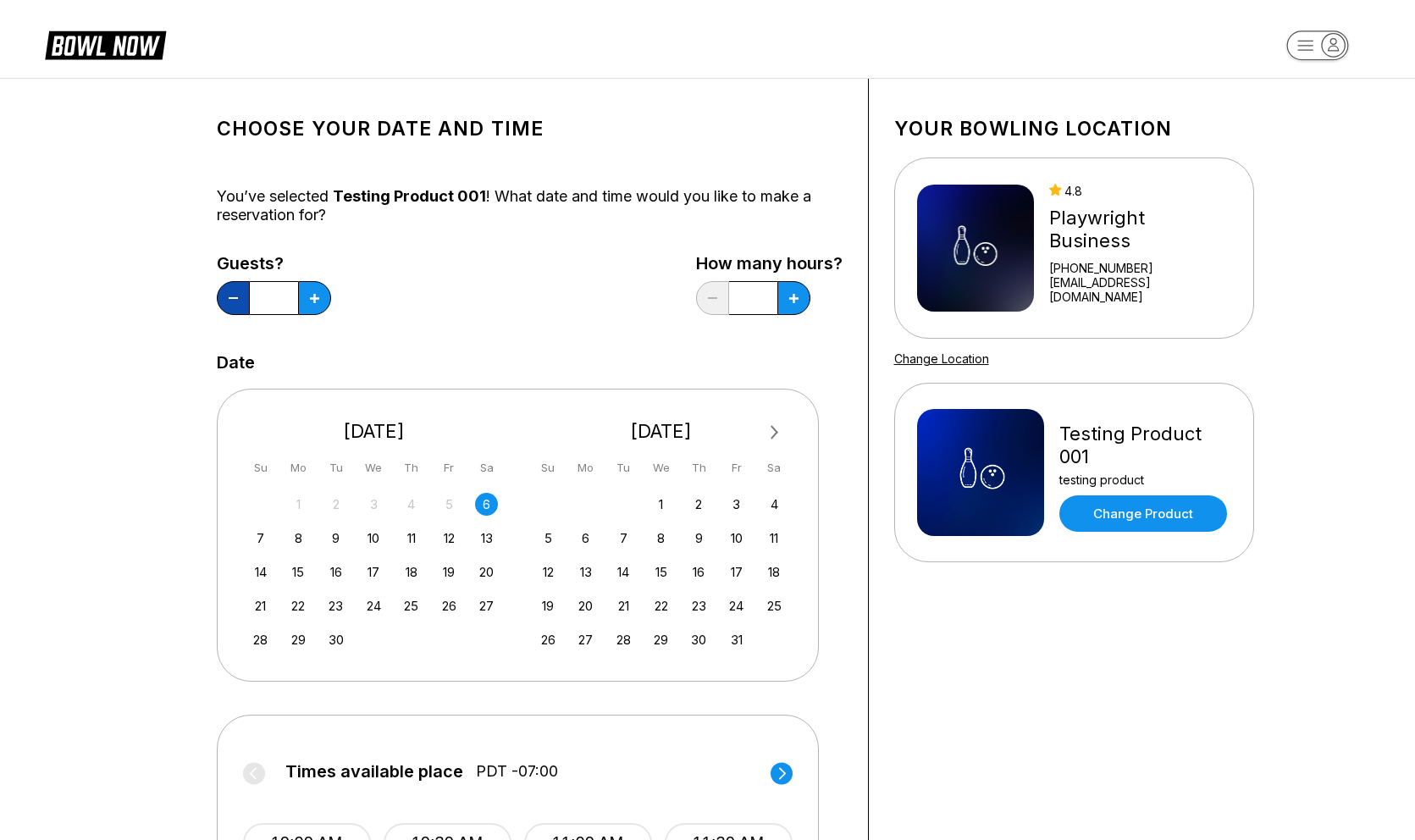
click at [231, 291] on button at bounding box center [233, 298] width 33 height 34
type input "*"
click at [781, 309] on button at bounding box center [793, 298] width 33 height 34
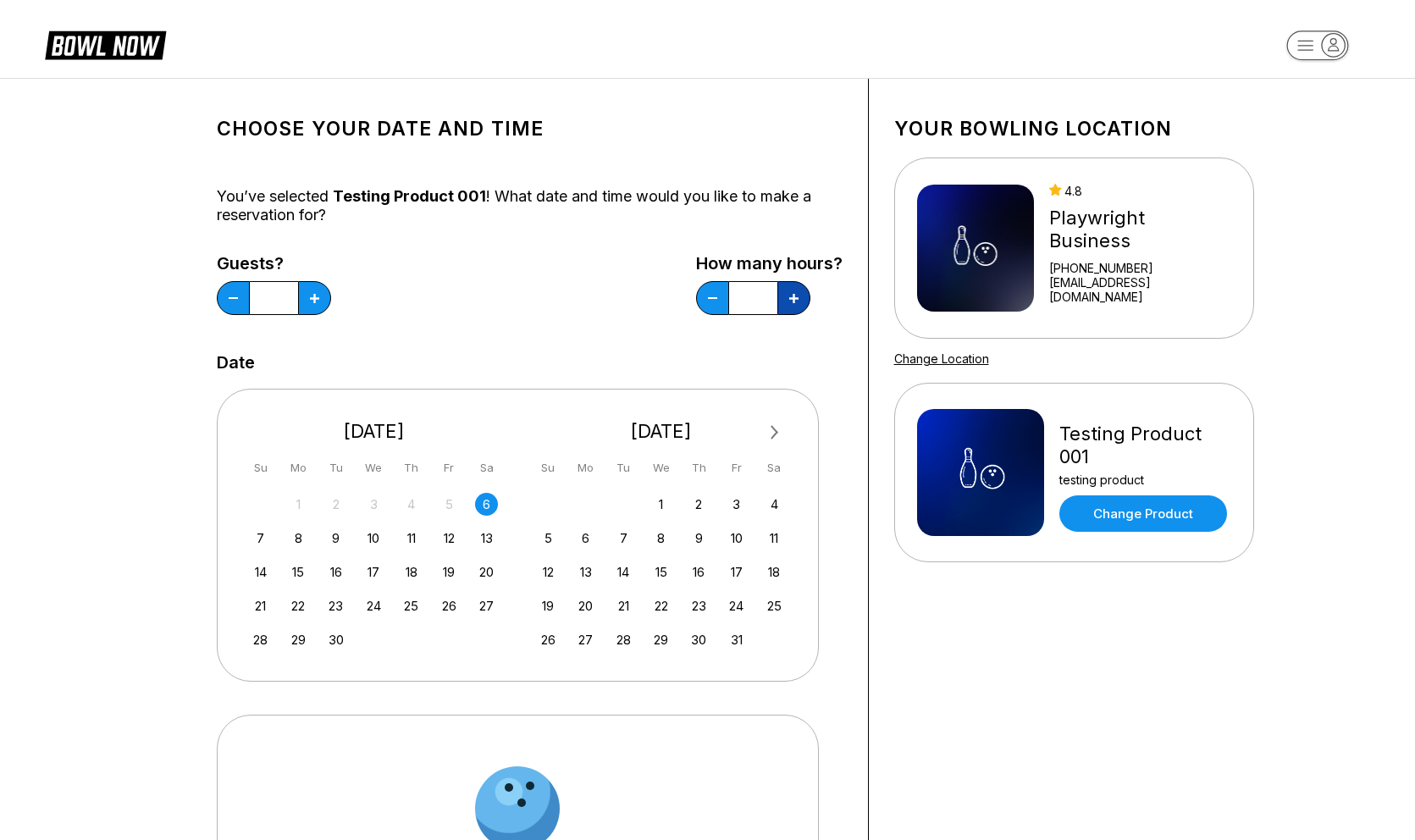
click at [781, 309] on button at bounding box center [793, 298] width 33 height 34
type input "*"
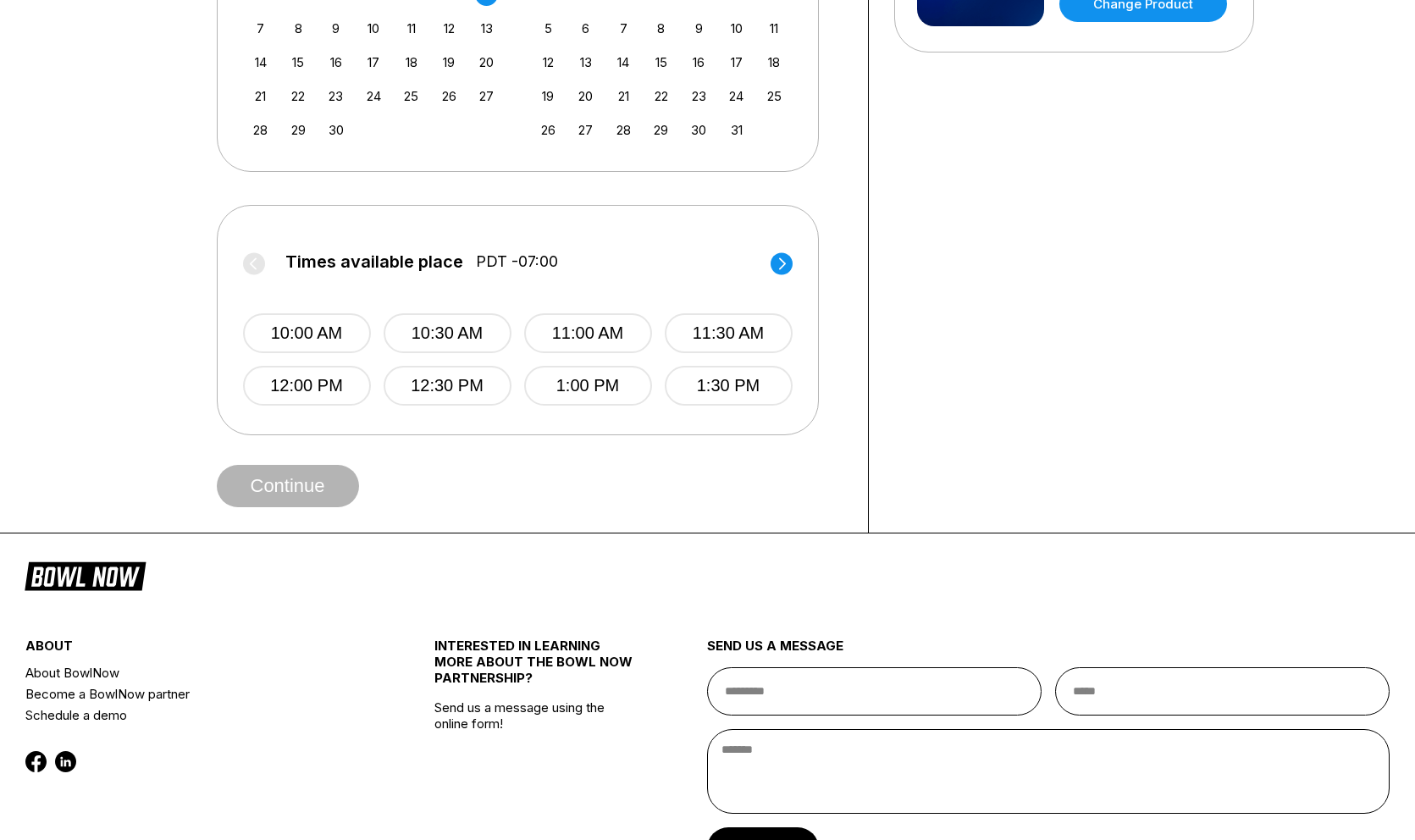
scroll to position [527, 0]
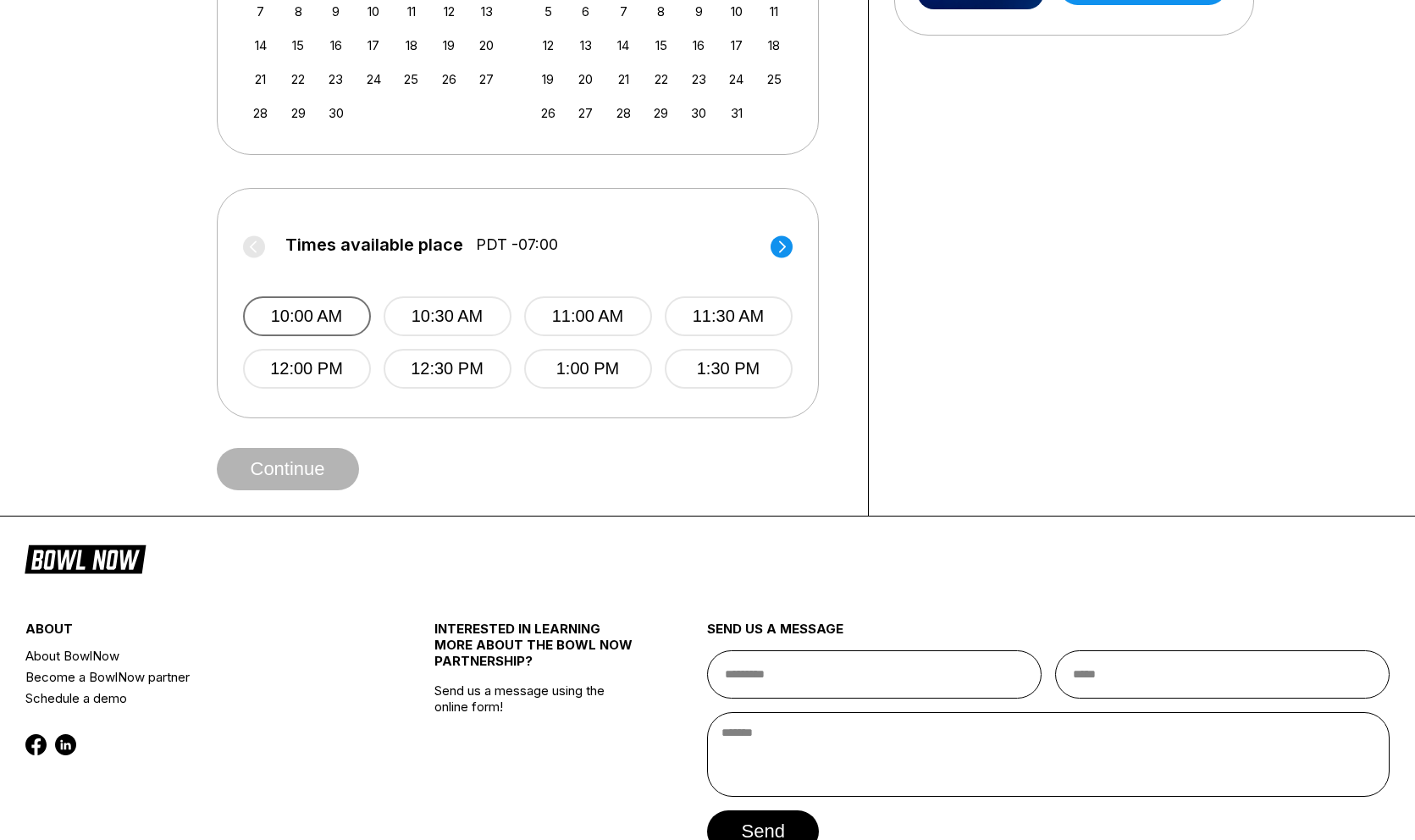
click at [353, 318] on button "10:00 AM" at bounding box center [307, 316] width 128 height 40
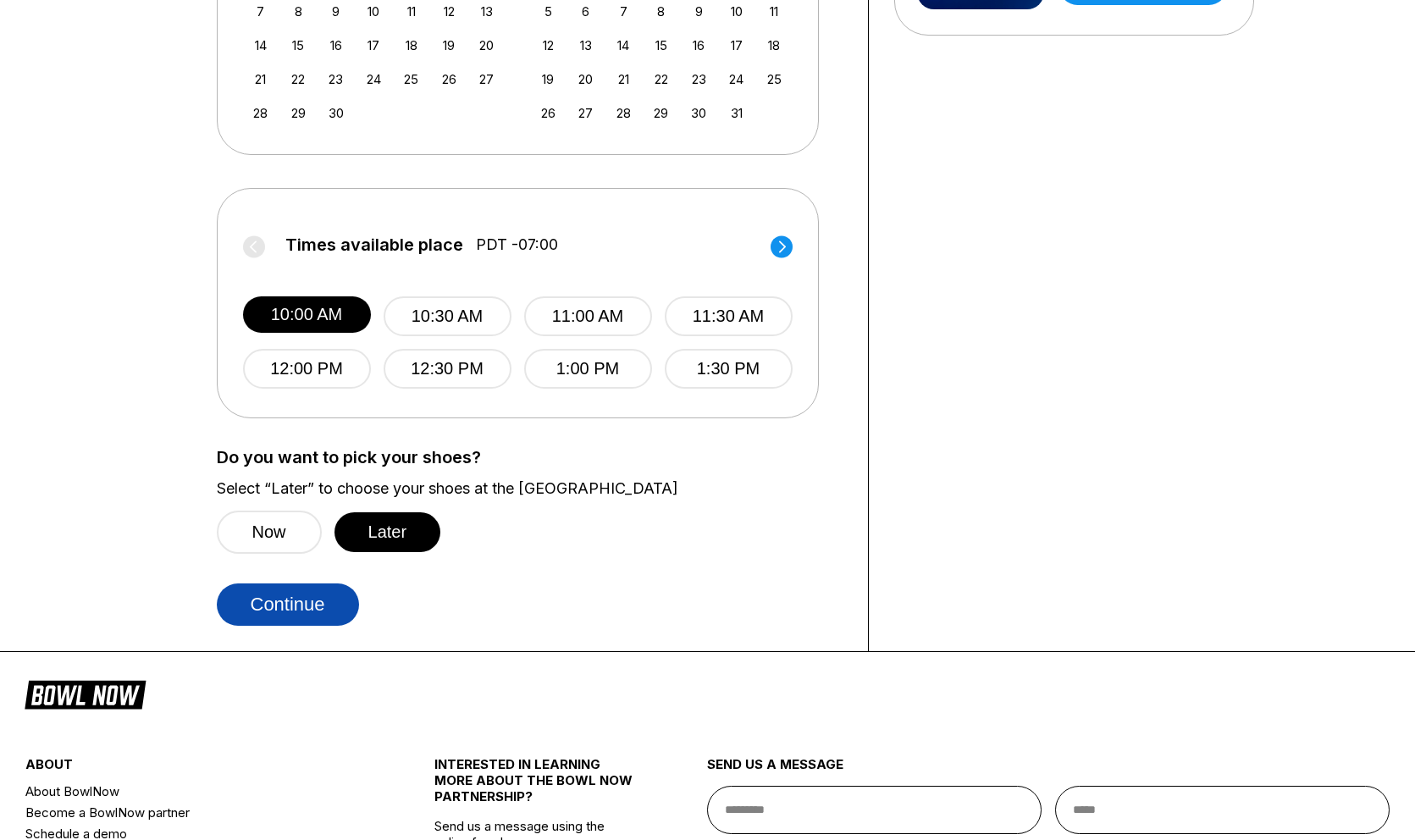
click at [313, 600] on button "Continue" at bounding box center [288, 604] width 142 height 42
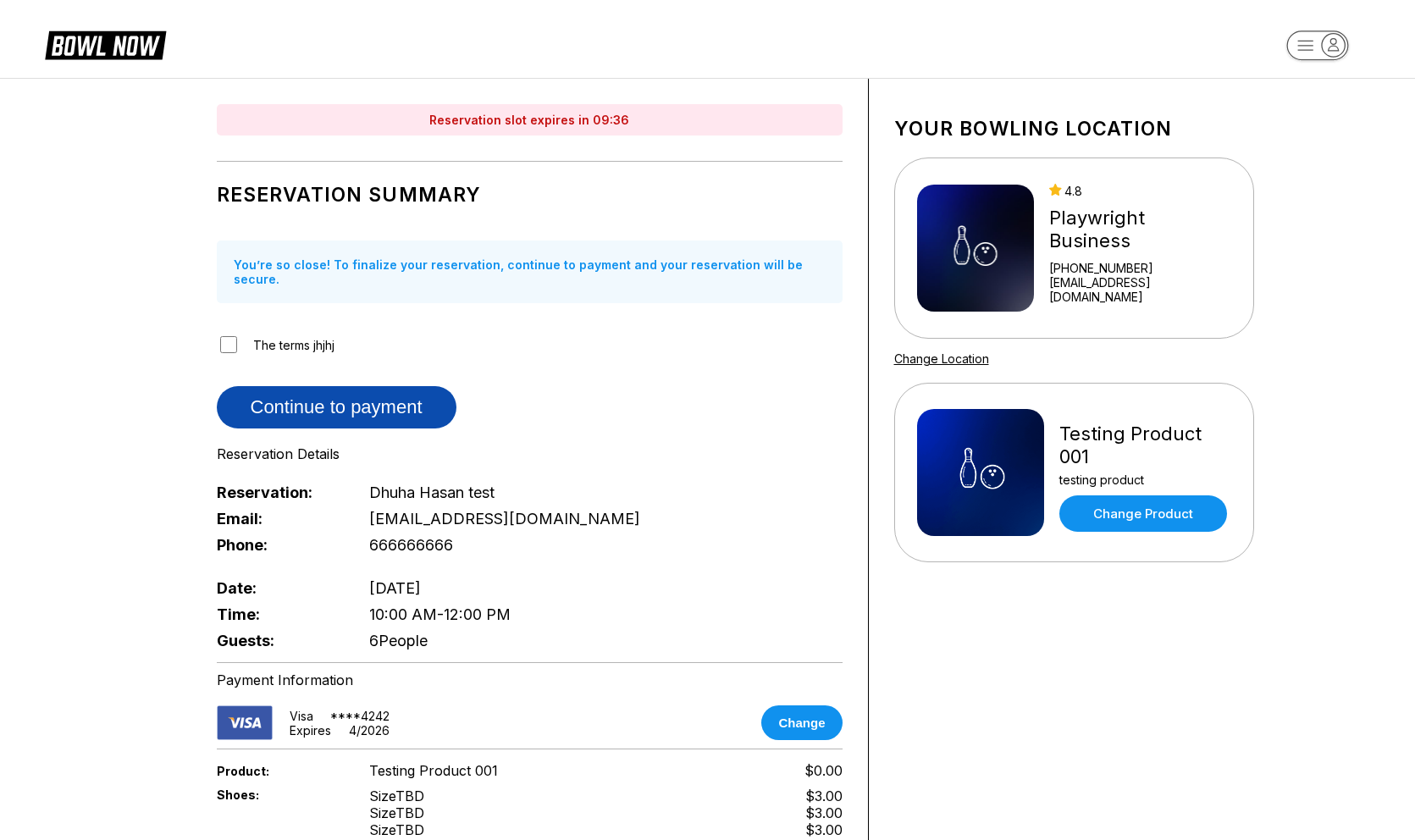
click at [305, 395] on button "Continue to payment" at bounding box center [337, 407] width 240 height 42
